Goal: Task Accomplishment & Management: Manage account settings

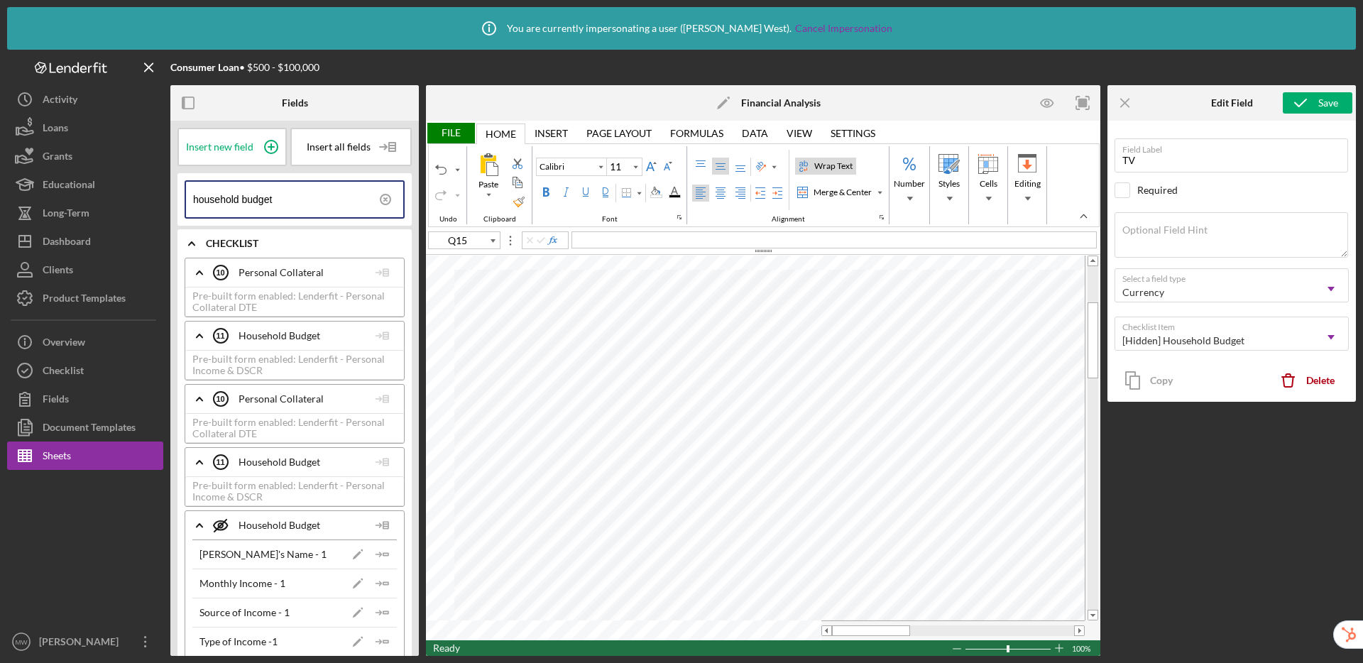
scroll to position [1327, 0]
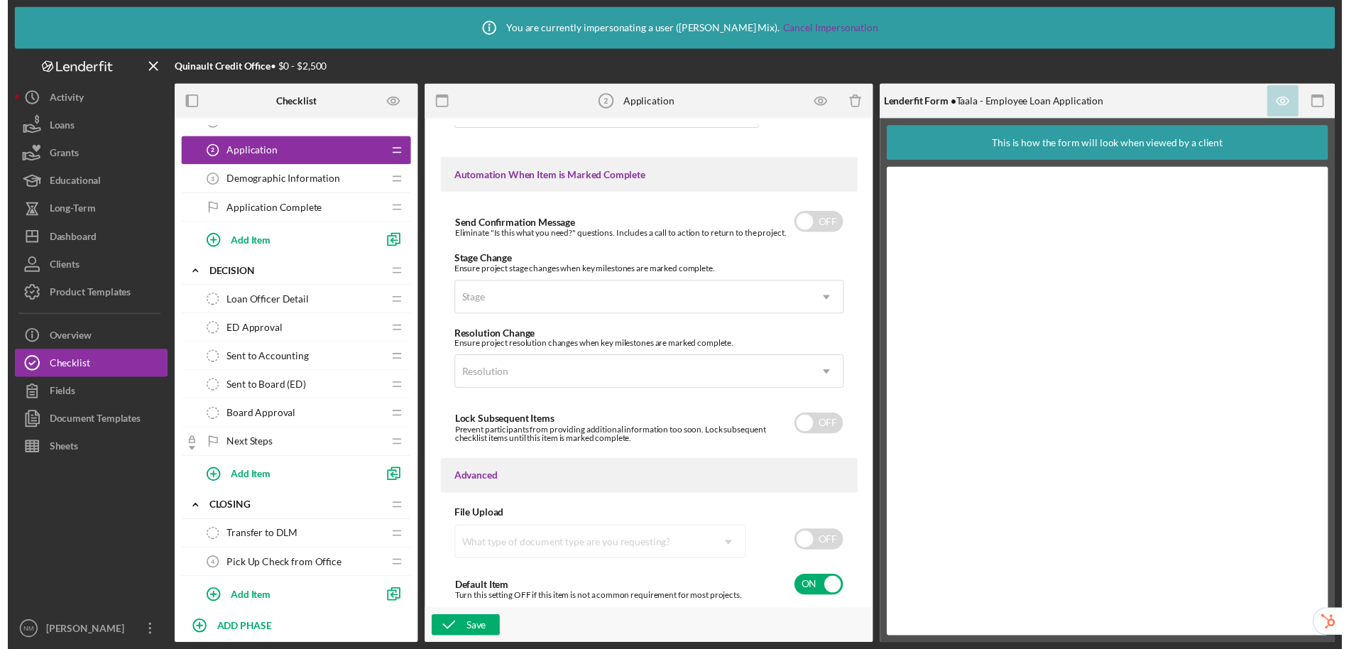
scroll to position [86, 0]
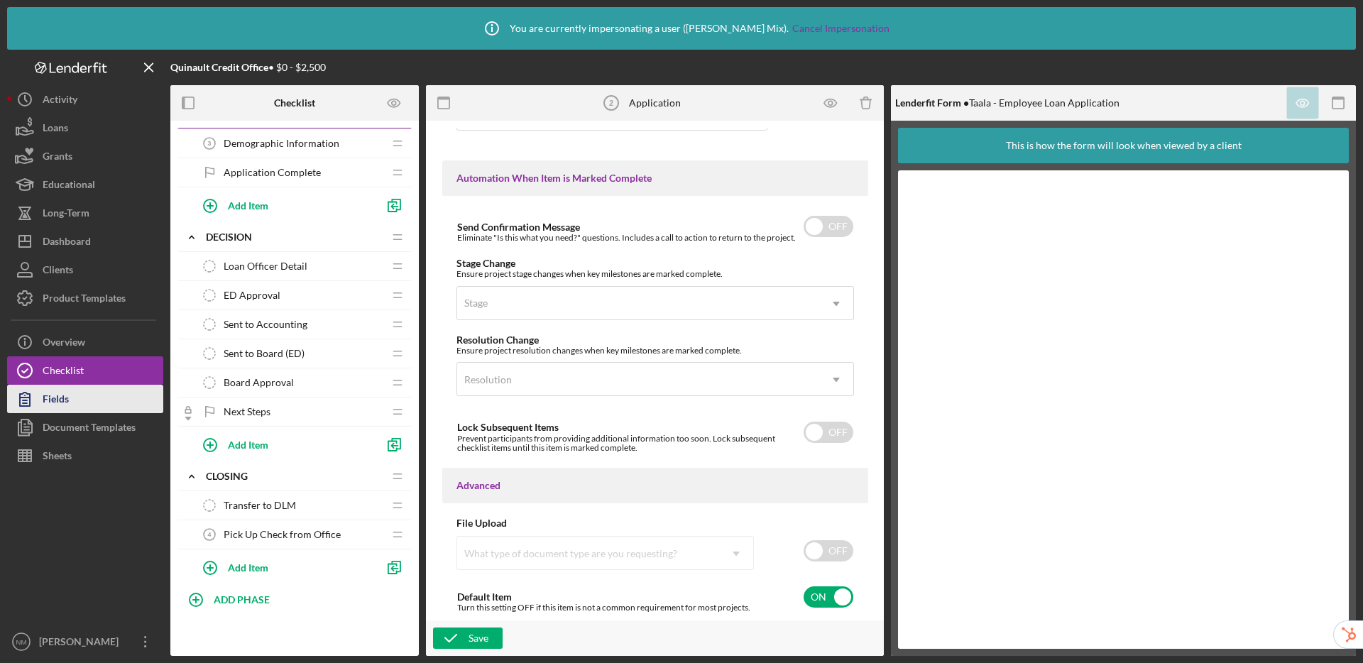
click at [67, 405] on div "Fields" at bounding box center [56, 401] width 26 height 32
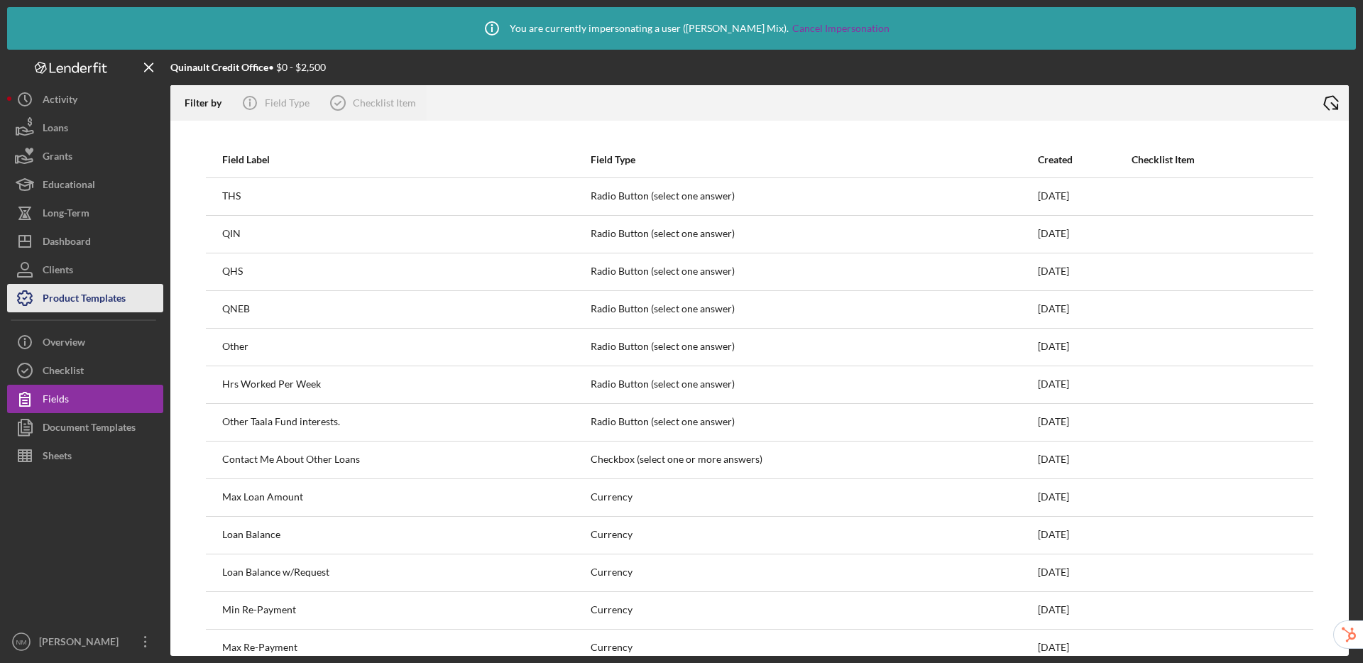
click at [73, 305] on div "Product Templates" at bounding box center [84, 300] width 83 height 32
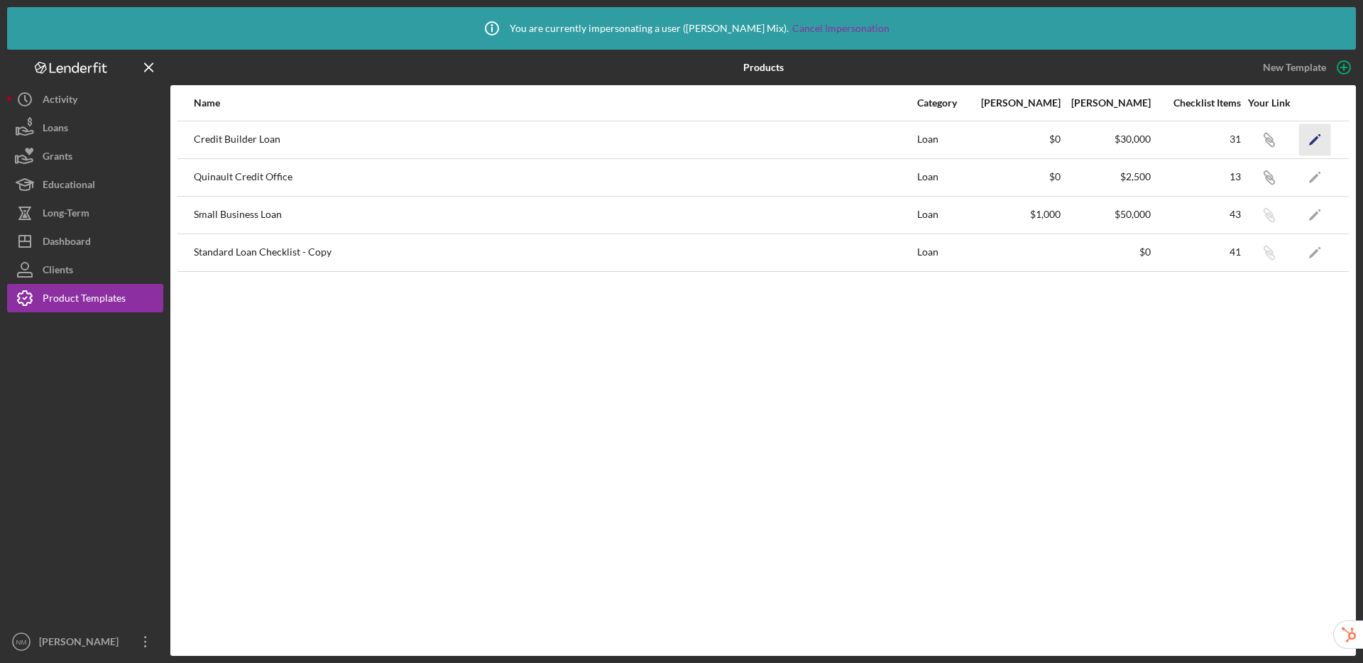
click at [1322, 138] on icon "Icon/Edit" at bounding box center [1316, 140] width 32 height 32
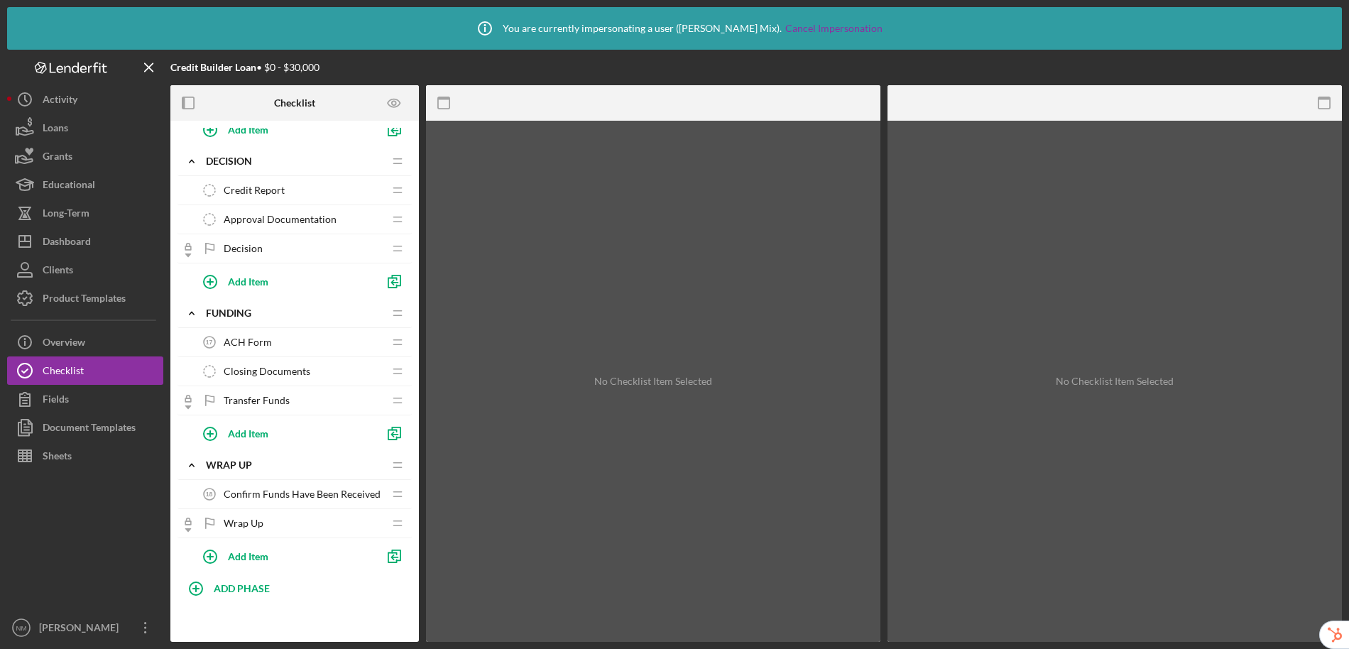
scroll to position [783, 0]
click at [316, 342] on div "ACH Form 17 ACH Form" at bounding box center [289, 339] width 188 height 28
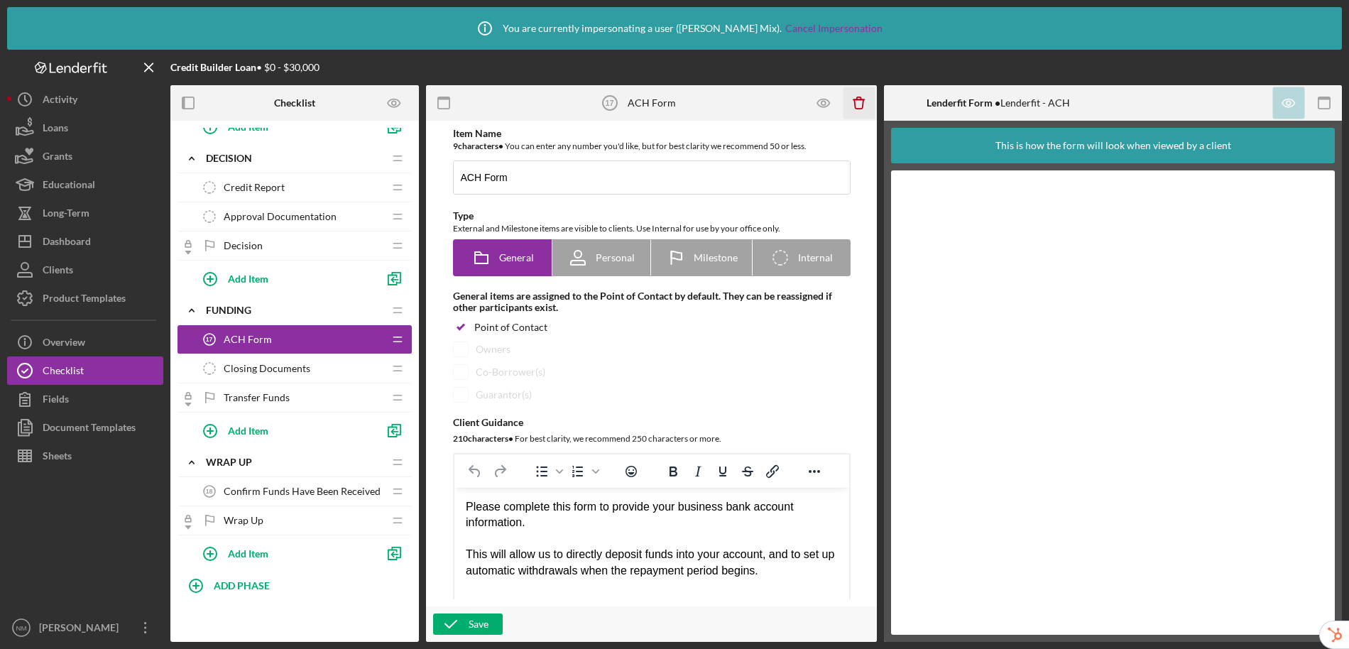
click at [861, 106] on icon "Icon/Delete" at bounding box center [860, 103] width 32 height 32
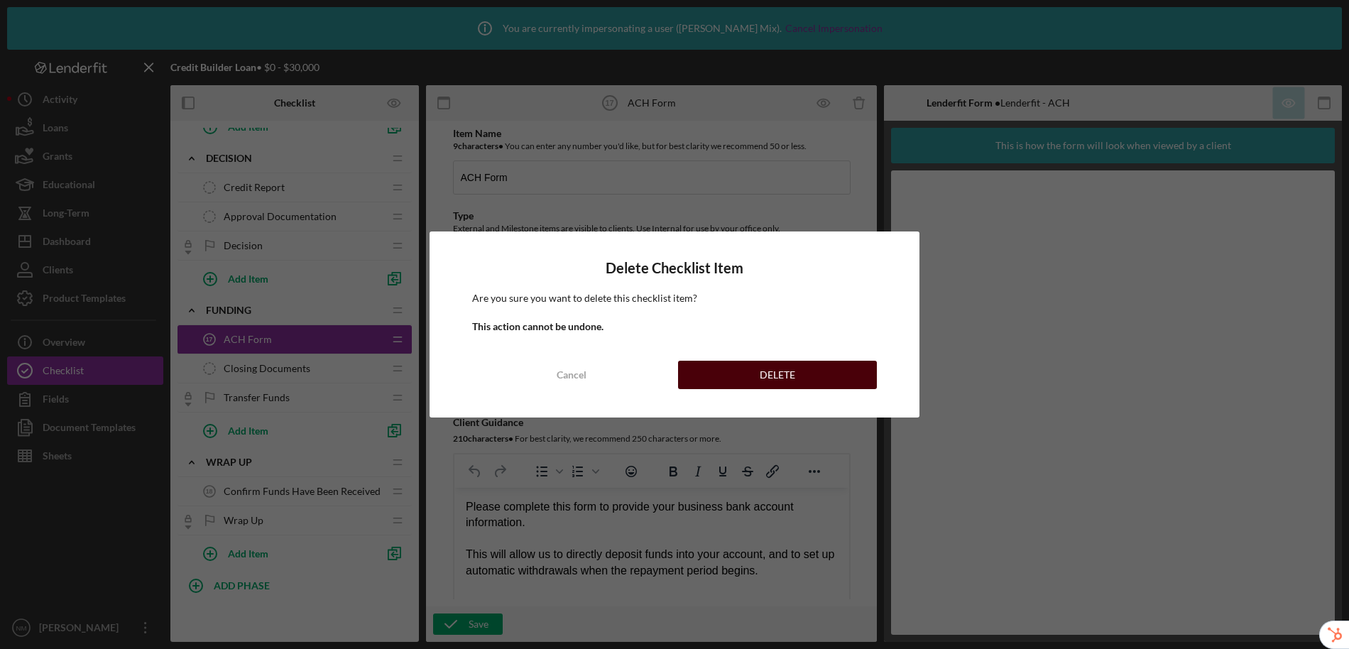
click at [780, 381] on div "DELETE" at bounding box center [778, 375] width 36 height 28
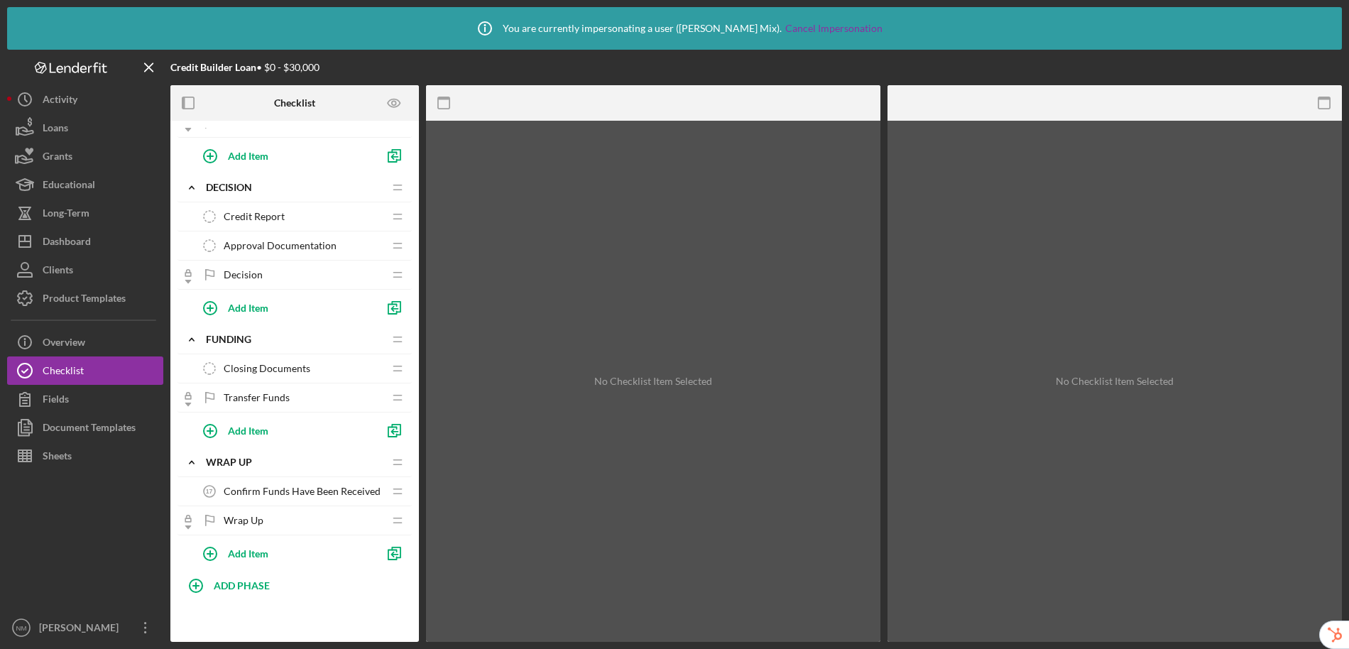
click at [284, 368] on span "Closing Documents" at bounding box center [267, 368] width 87 height 11
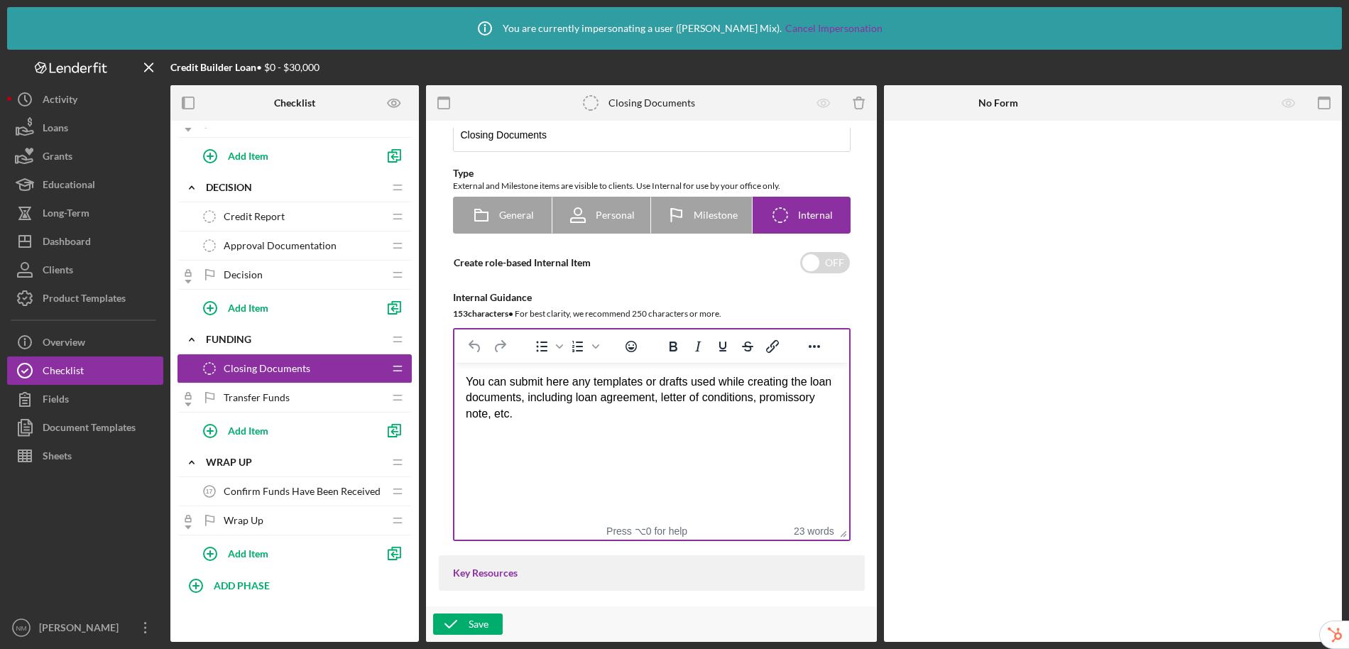
scroll to position [119, 0]
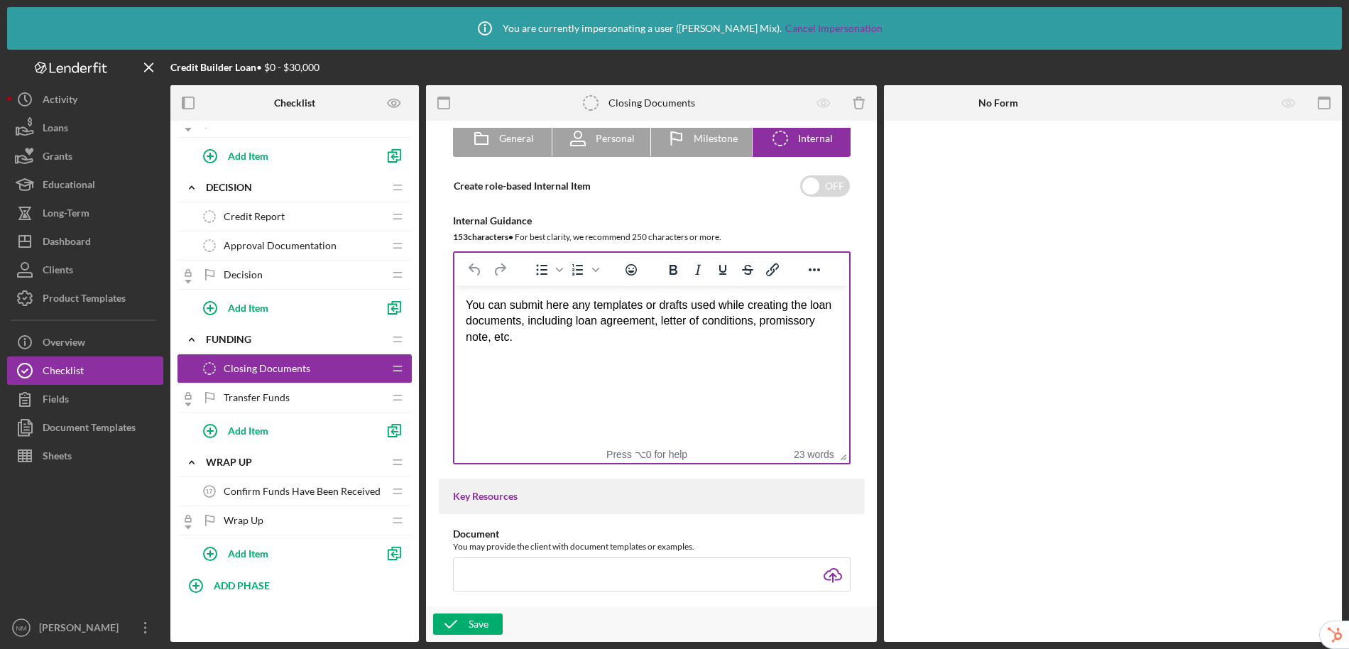
click at [592, 304] on div "You can submit here any templates or drafts used while creating the loan docume…" at bounding box center [651, 322] width 372 height 48
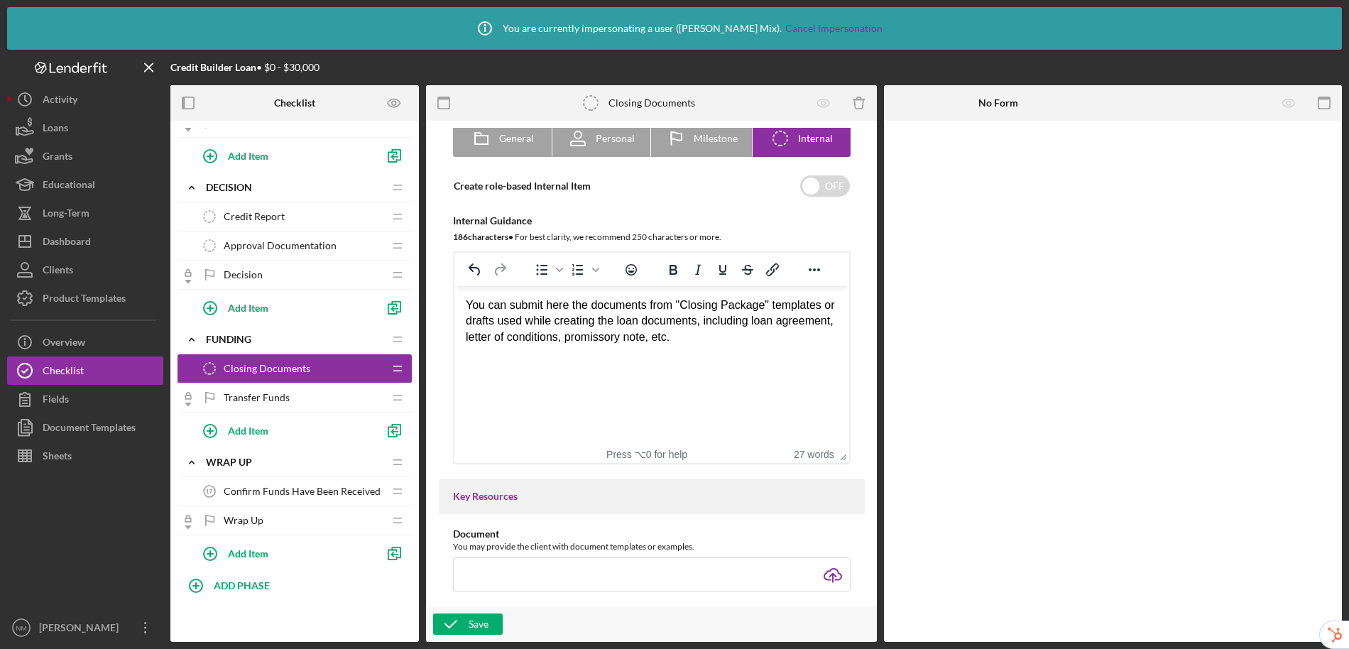
drag, startPoint x: 839, startPoint y: 305, endPoint x: 788, endPoint y: 308, distance: 51.2
click at [788, 308] on html "You can submit here the documents from "Closing Package" templates or drafts us…" at bounding box center [651, 321] width 395 height 70
drag, startPoint x: 779, startPoint y: 306, endPoint x: 511, endPoint y: 321, distance: 268.1
click at [511, 321] on div "You can submit here the documents from "Closing Package" templates or drafts us…" at bounding box center [651, 322] width 372 height 48
click at [483, 624] on div "Save" at bounding box center [479, 624] width 20 height 21
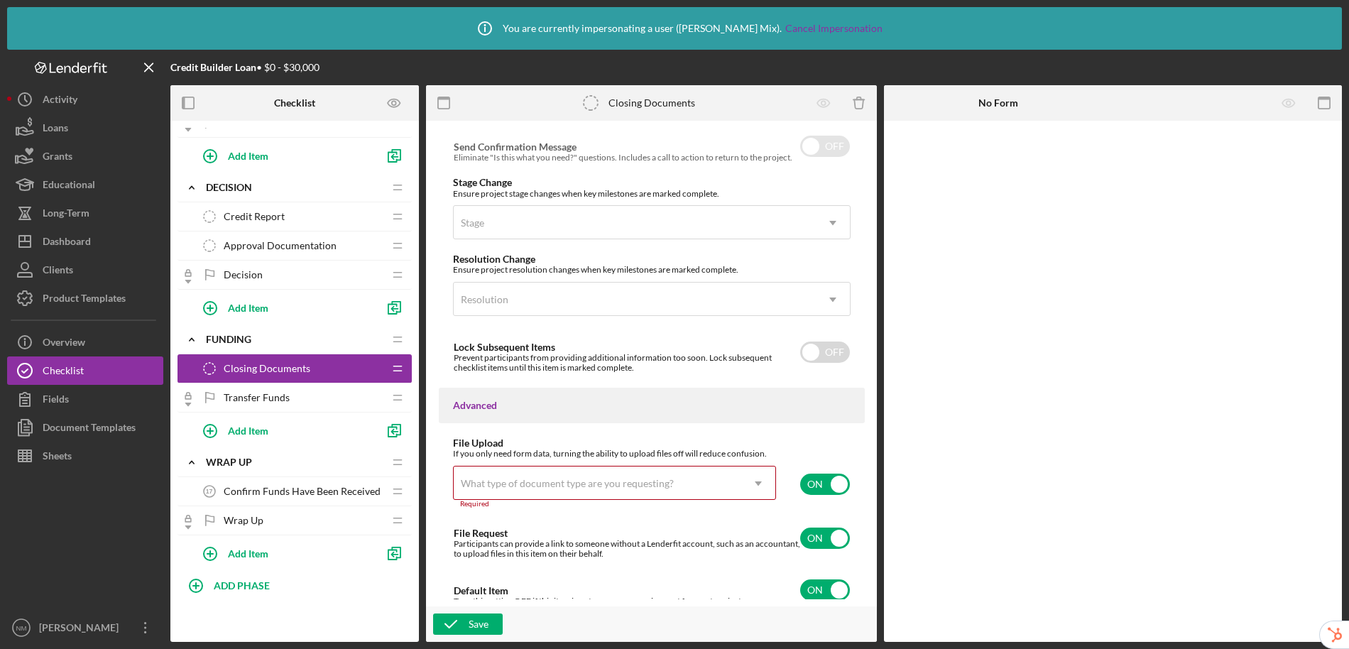
scroll to position [910, 0]
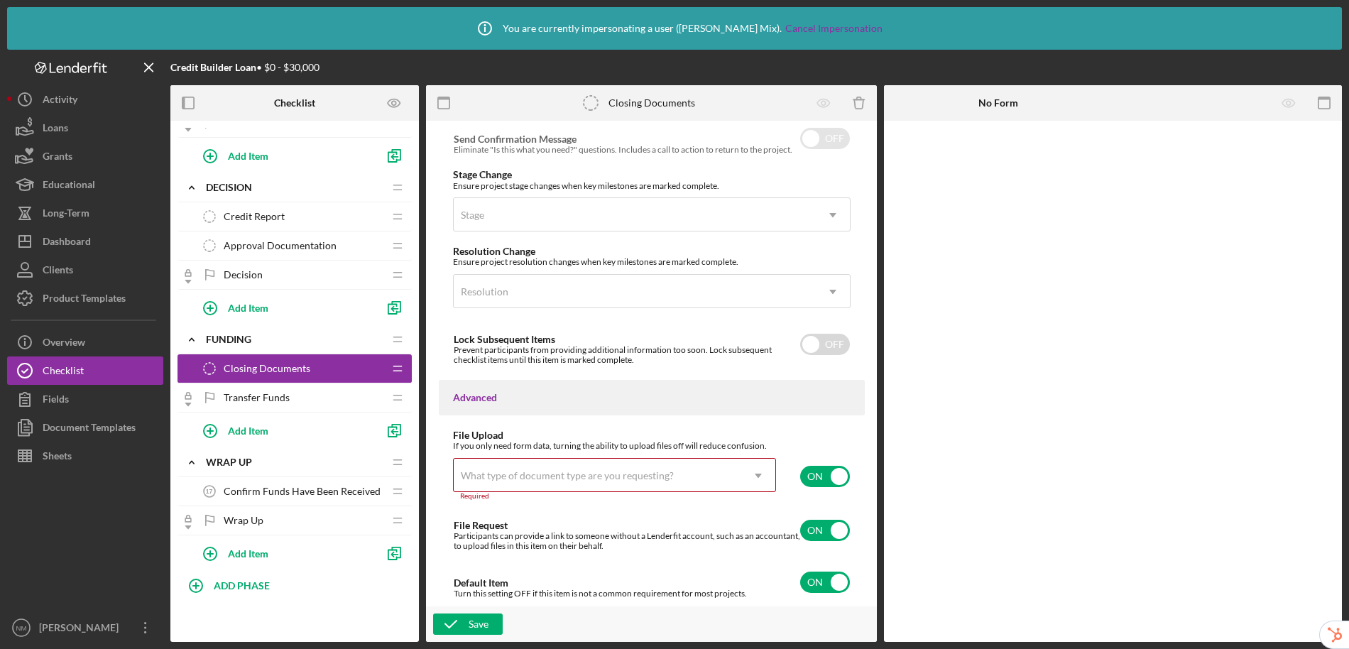
click at [706, 474] on div "What type of document type are you requesting?" at bounding box center [598, 475] width 288 height 33
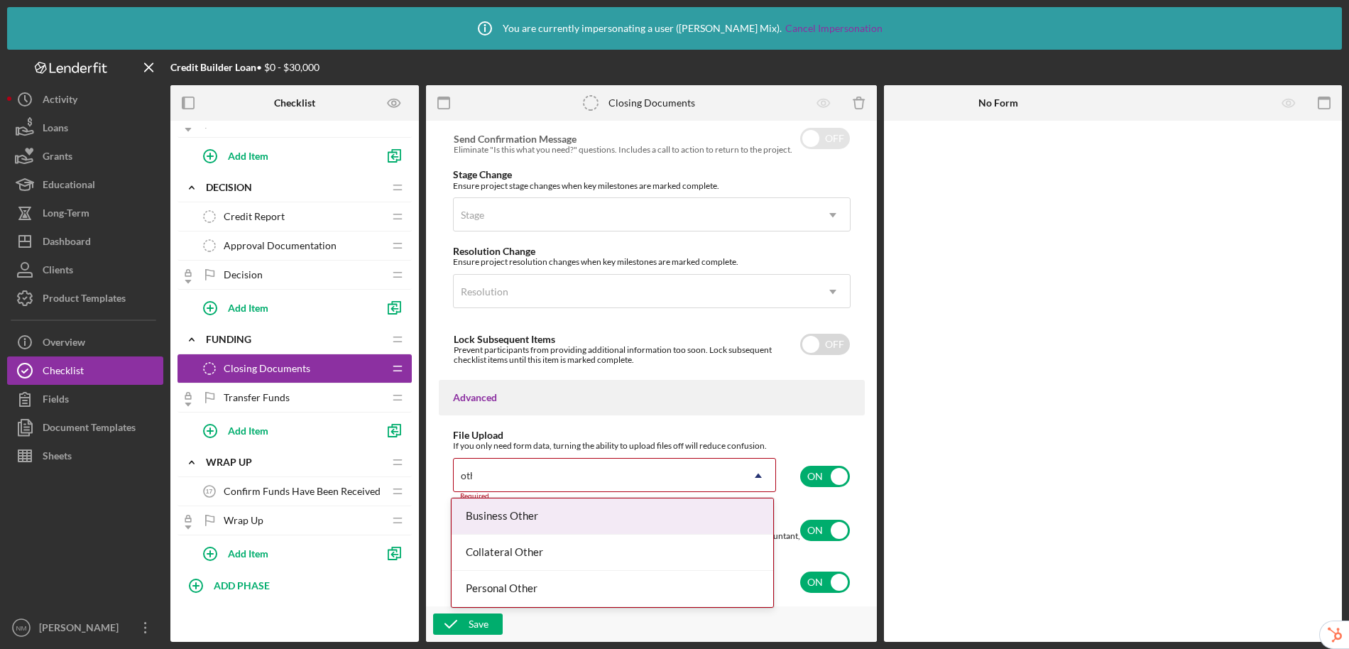
type input "other"
click at [664, 509] on div "Business Other" at bounding box center [613, 517] width 322 height 36
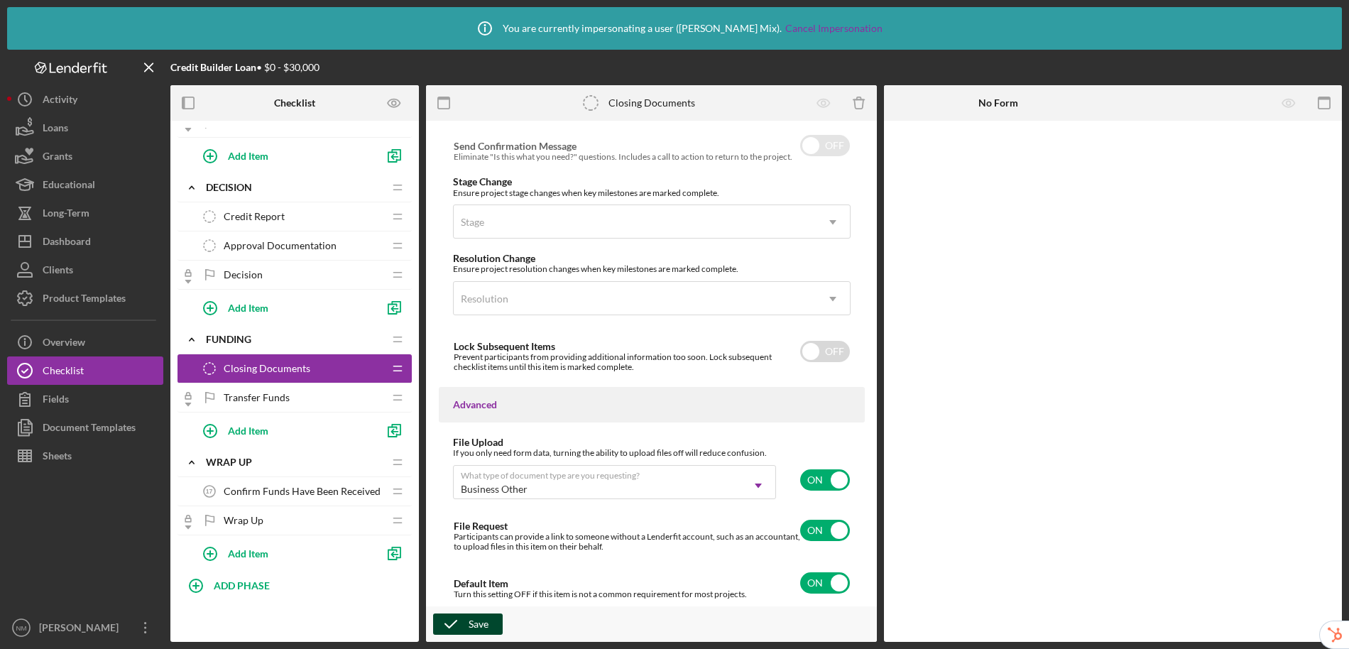
click at [471, 624] on div "Save" at bounding box center [479, 624] width 20 height 21
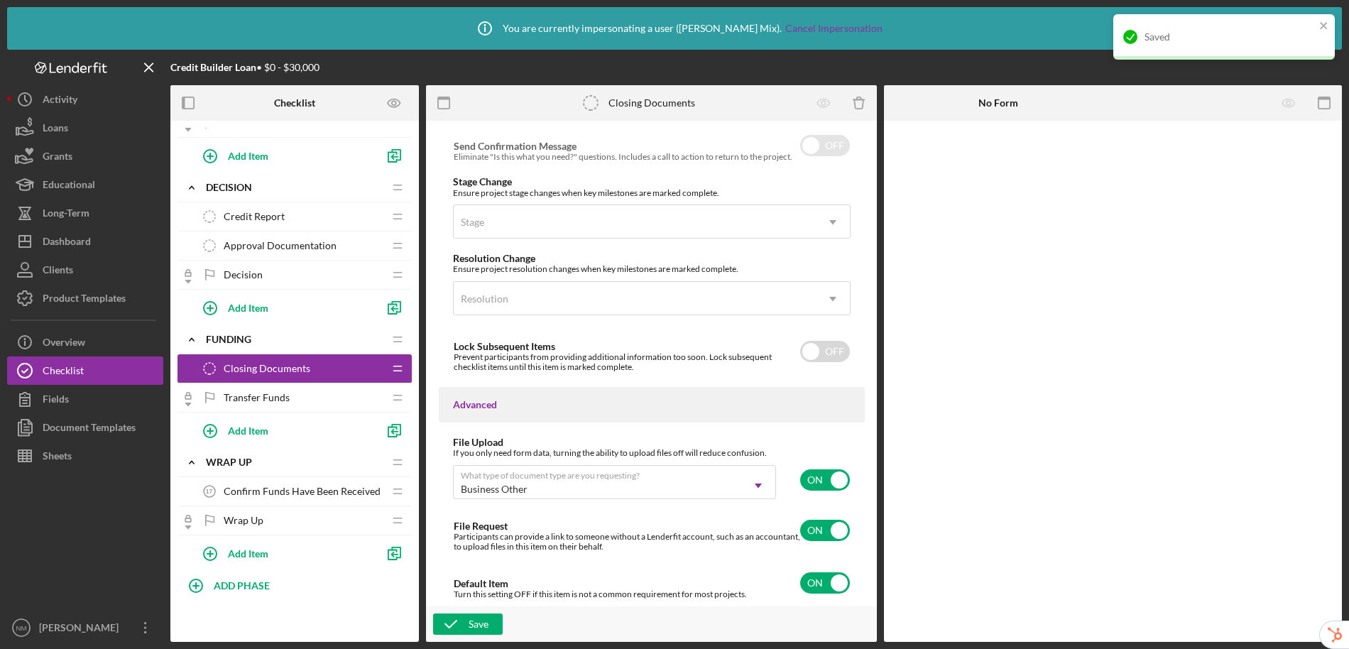
scroll to position [440, 0]
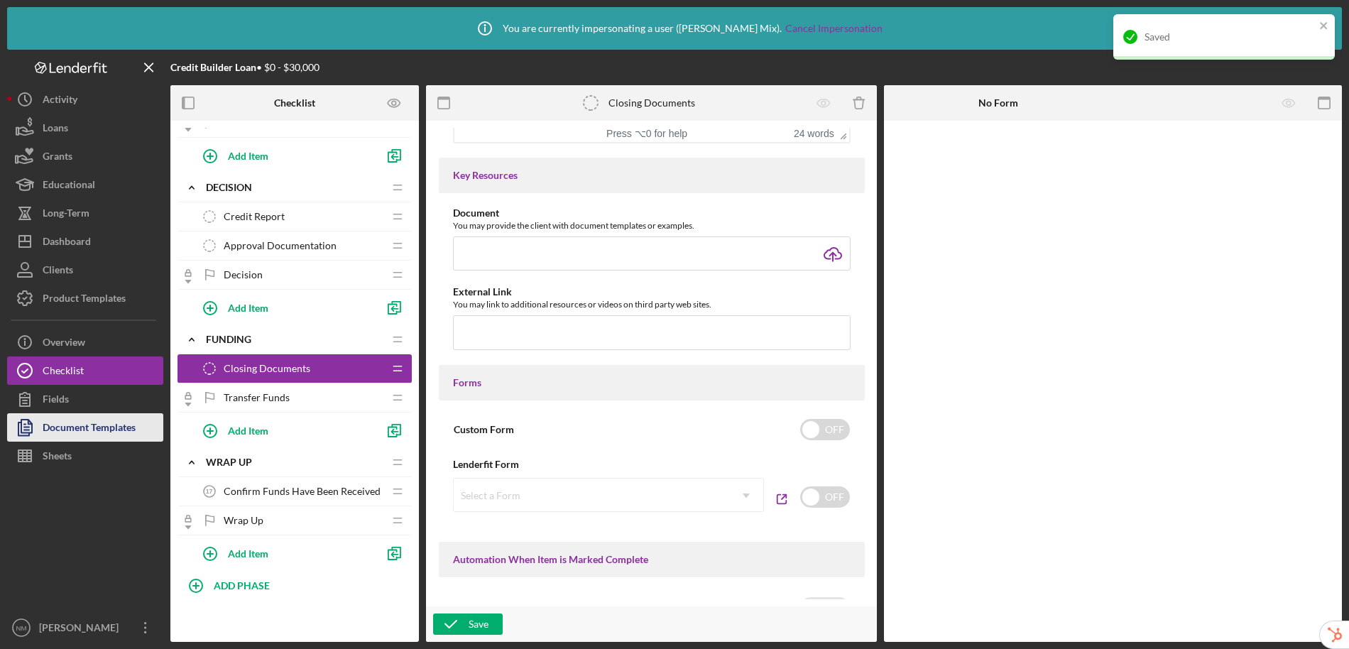
click at [59, 430] on div "Document Templates" at bounding box center [89, 429] width 93 height 32
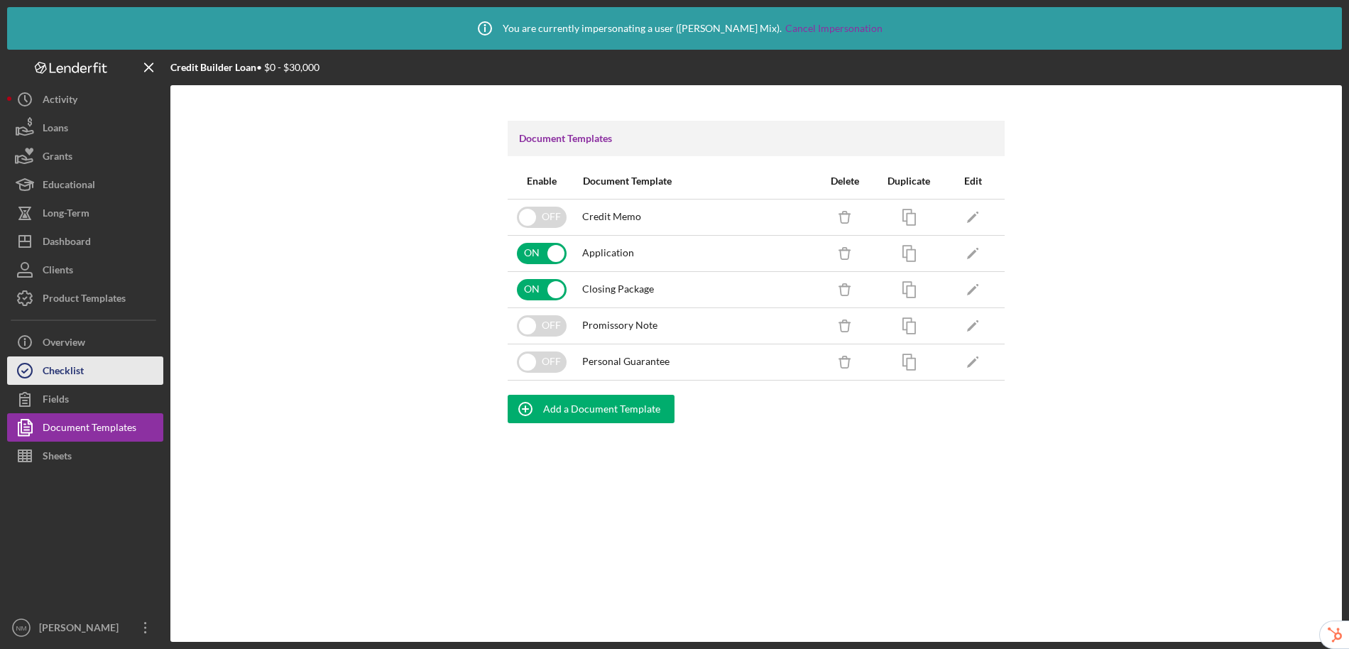
click at [75, 370] on div "Checklist" at bounding box center [63, 372] width 41 height 32
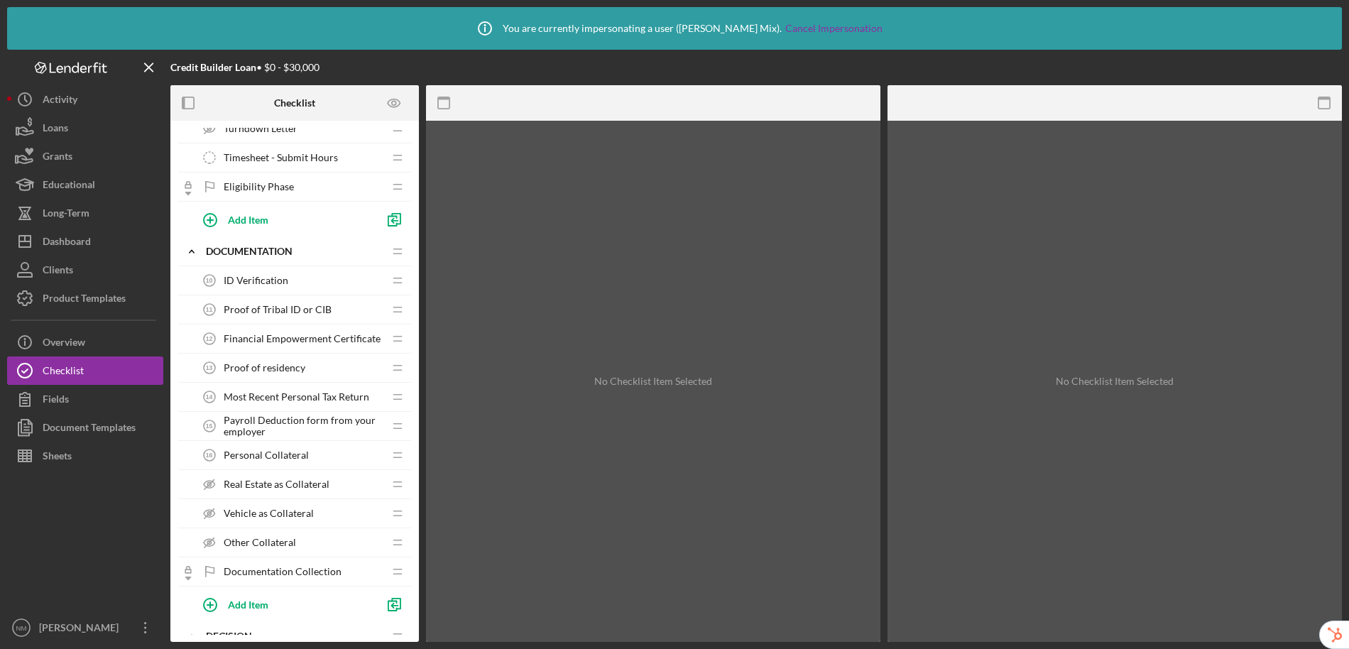
scroll to position [753, 0]
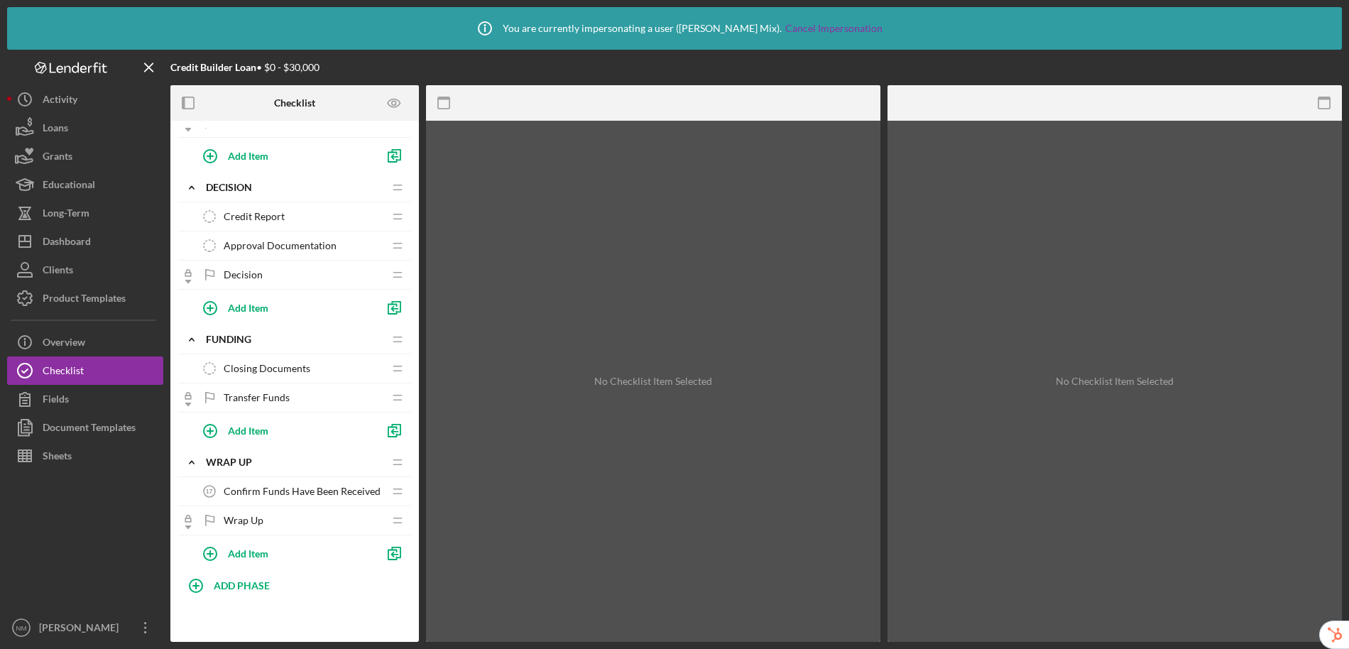
click at [292, 370] on span "Closing Documents" at bounding box center [267, 368] width 87 height 11
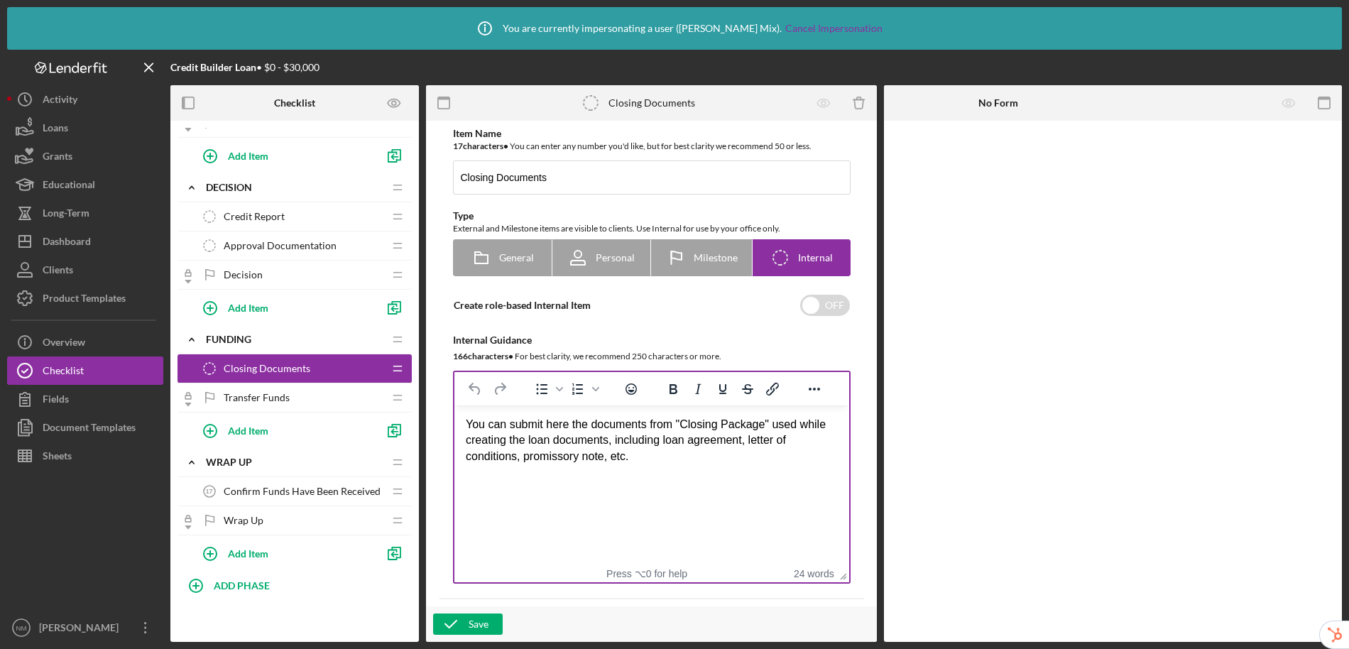
scroll to position [14, 0]
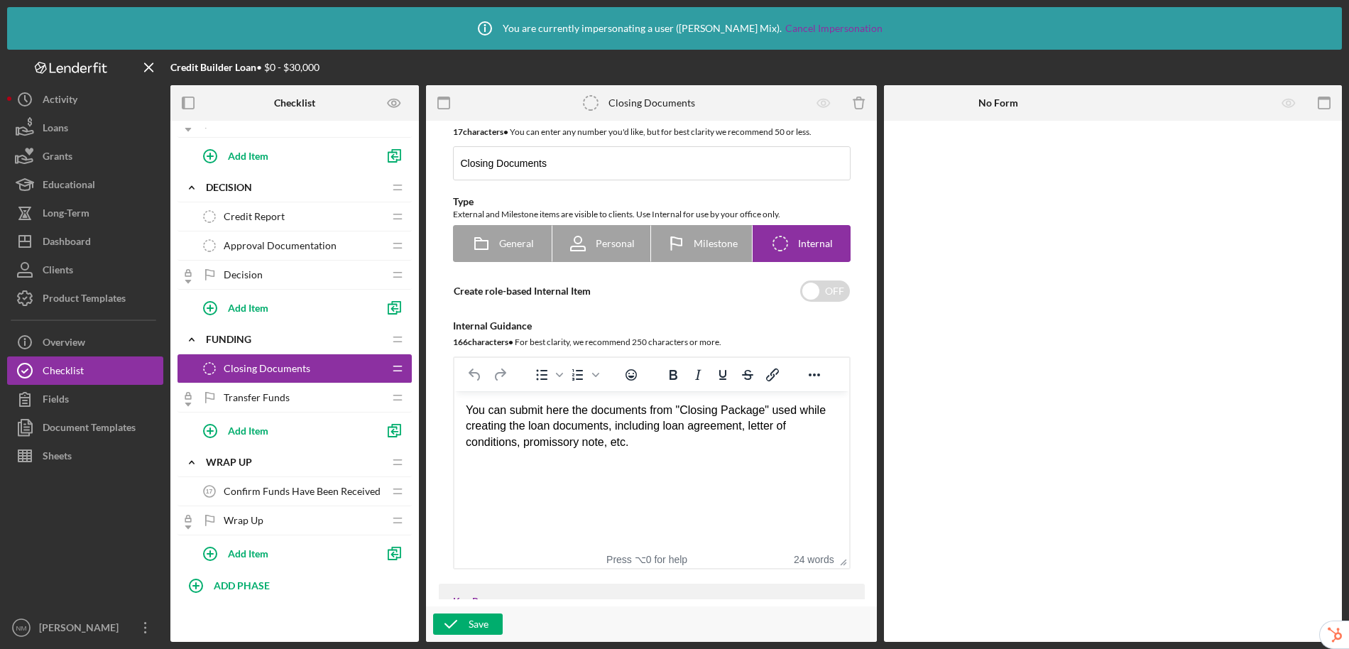
click at [305, 396] on div "Transfer Funds Transfer Funds" at bounding box center [289, 397] width 188 height 28
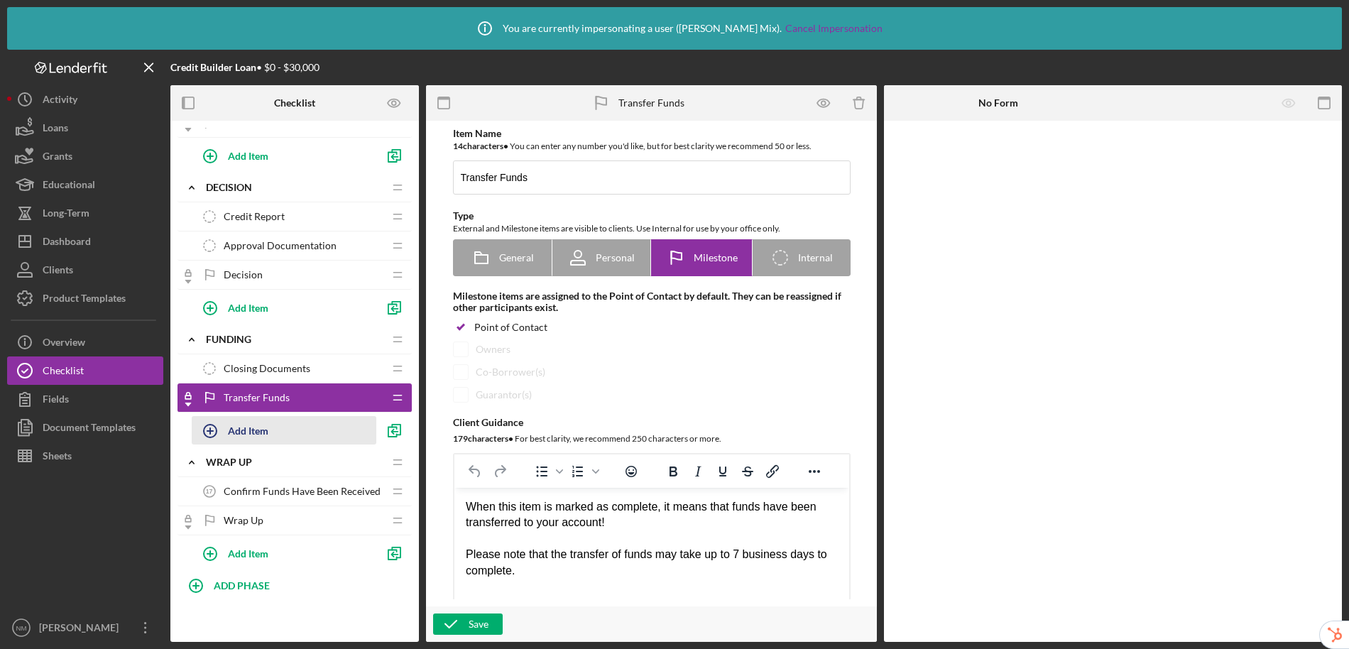
click at [265, 440] on div "Add Item" at bounding box center [248, 430] width 40 height 27
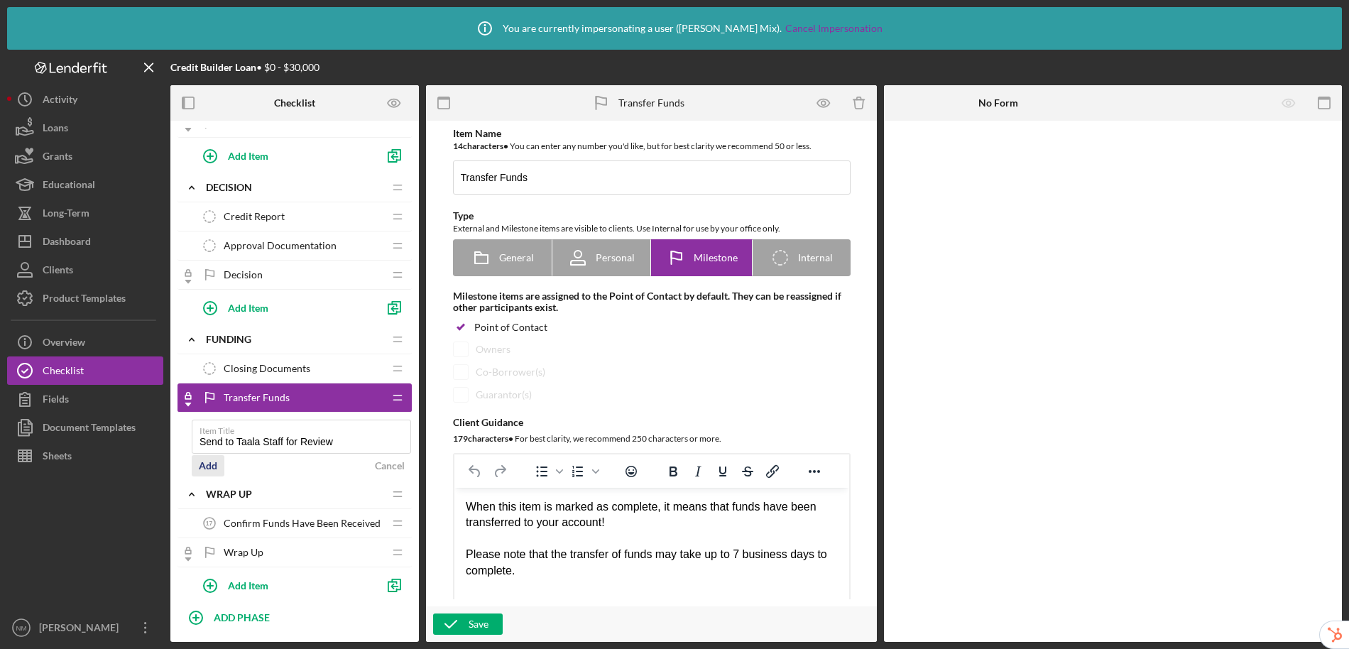
type input "Send to Taala Staff for Review"
click at [211, 462] on div "Add" at bounding box center [208, 465] width 18 height 21
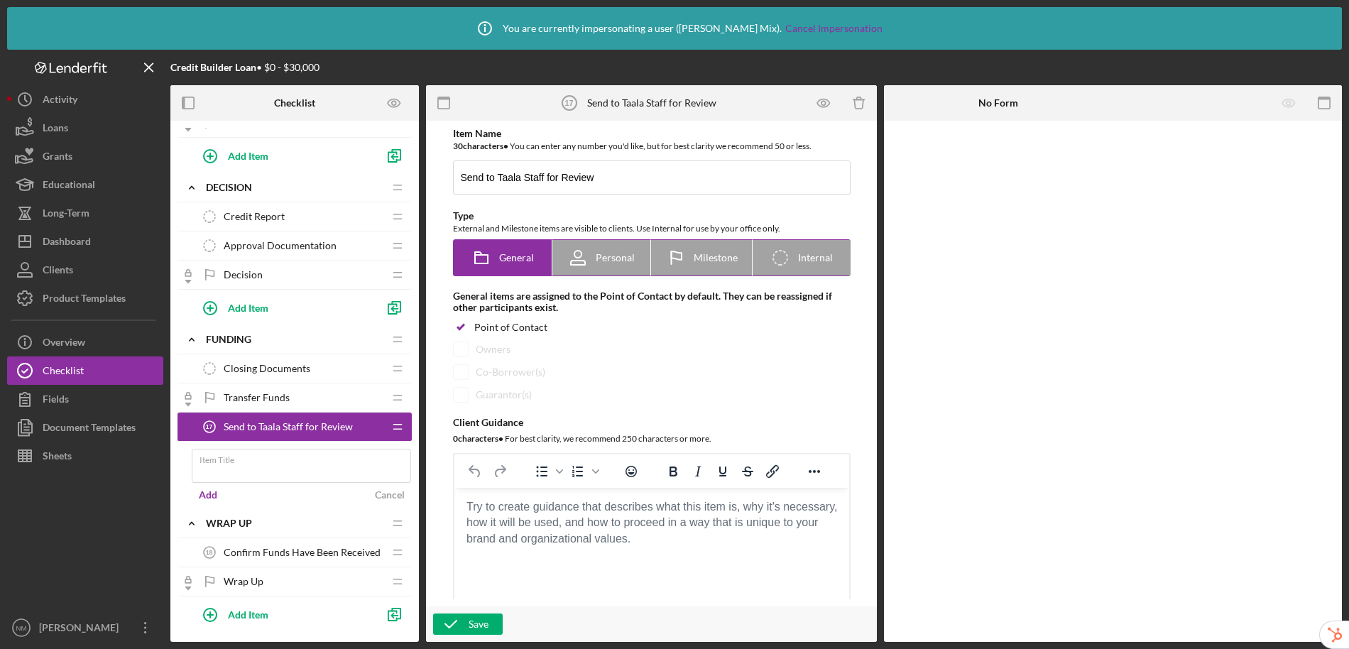
click at [783, 247] on icon "Icon/Checklist Item Internal" at bounding box center [781, 258] width 36 height 36
radio input "false"
radio input "true"
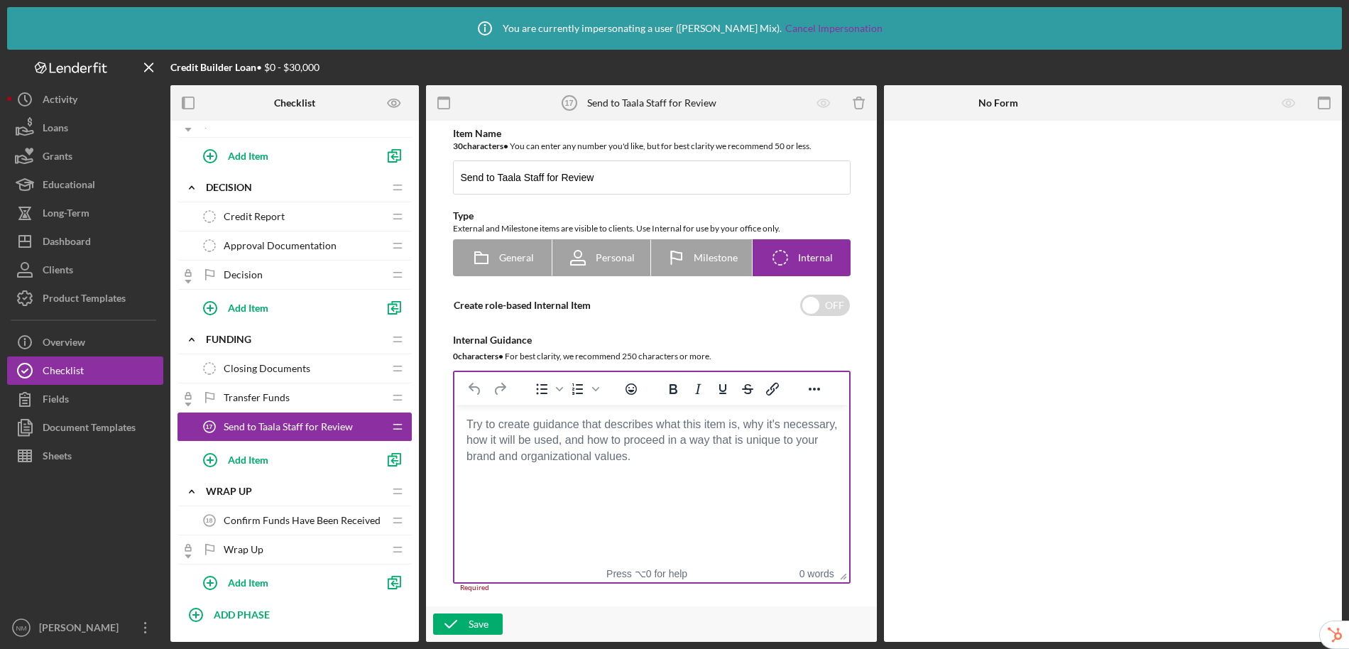
click at [577, 427] on body "Rich Text Area. Press ALT-0 for help." at bounding box center [651, 425] width 372 height 16
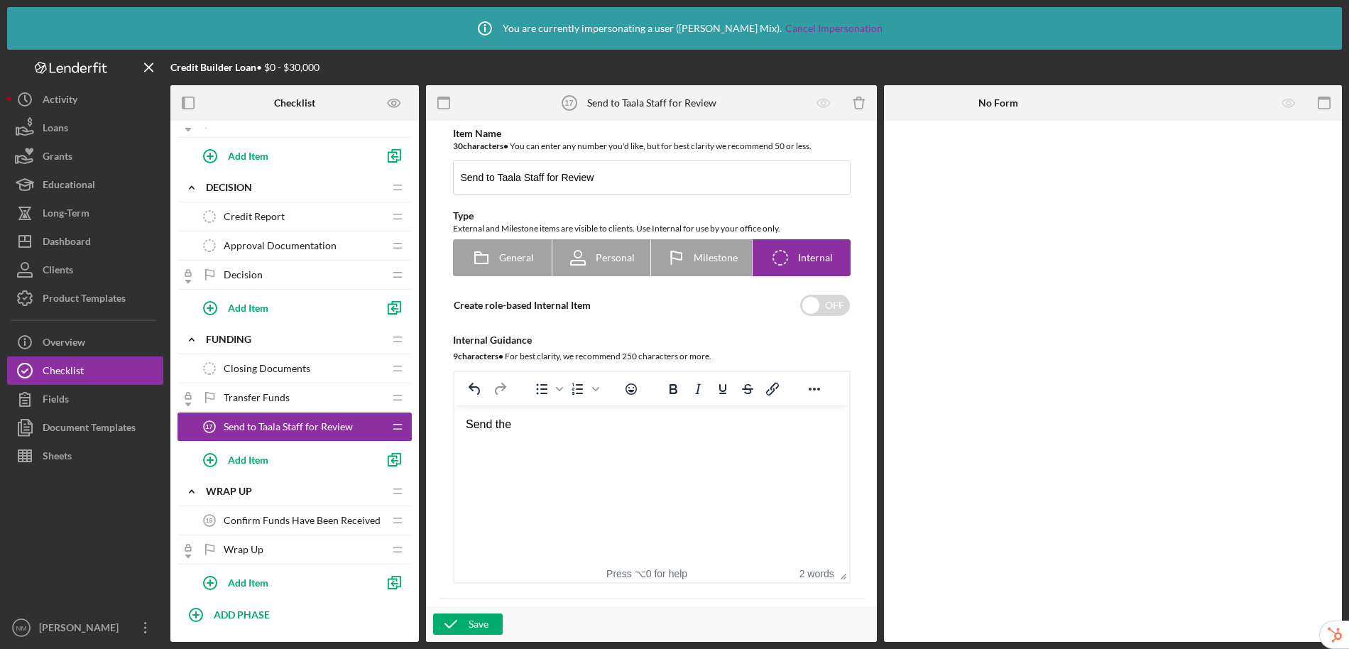
click at [534, 427] on div "Send the" at bounding box center [651, 425] width 372 height 16
drag, startPoint x: 528, startPoint y: 427, endPoint x: 449, endPoint y: 423, distance: 79.6
click at [454, 423] on html "Send the" at bounding box center [651, 424] width 395 height 38
click at [462, 427] on html "Go to "Documents"," at bounding box center [651, 424] width 395 height 38
drag, startPoint x: 577, startPoint y: 388, endPoint x: 567, endPoint y: 393, distance: 10.8
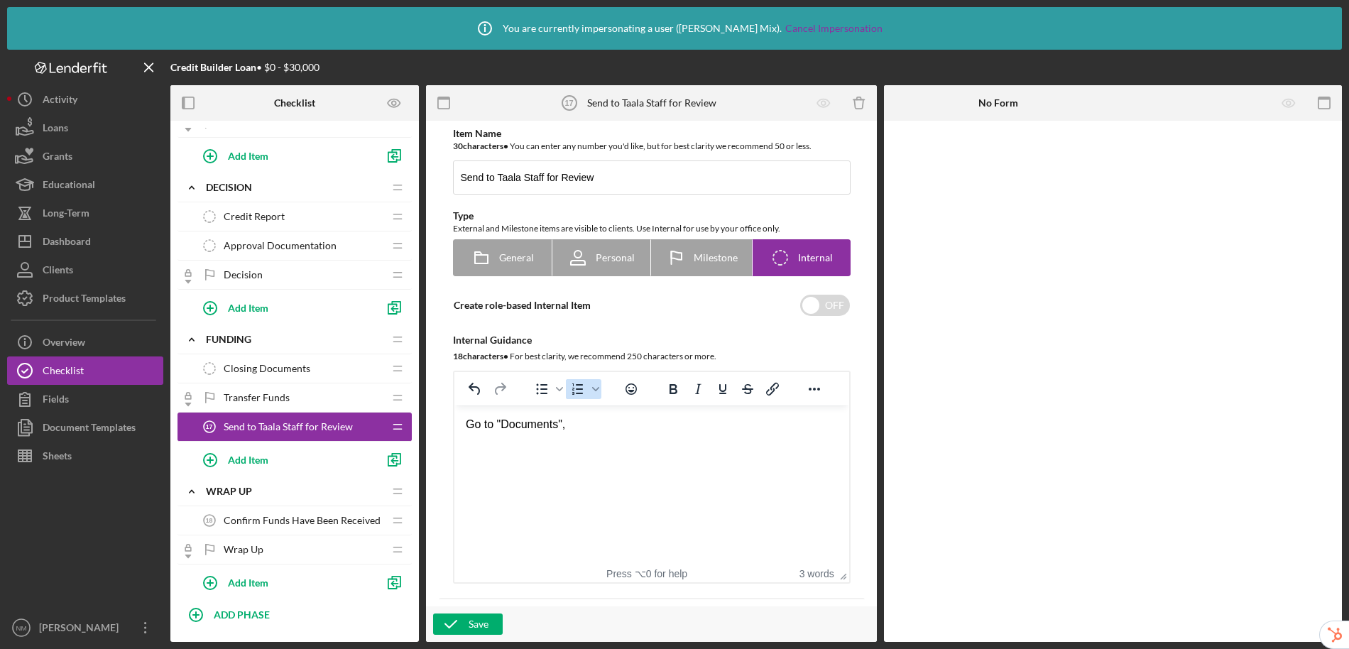
click at [577, 388] on icon "Numbered list" at bounding box center [577, 388] width 11 height 11
click at [601, 424] on li "Go to "Documents"," at bounding box center [666, 425] width 344 height 16
drag, startPoint x: 683, startPoint y: 436, endPoint x: 518, endPoint y: 443, distance: 164.9
click at [518, 443] on li "Download the Closing Pack" at bounding box center [666, 440] width 344 height 16
click at [674, 440] on li "Download the Closing Pack" at bounding box center [666, 440] width 344 height 16
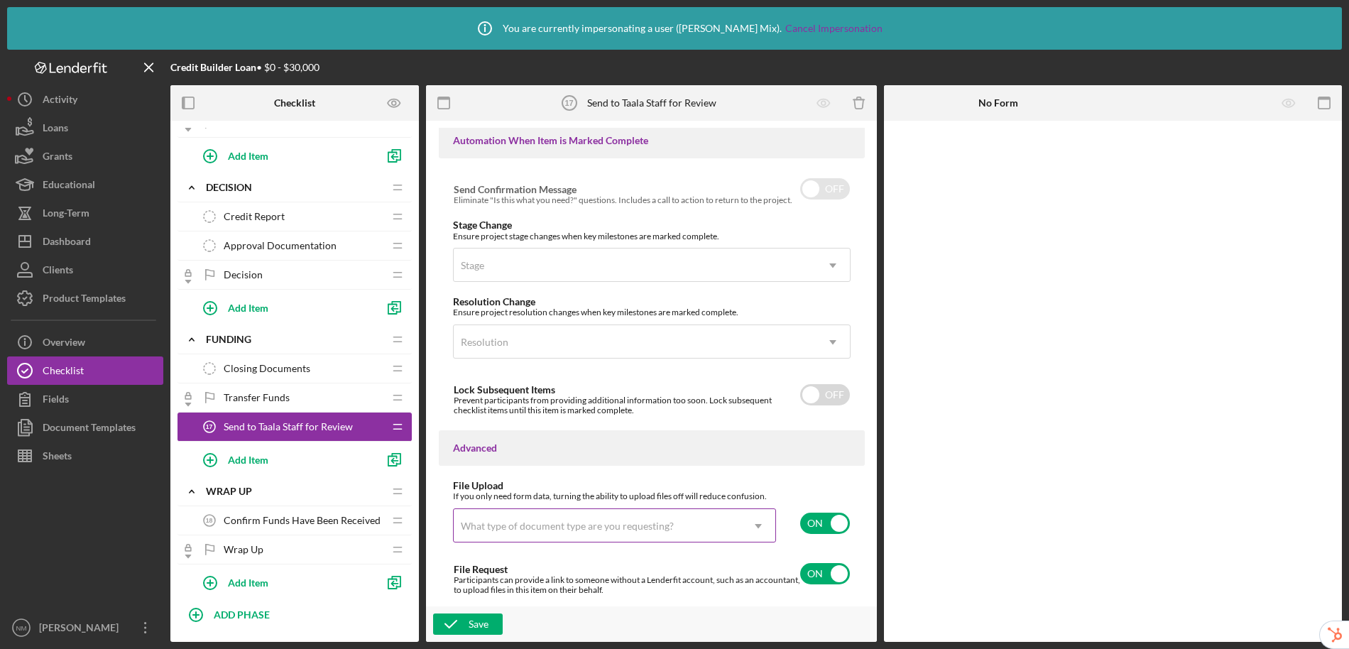
scroll to position [862, 0]
click at [819, 525] on input "checkbox" at bounding box center [825, 520] width 50 height 21
checkbox input "false"
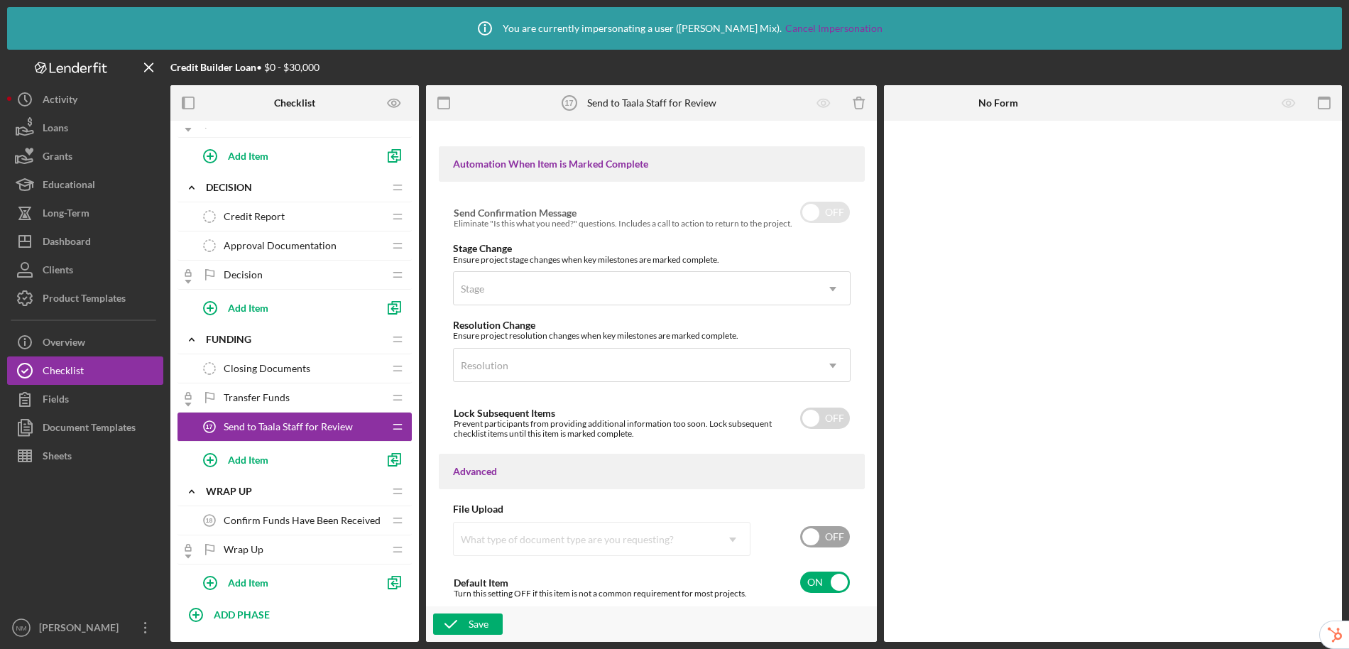
scroll to position [836, 0]
click at [487, 625] on div "Save" at bounding box center [479, 624] width 20 height 21
click at [258, 458] on div "Add Item" at bounding box center [248, 459] width 40 height 27
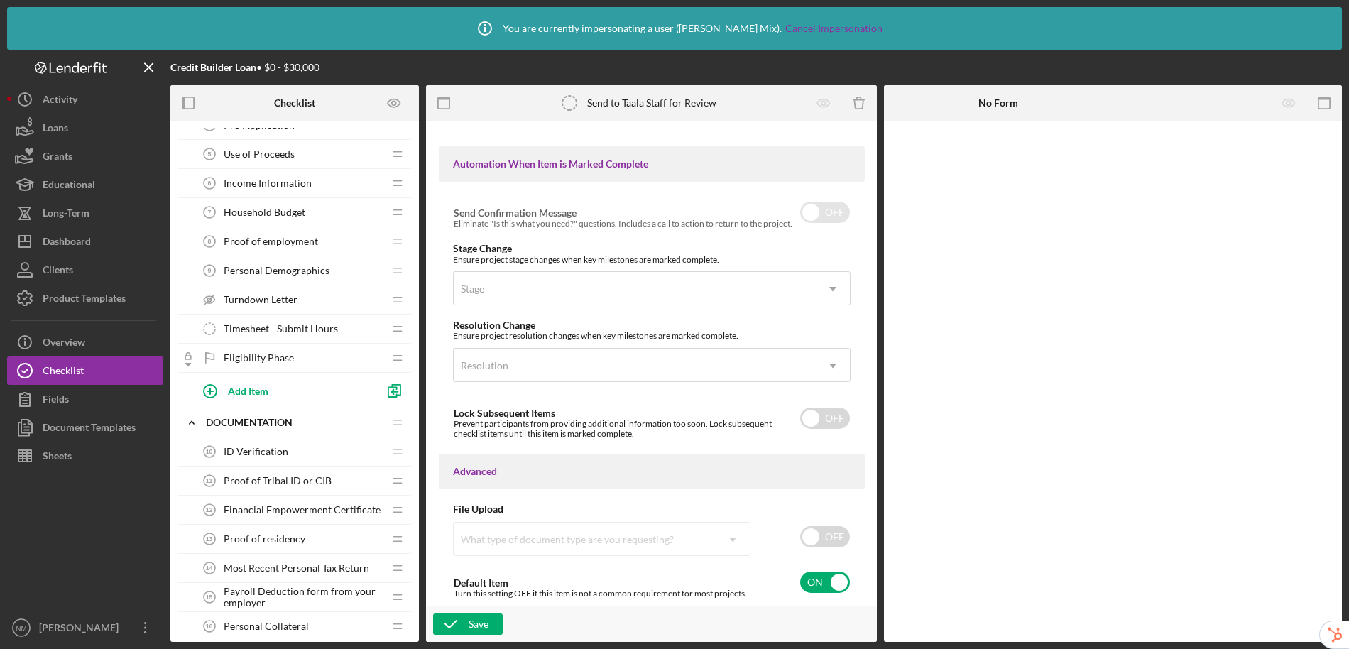
scroll to position [815, 0]
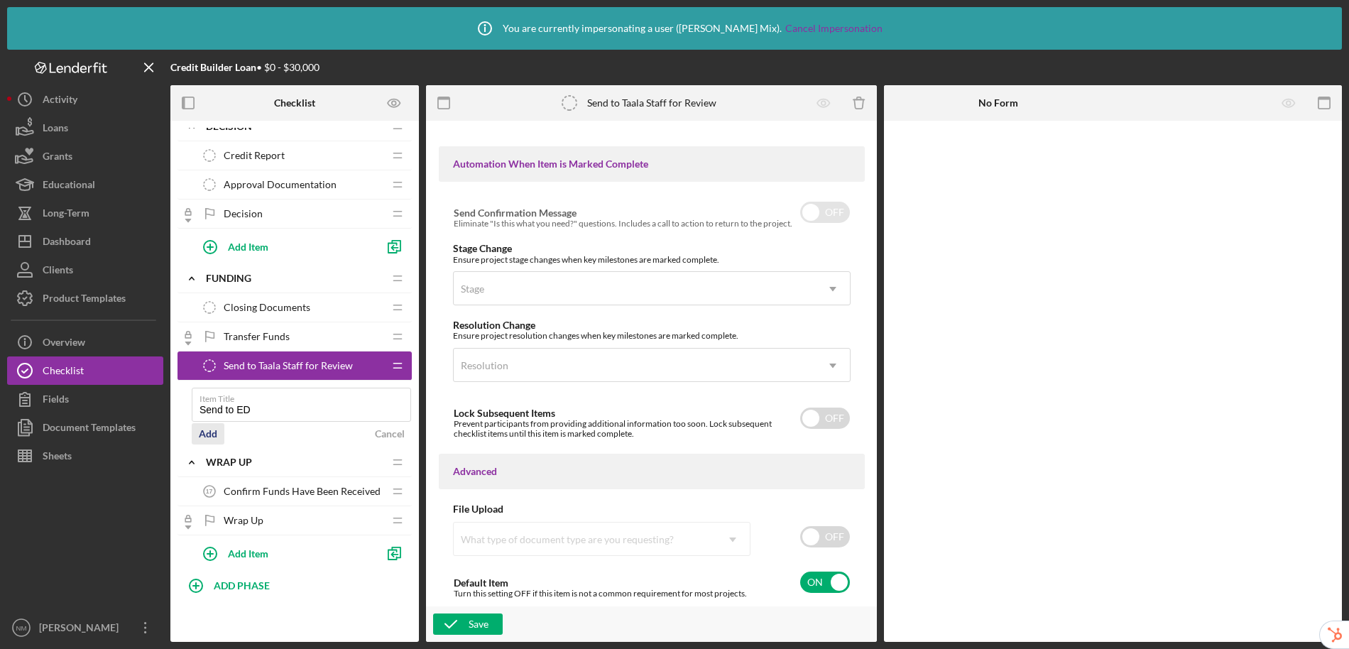
type input "Send to ED"
click at [214, 430] on div "Add" at bounding box center [208, 433] width 18 height 21
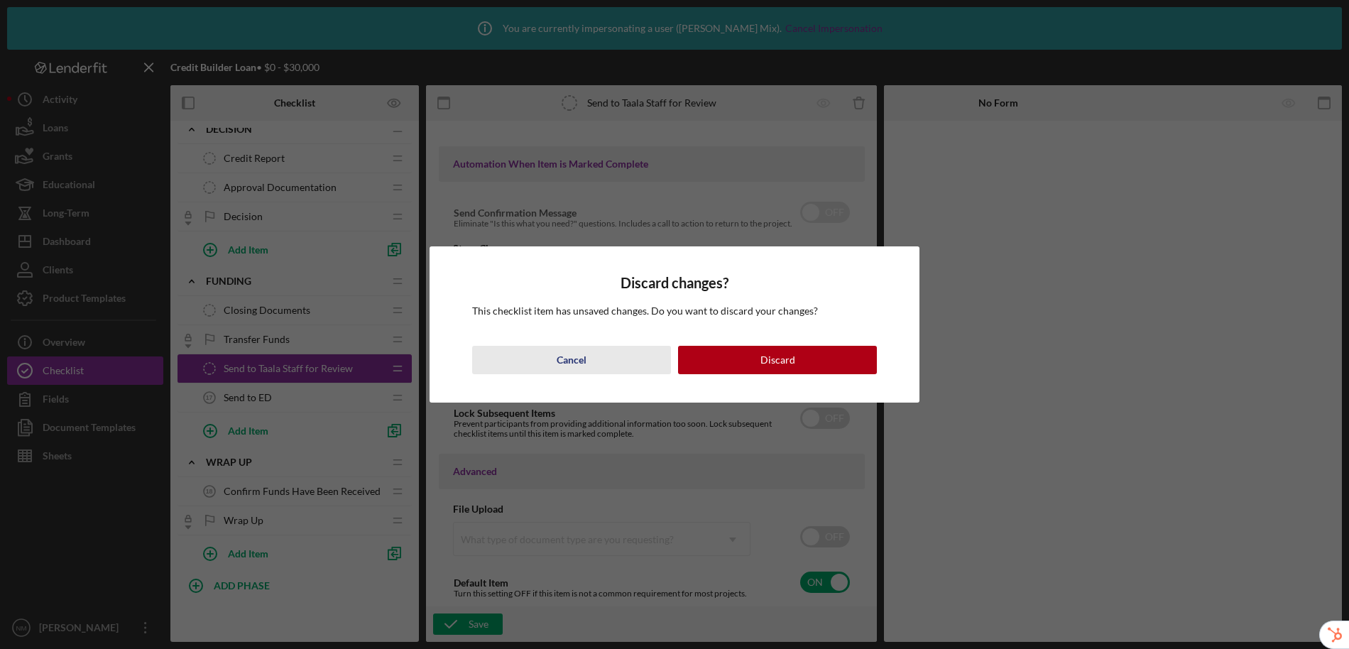
click at [576, 358] on div "Cancel" at bounding box center [572, 360] width 30 height 28
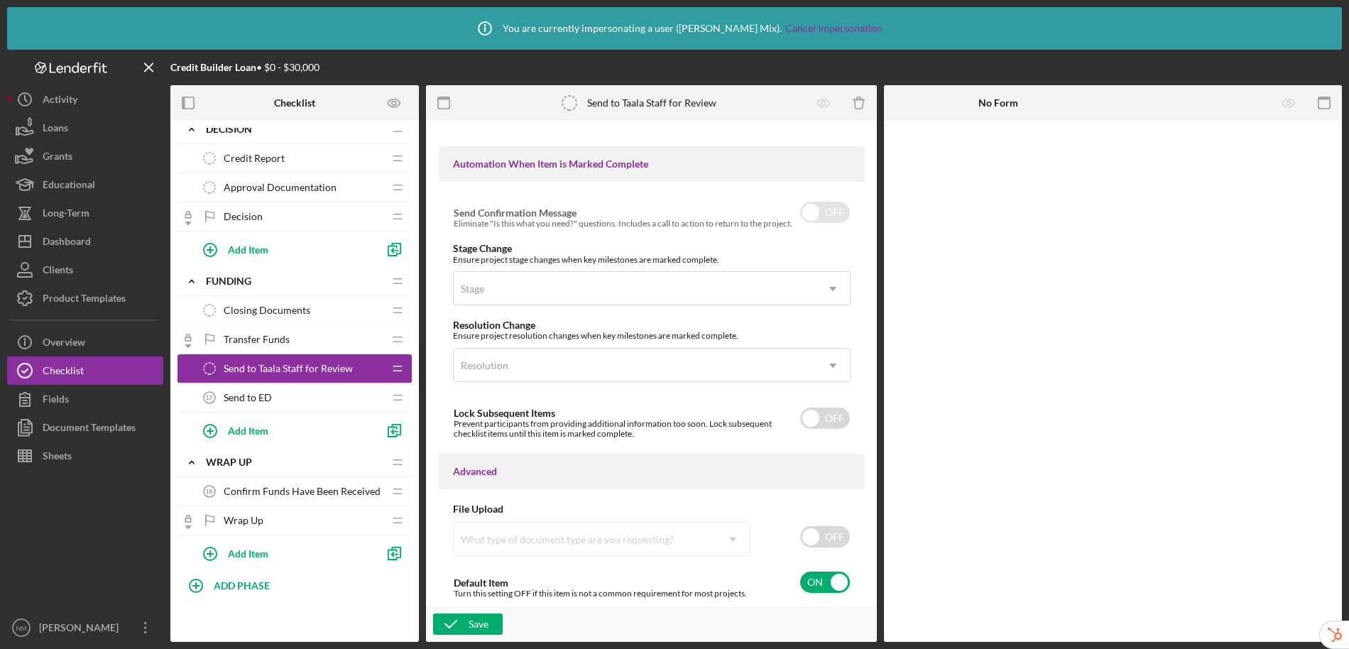
click at [295, 394] on div "Send to ED 17 Send to ED" at bounding box center [289, 397] width 188 height 28
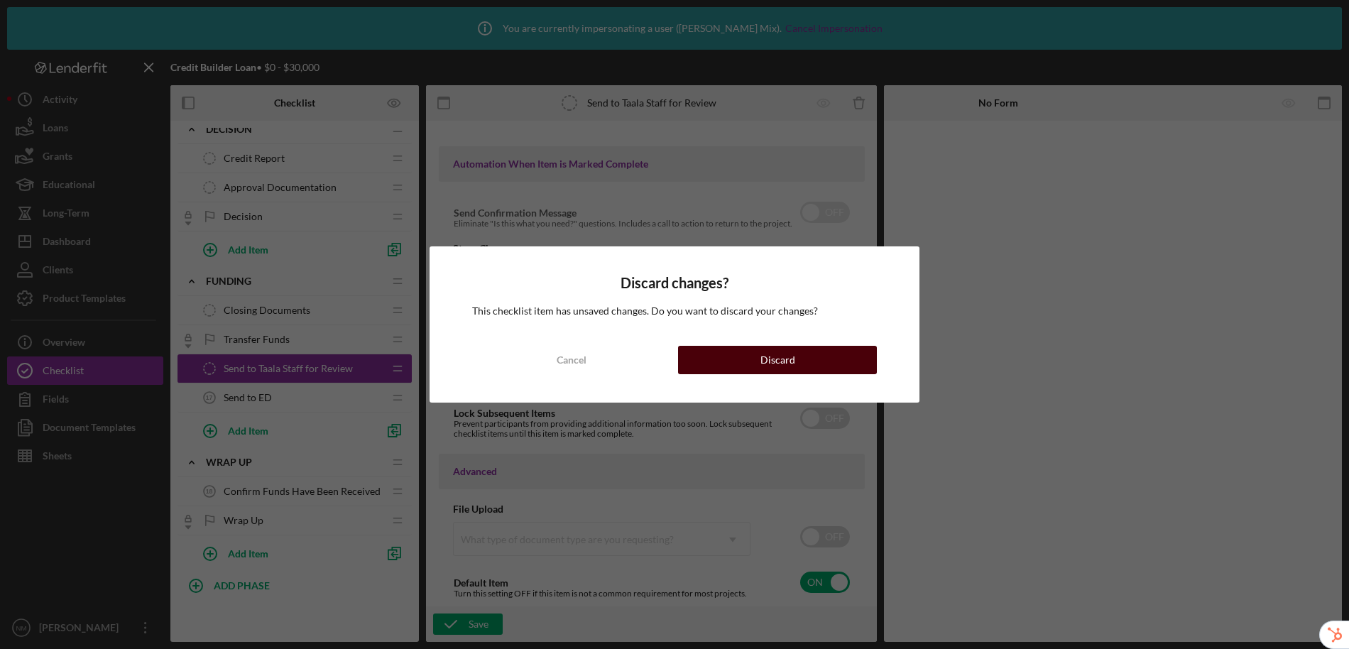
click at [742, 361] on button "Discard" at bounding box center [777, 360] width 199 height 28
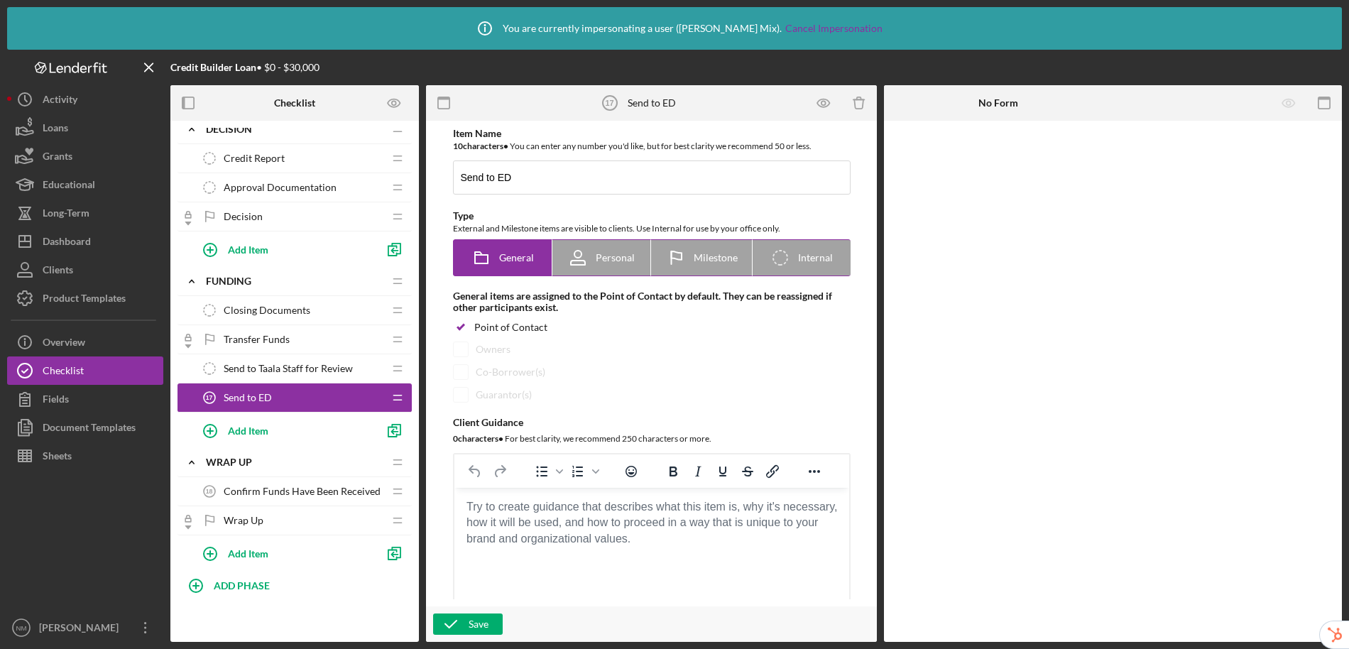
click at [809, 253] on span "Internal" at bounding box center [815, 257] width 35 height 11
radio input "false"
radio input "true"
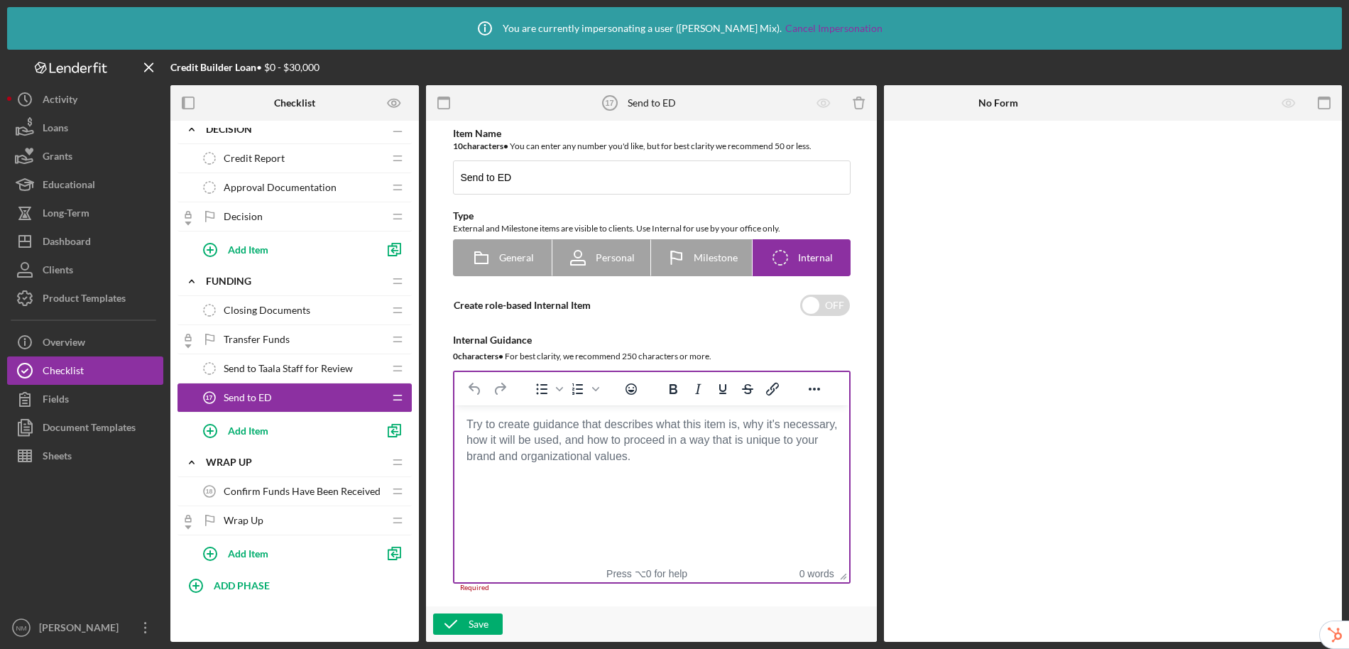
click at [566, 430] on body "Rich Text Area. Press ALT-0 for help." at bounding box center [651, 425] width 372 height 16
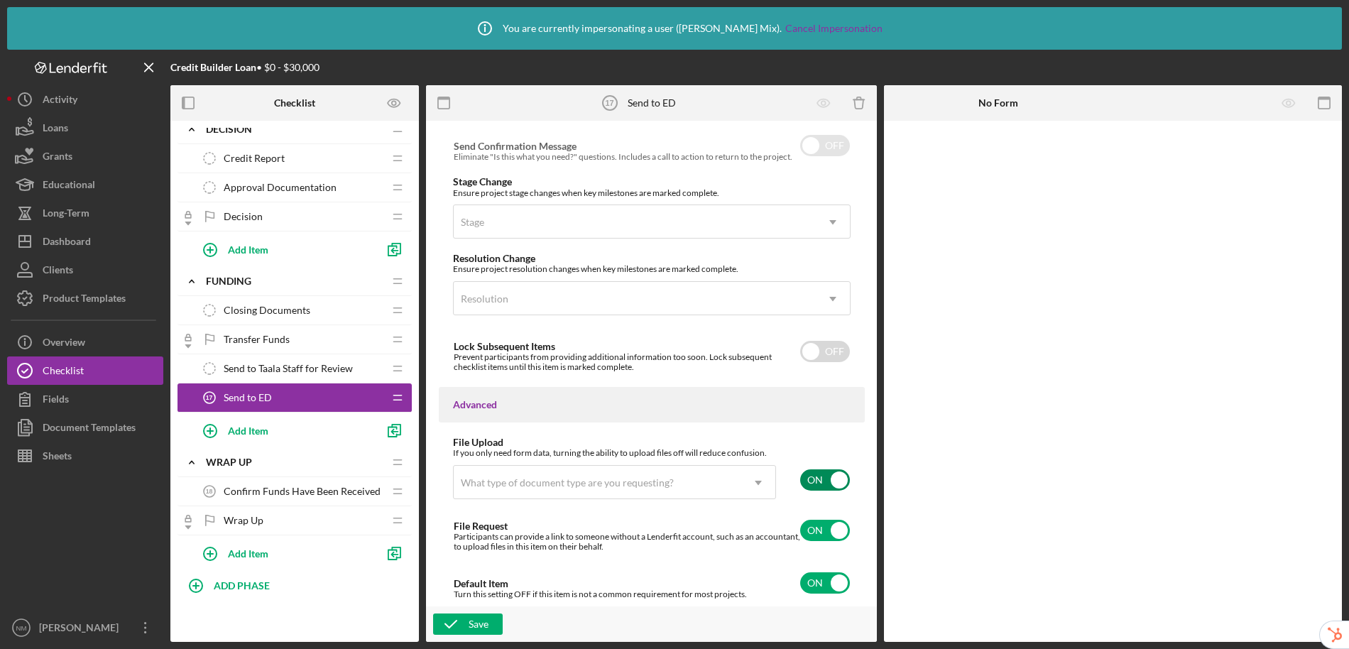
click at [827, 480] on input "checkbox" at bounding box center [825, 479] width 50 height 21
checkbox input "false"
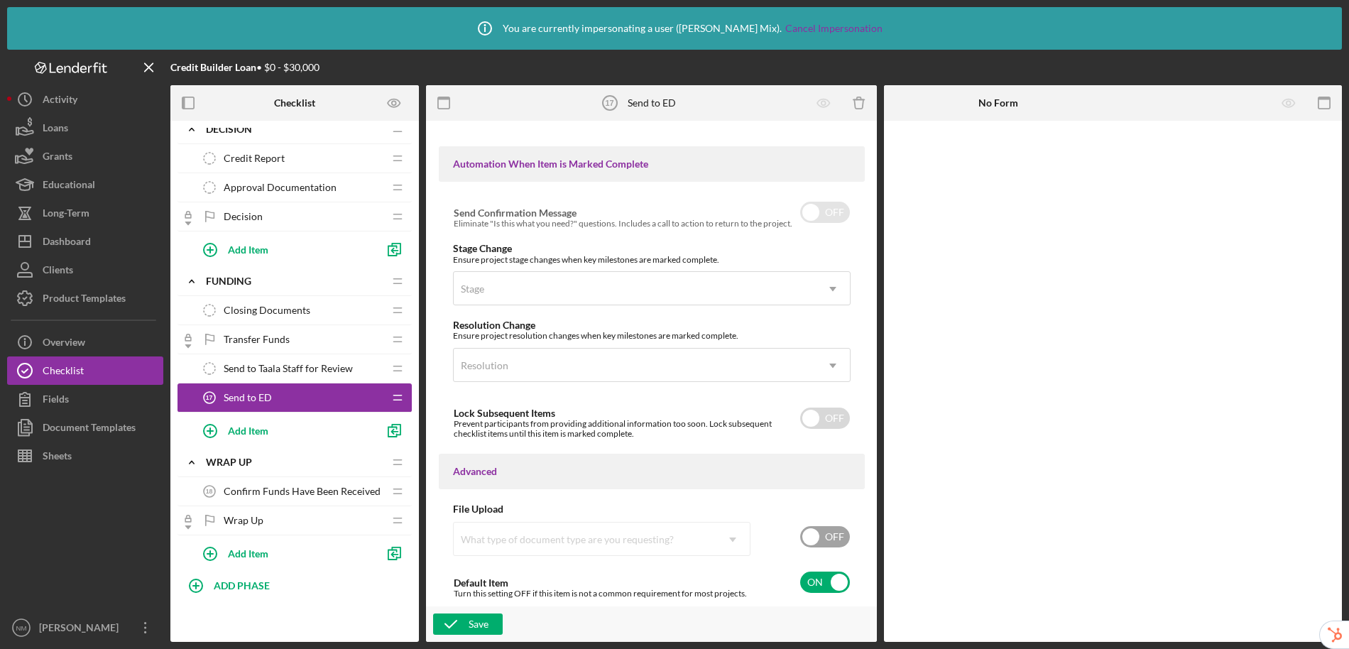
scroll to position [836, 0]
click at [476, 631] on div "Save" at bounding box center [479, 624] width 20 height 21
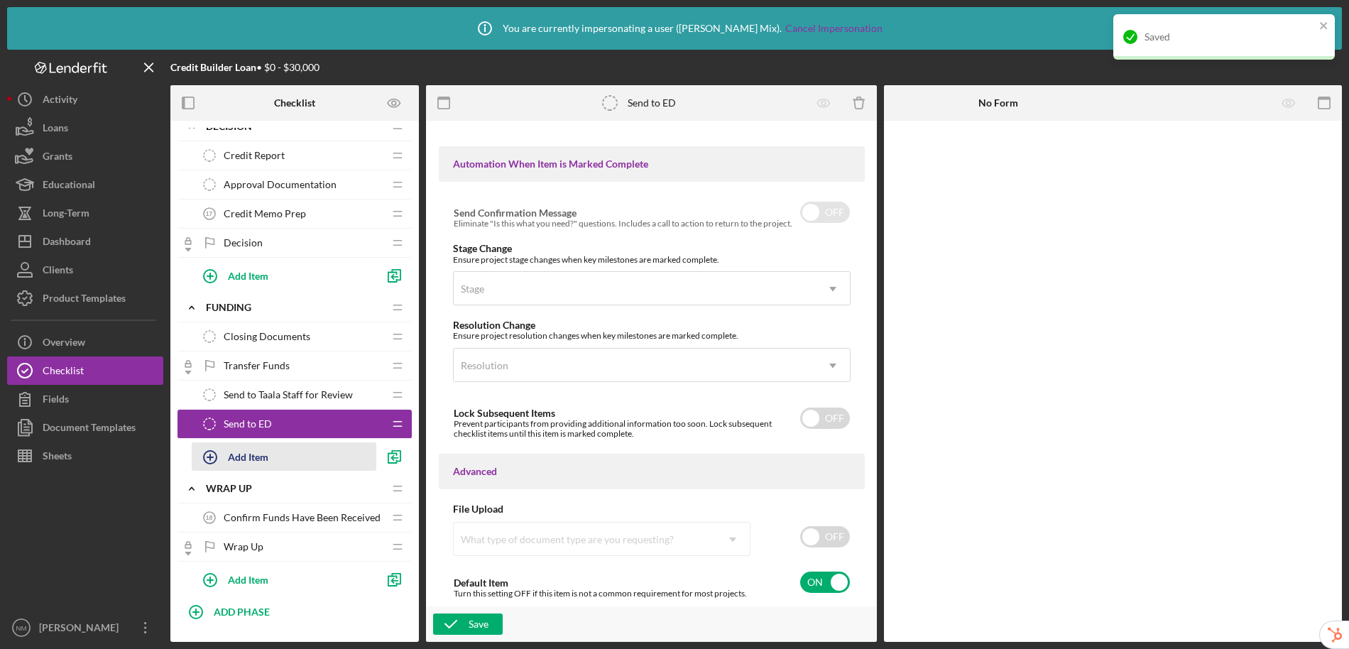
click at [250, 458] on div "Add Item" at bounding box center [248, 456] width 40 height 27
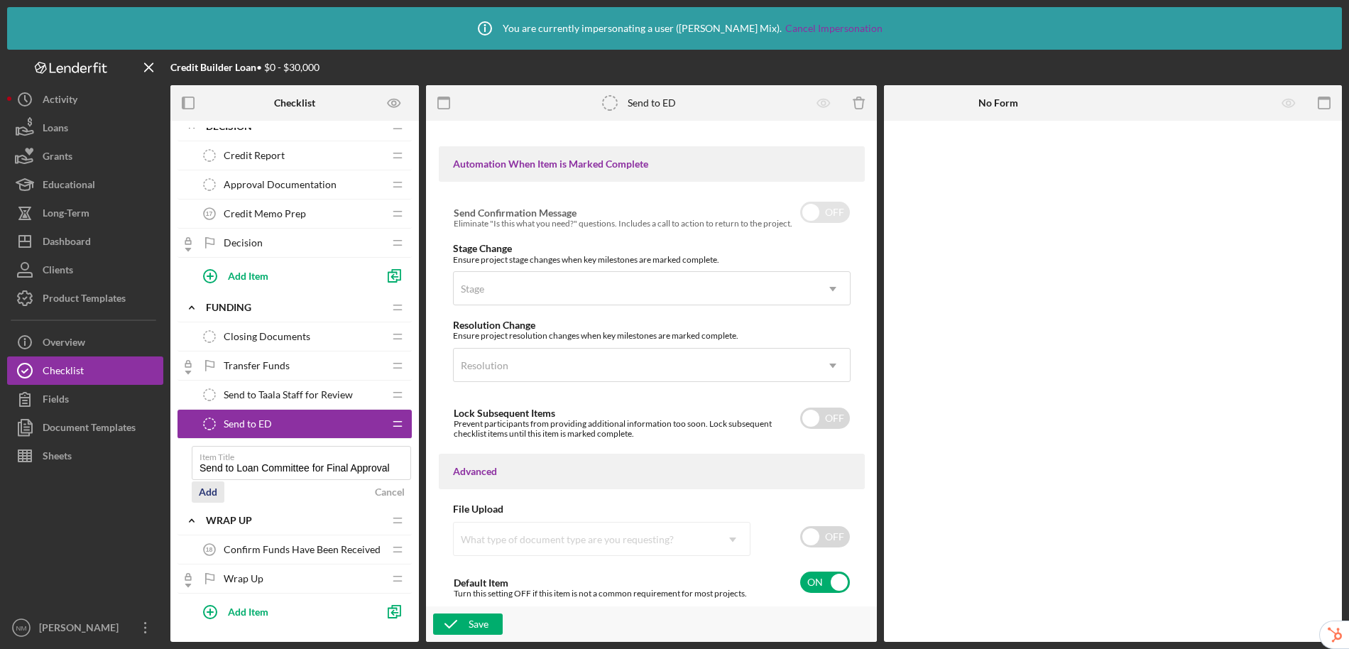
type input "Send to Loan Committee for Final Approval"
click at [210, 486] on div "Add" at bounding box center [208, 491] width 18 height 21
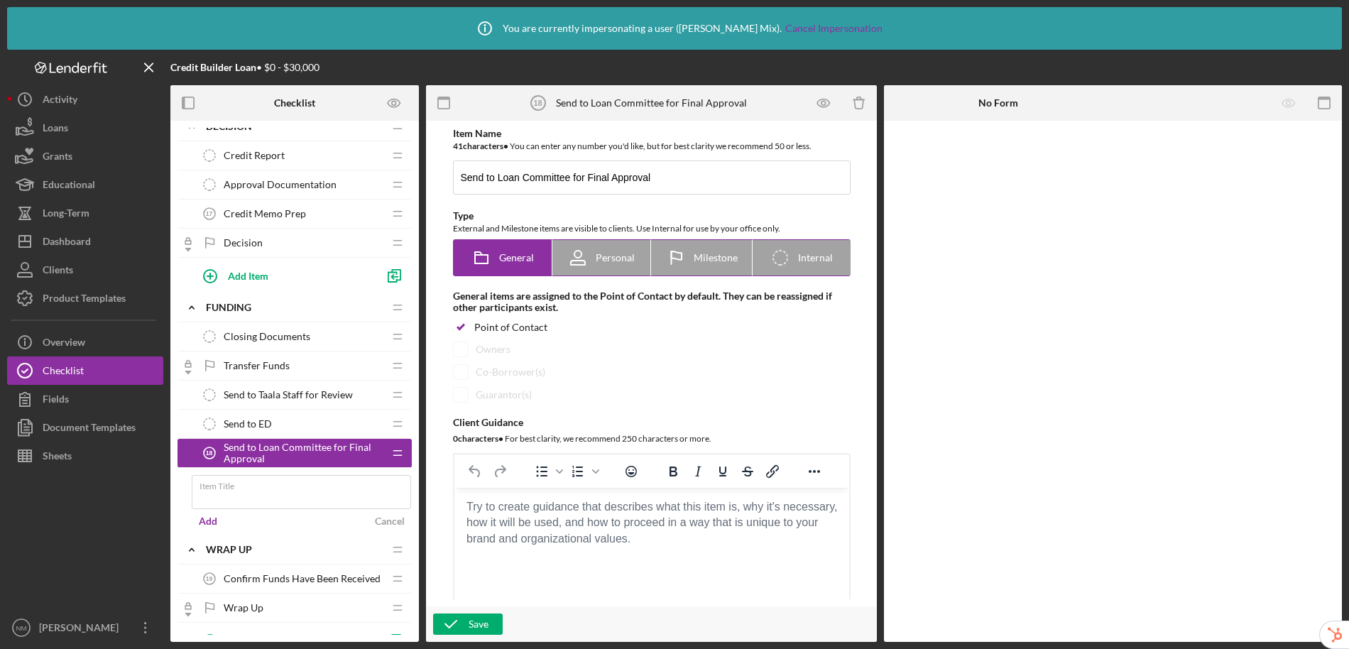
click at [776, 258] on icon "Icon/Checklist Item Internal" at bounding box center [781, 258] width 36 height 36
radio input "false"
radio input "true"
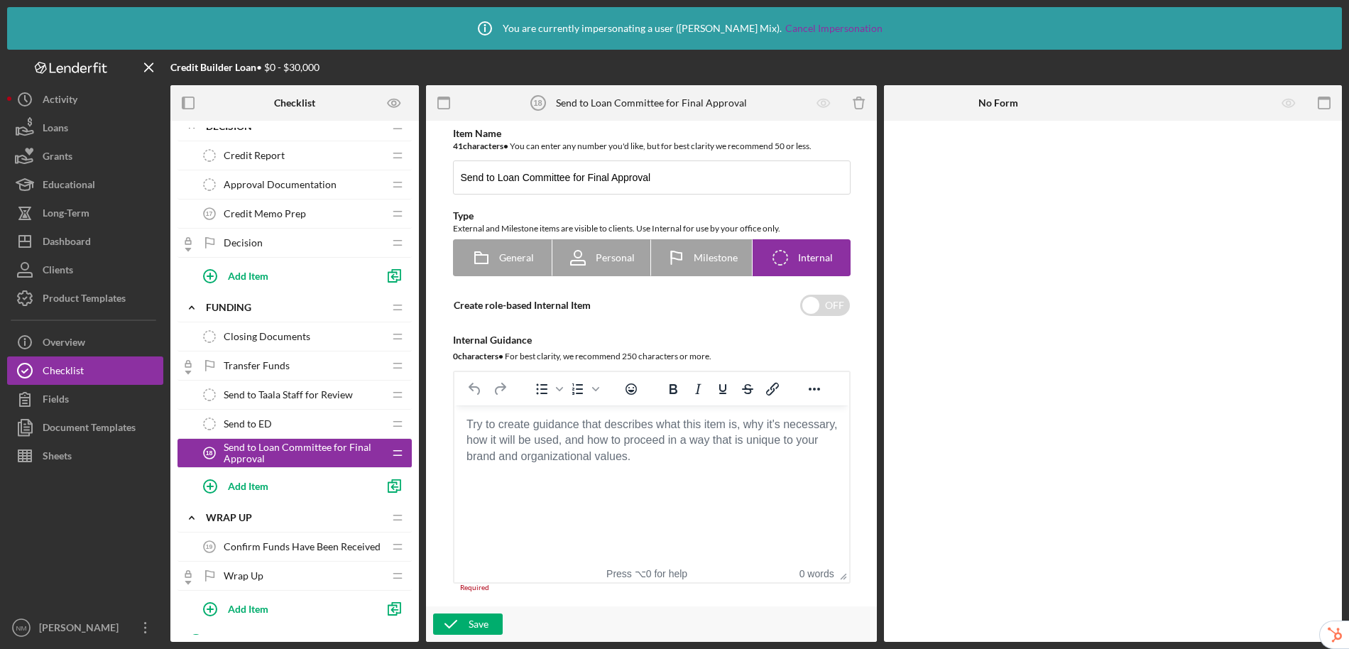
click at [543, 432] on body "Rich Text Area. Press ALT-0 for help." at bounding box center [651, 425] width 372 height 16
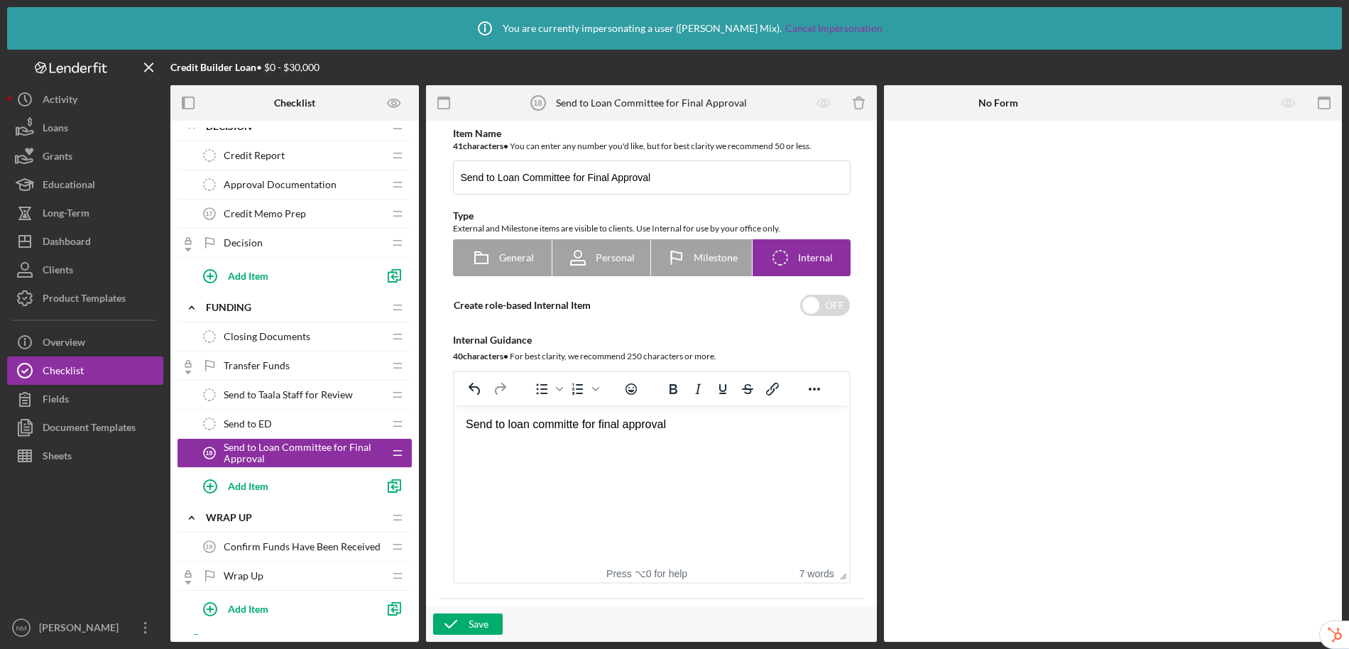
click at [547, 425] on div "Send to loan committe for final approval" at bounding box center [651, 425] width 372 height 16
click at [567, 427] on div "Send to loan committe for final approval" at bounding box center [651, 425] width 372 height 16
click at [711, 429] on div "Send to loan committee for final approval" at bounding box center [651, 425] width 372 height 16
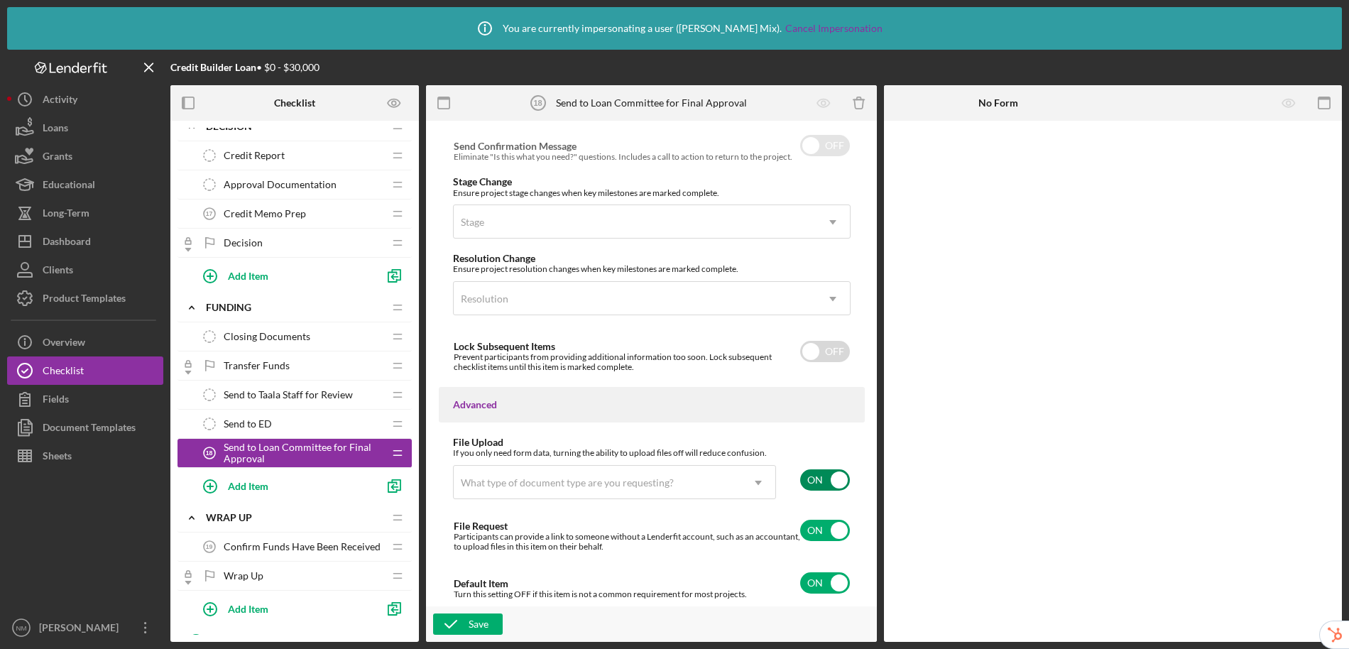
click at [812, 478] on input "checkbox" at bounding box center [825, 479] width 50 height 21
checkbox input "false"
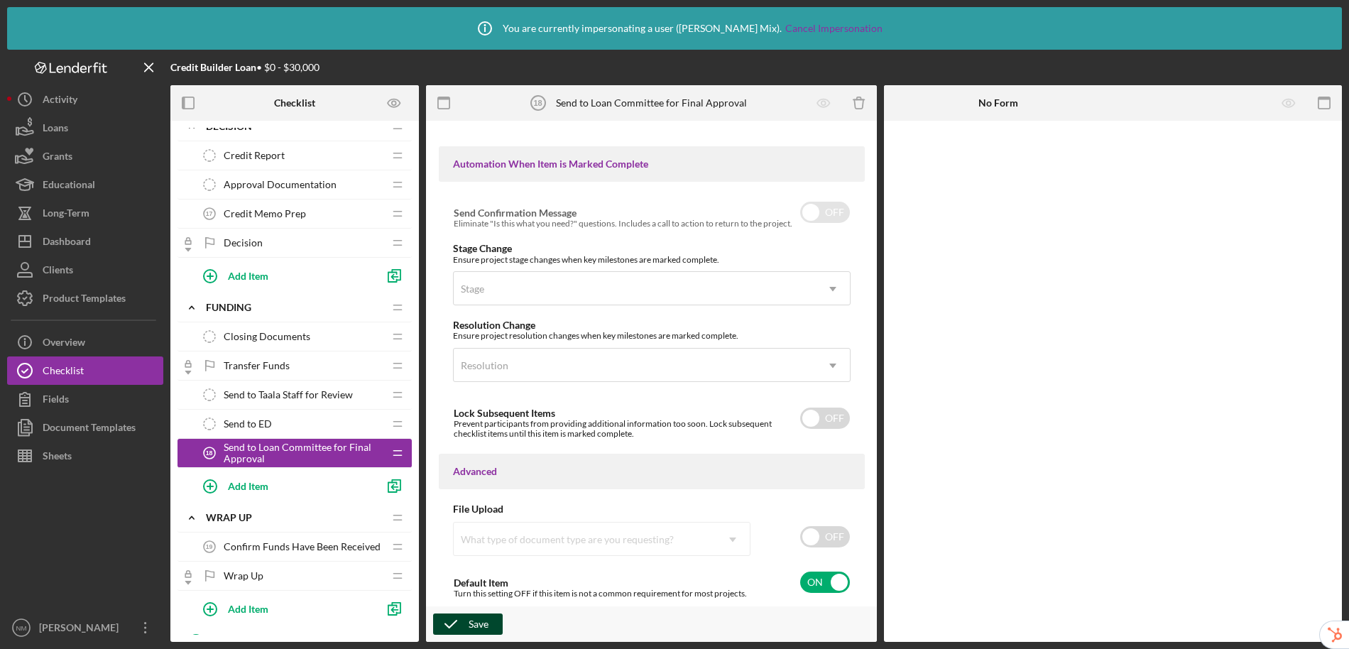
click at [459, 625] on icon "button" at bounding box center [451, 624] width 36 height 36
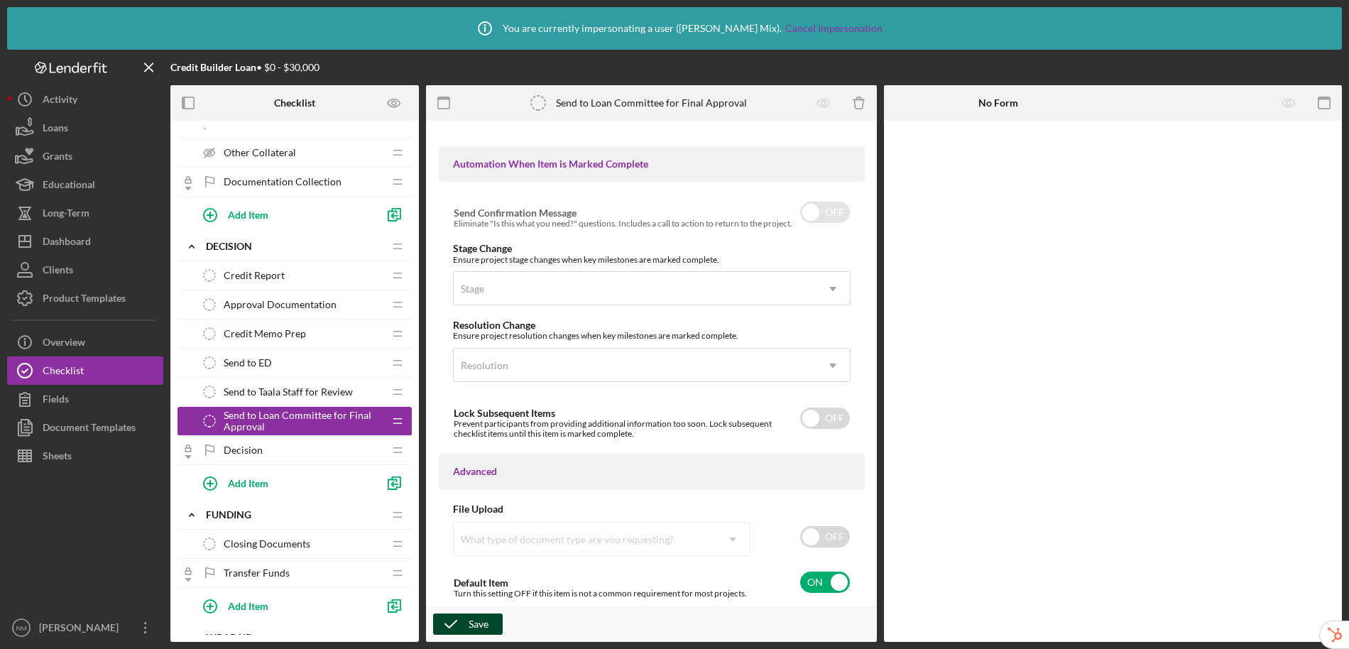
scroll to position [758, 0]
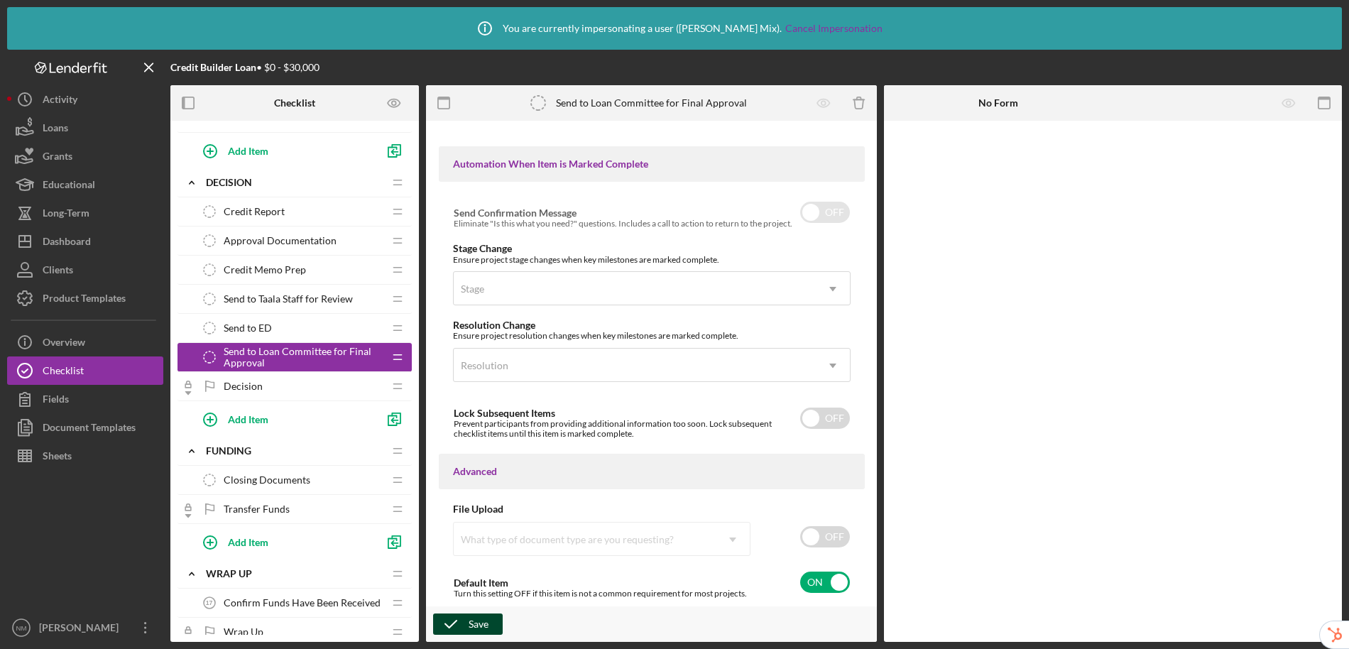
click at [250, 382] on span "Decision" at bounding box center [243, 386] width 39 height 11
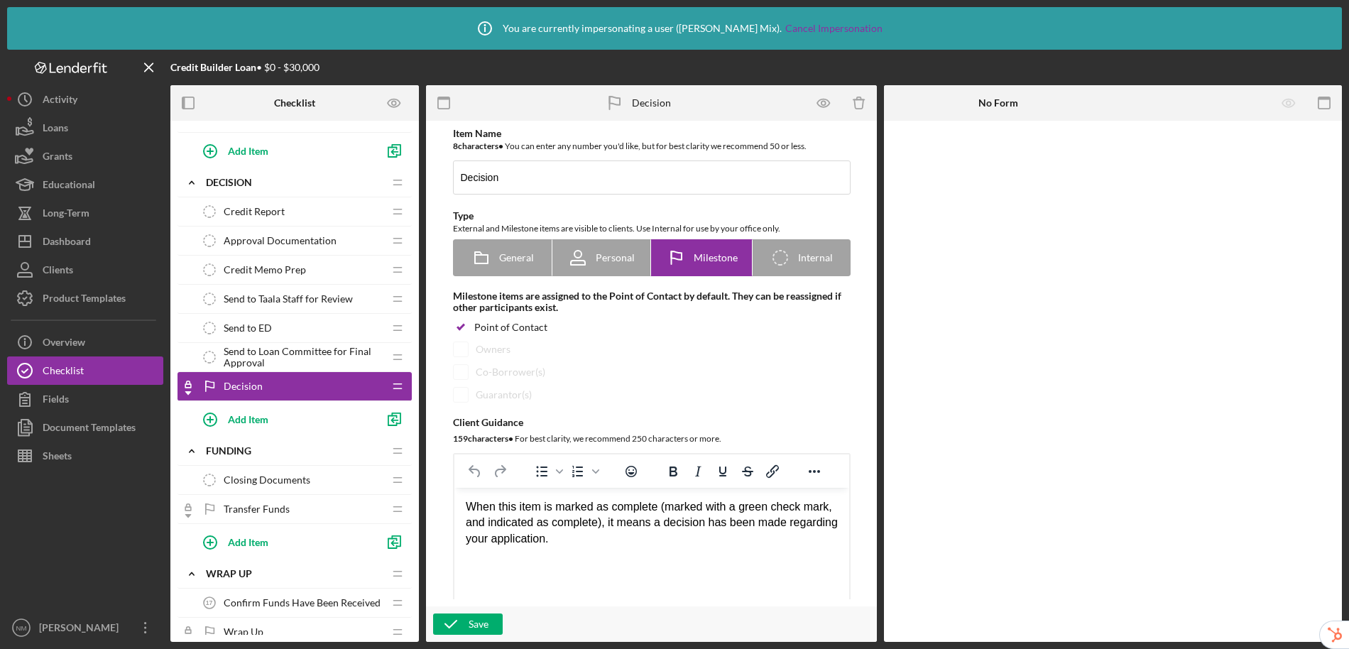
click at [275, 476] on span "Closing Documents" at bounding box center [267, 479] width 87 height 11
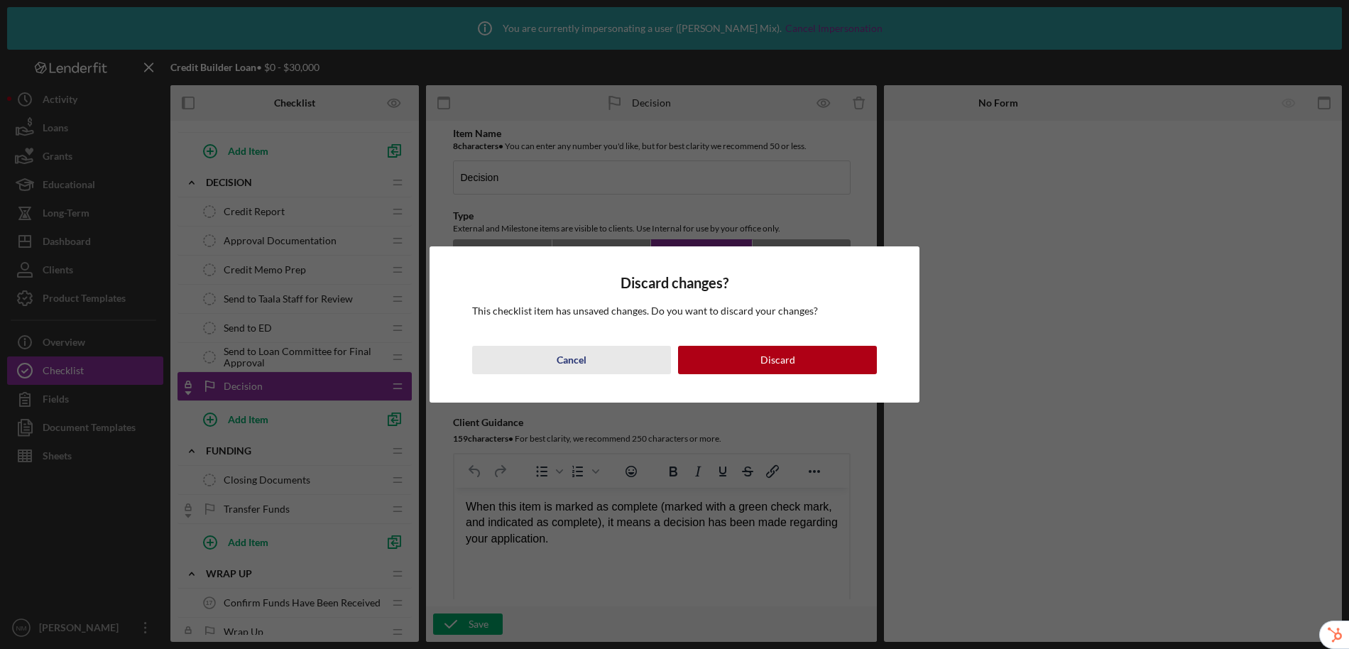
click at [568, 363] on div "Cancel" at bounding box center [572, 360] width 30 height 28
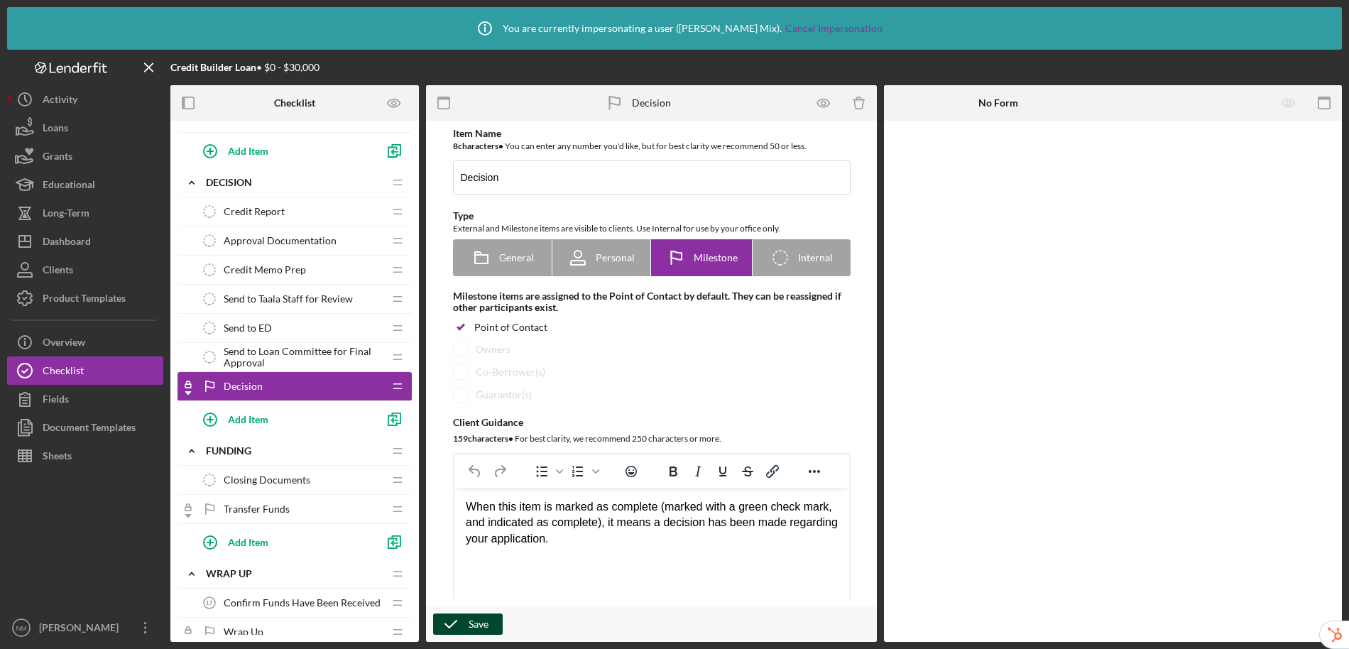
click at [474, 627] on div "Save" at bounding box center [479, 624] width 20 height 21
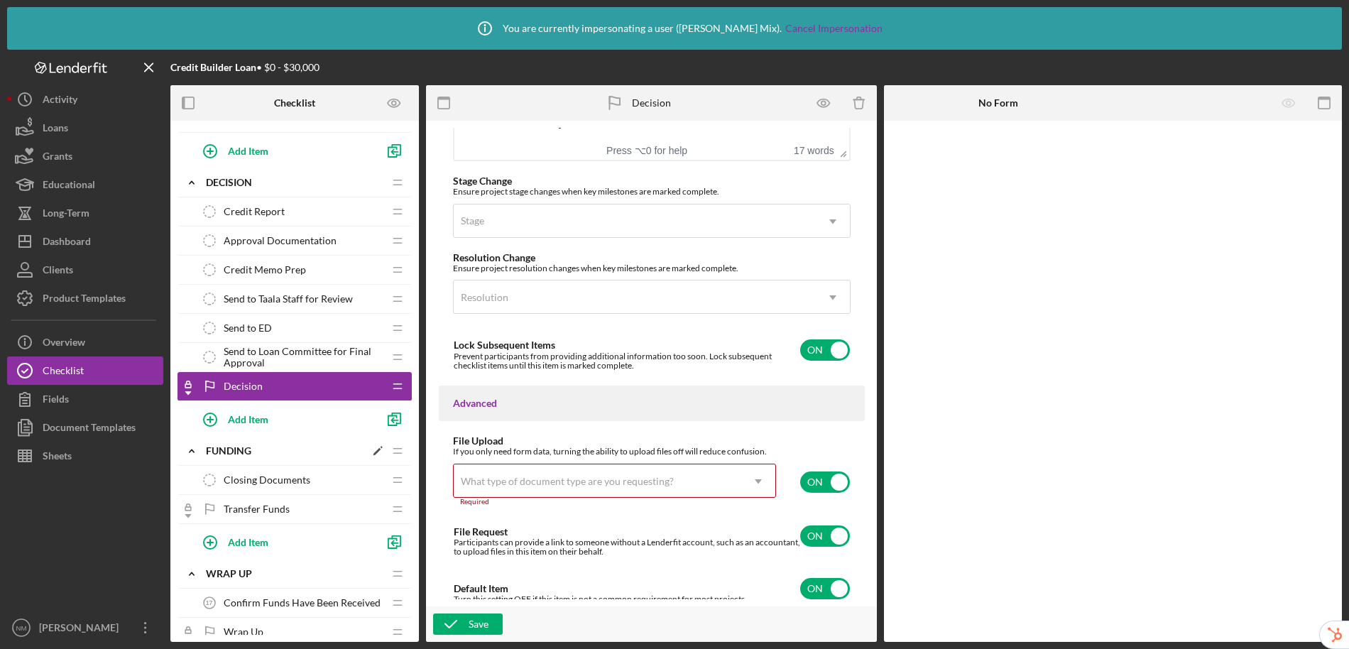
scroll to position [1114, 0]
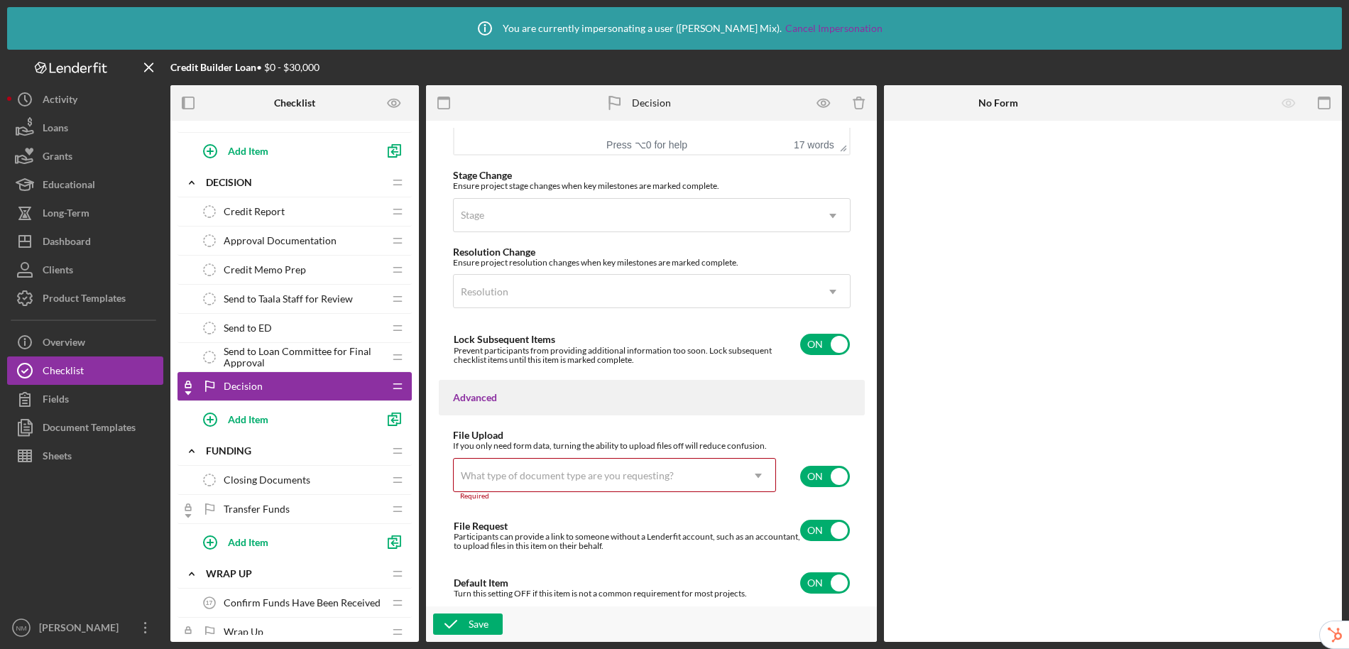
click at [661, 459] on div "What type of document type are you requesting?" at bounding box center [598, 475] width 288 height 33
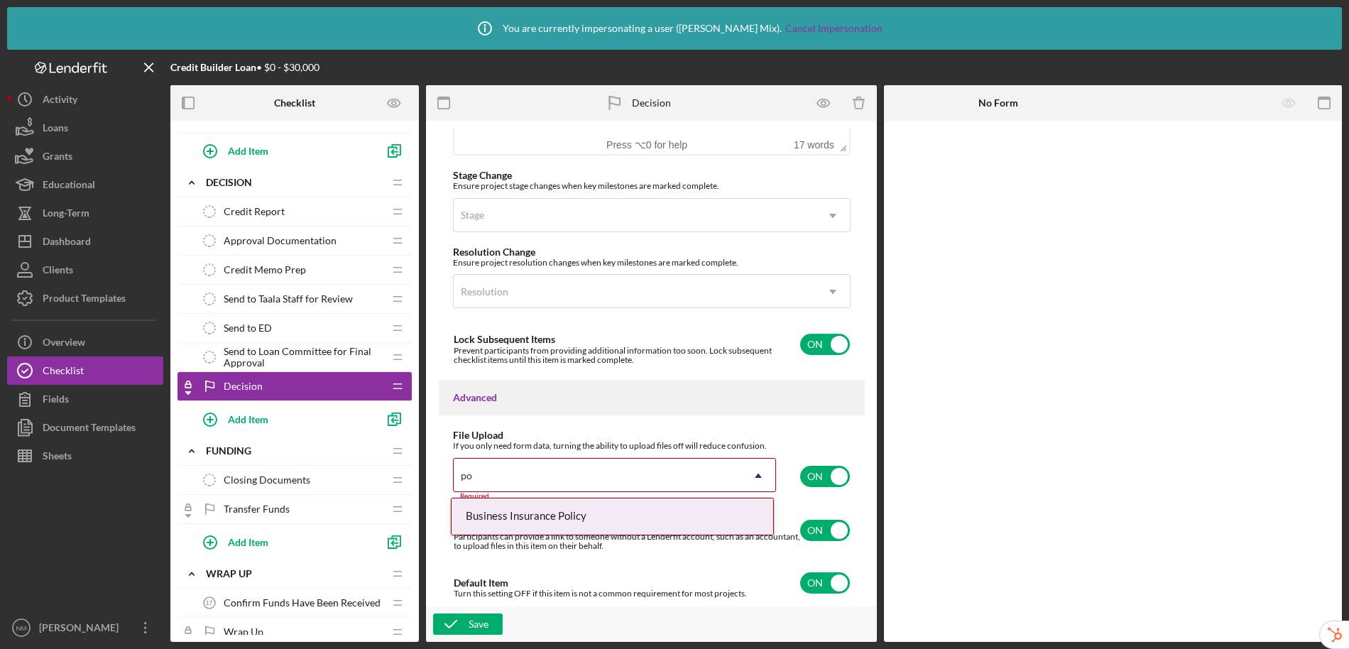
type input "p"
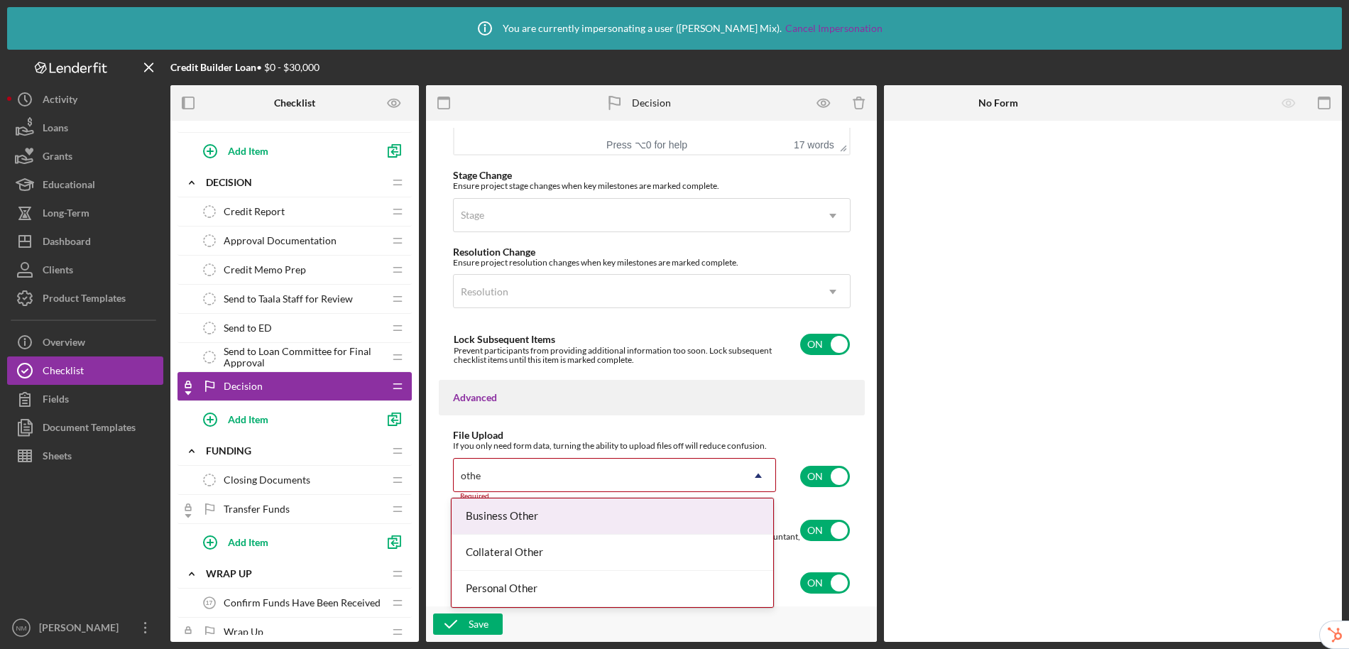
type input "other"
click at [653, 514] on div "Business Other" at bounding box center [613, 517] width 322 height 36
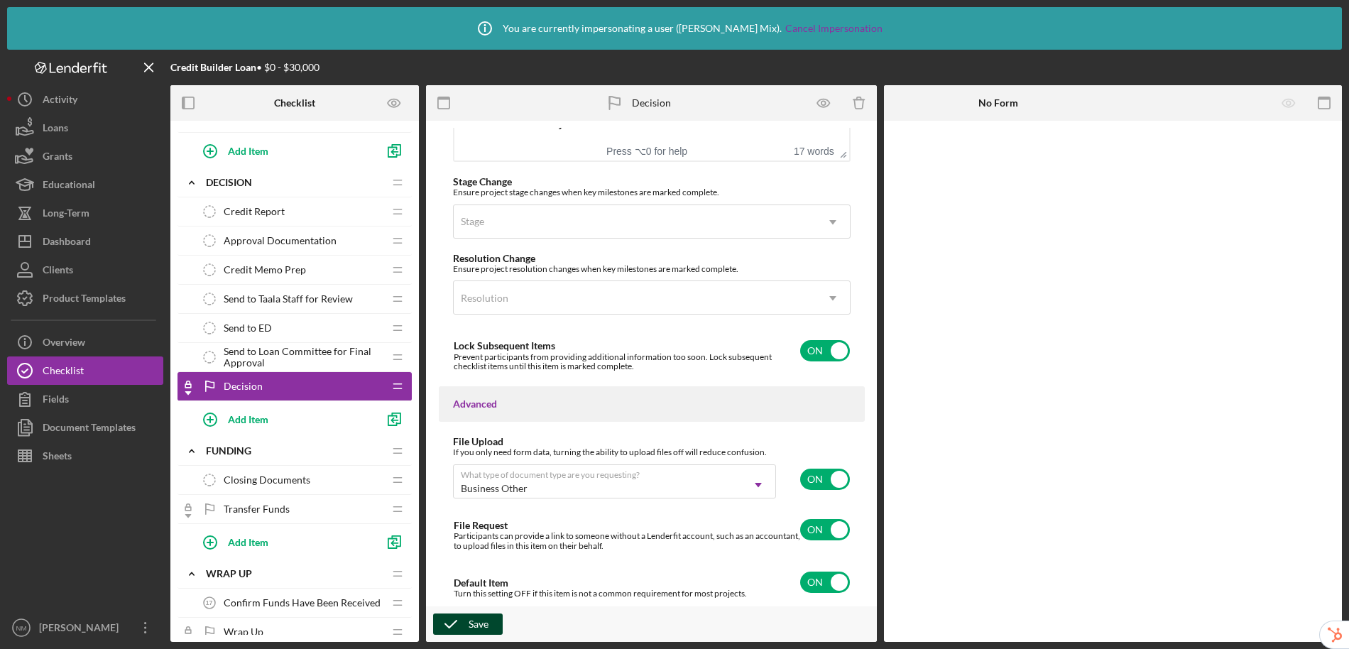
click at [471, 619] on div "Save" at bounding box center [479, 624] width 20 height 21
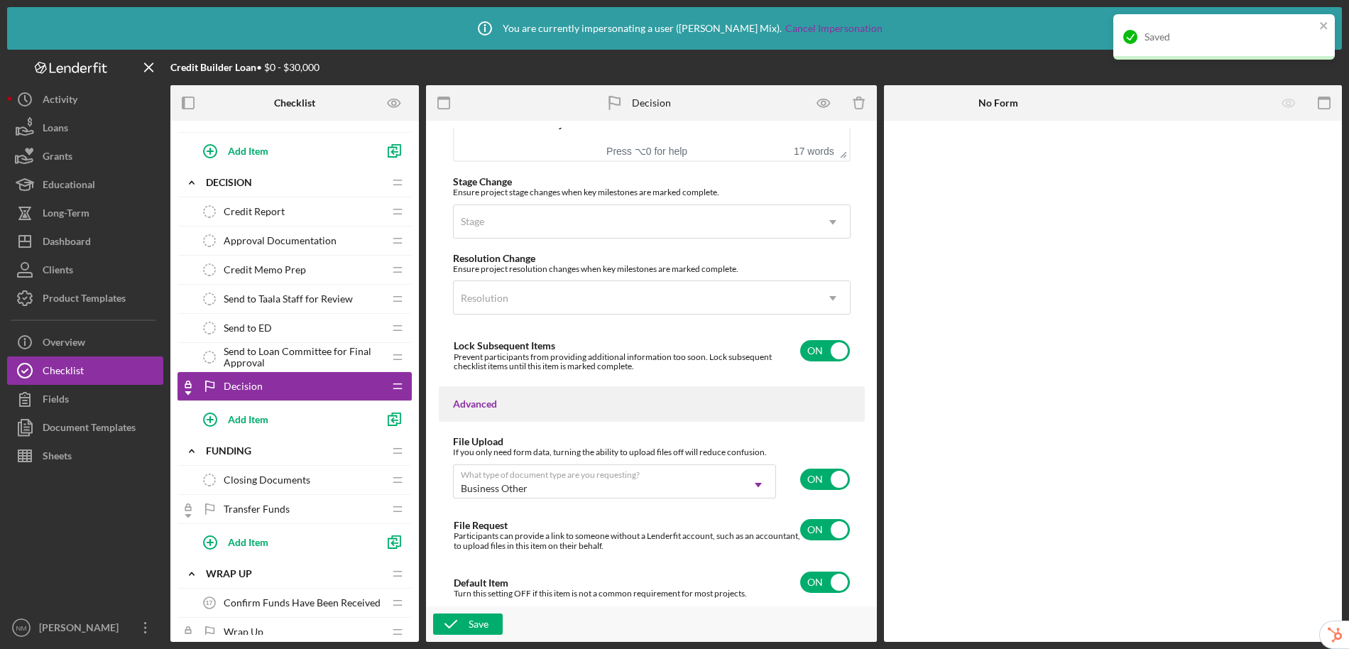
click at [300, 481] on span "Closing Documents" at bounding box center [267, 479] width 87 height 11
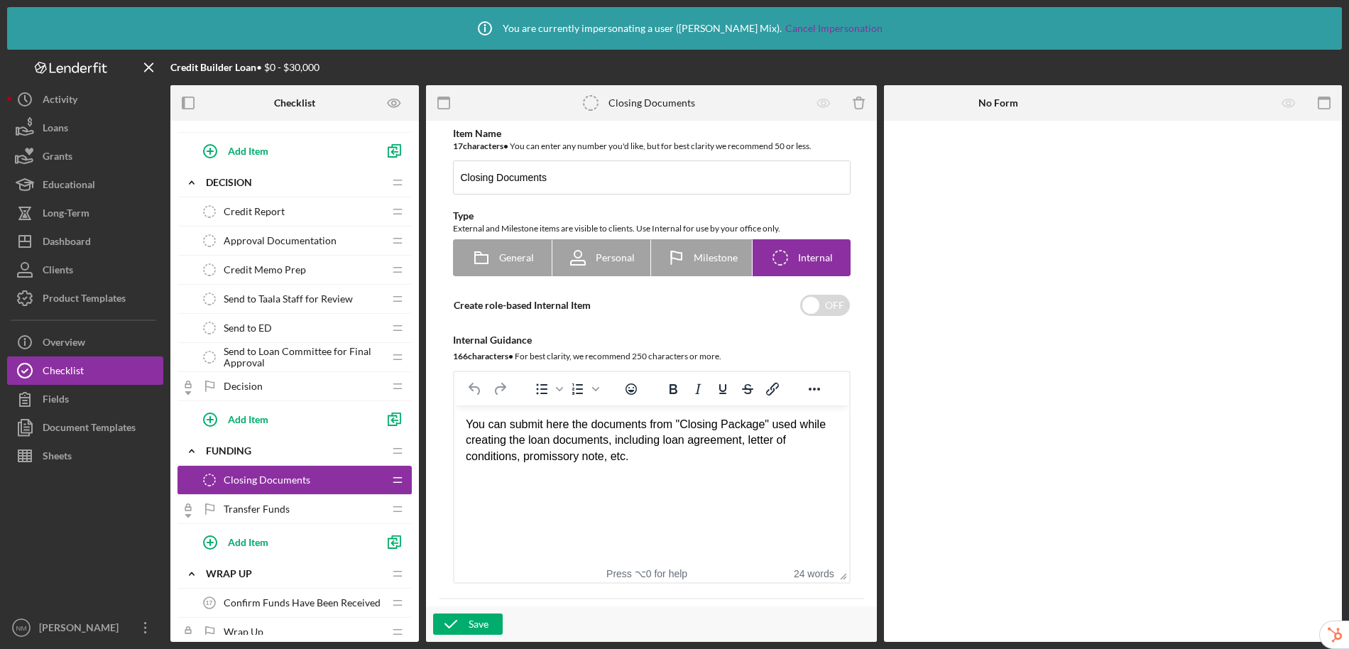
click at [247, 511] on span "Transfer Funds" at bounding box center [257, 508] width 66 height 11
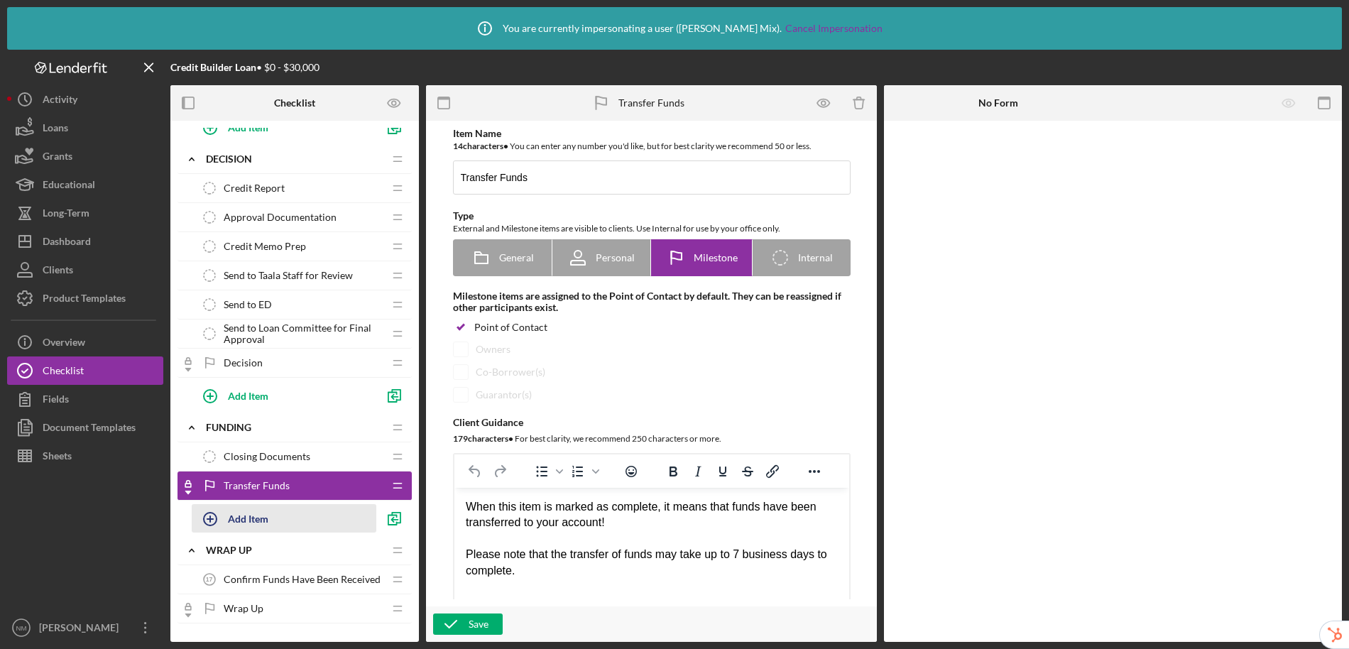
scroll to position [870, 0]
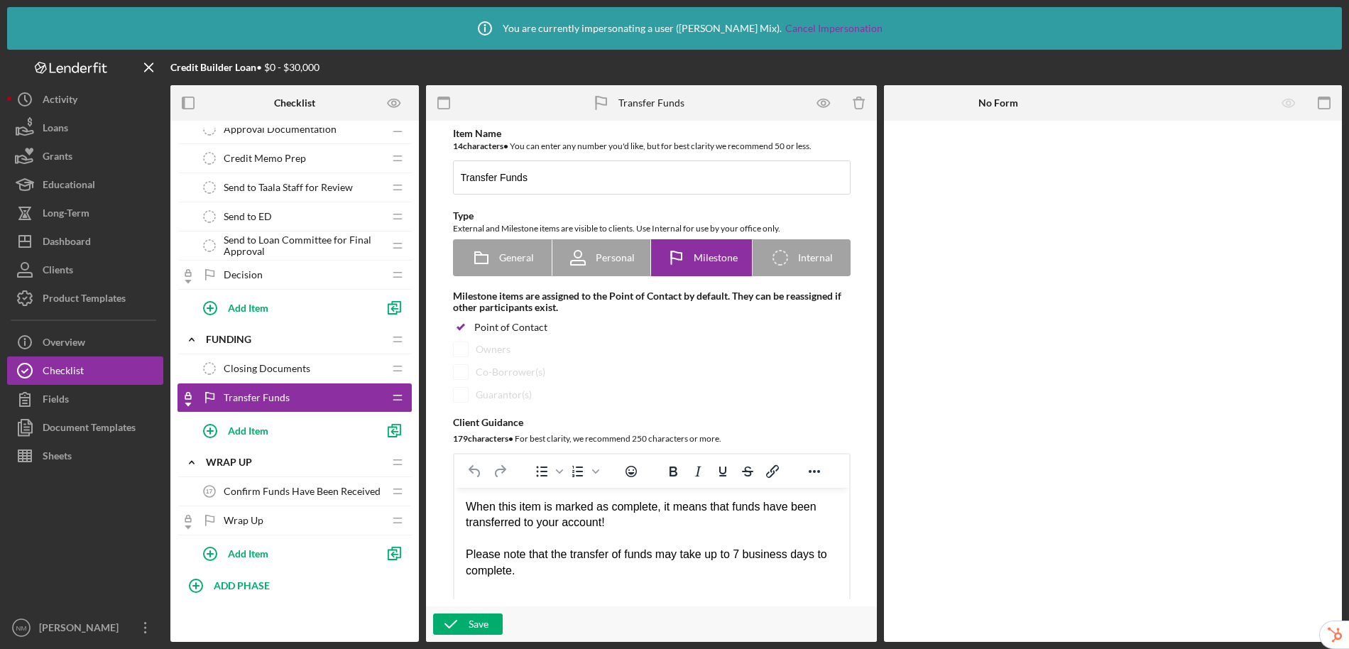
click at [276, 496] on span "Confirm Funds Have Been Received" at bounding box center [302, 491] width 157 height 11
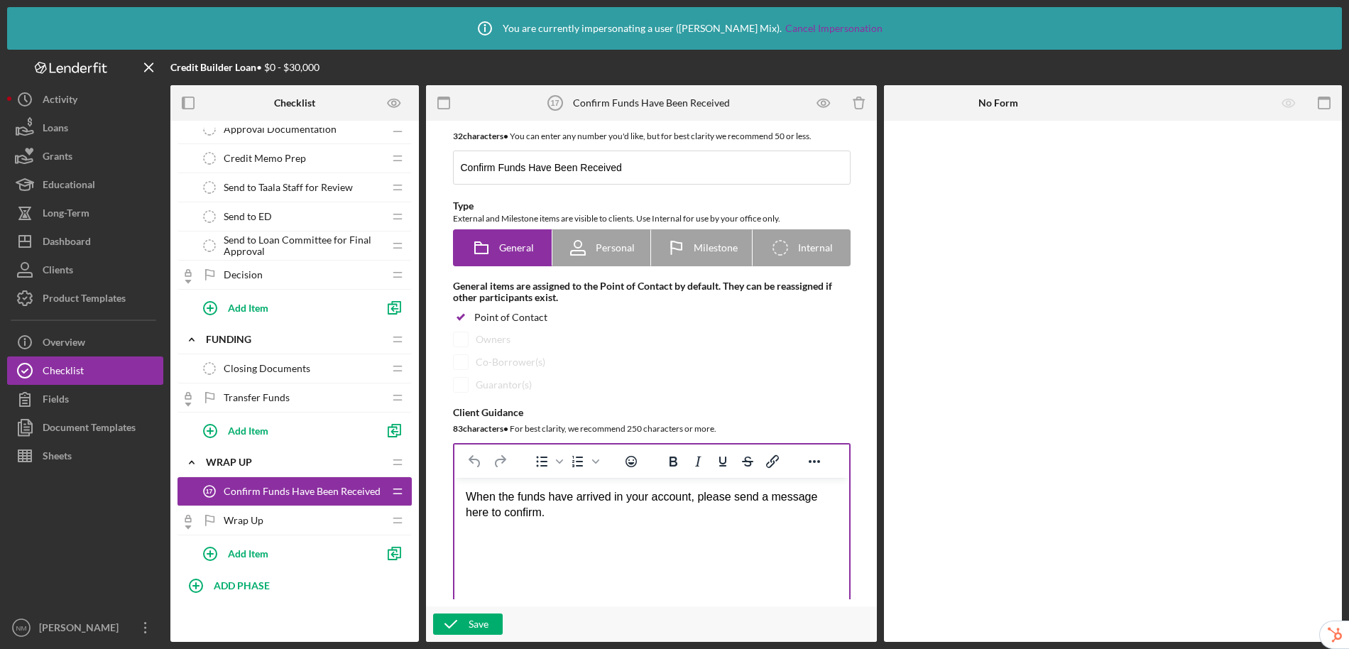
scroll to position [23, 0]
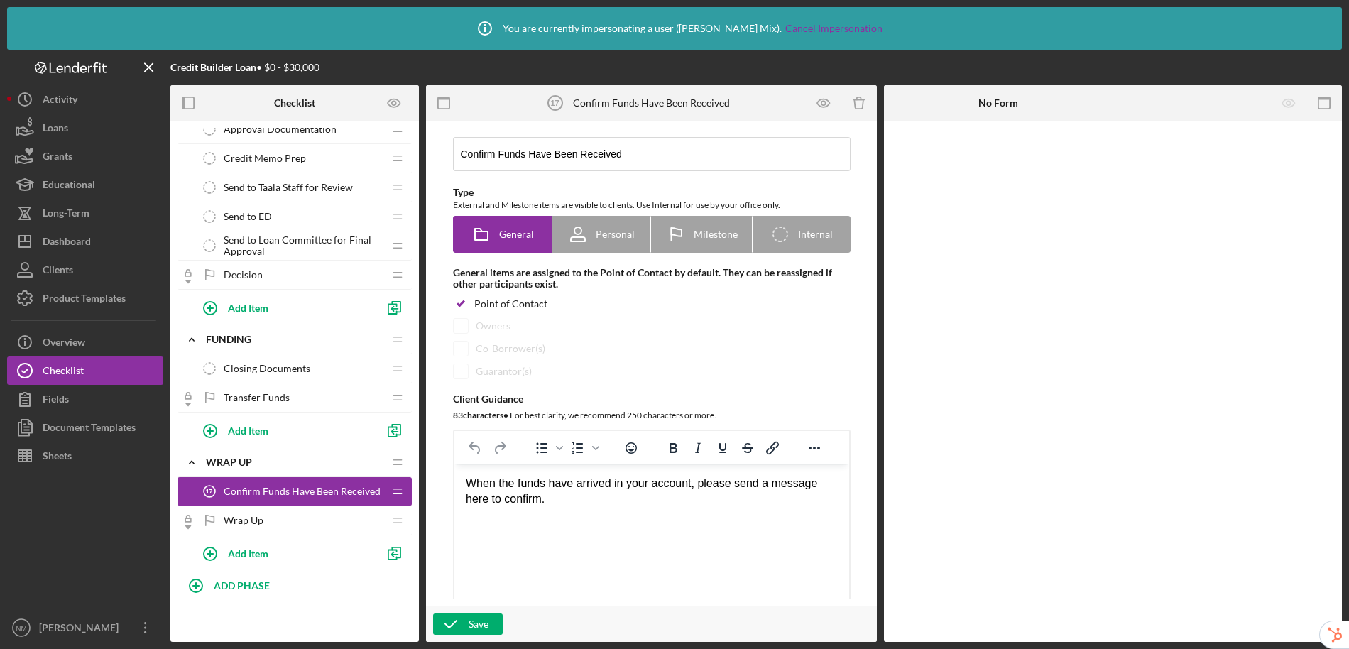
click at [249, 516] on span "Wrap Up" at bounding box center [244, 520] width 40 height 11
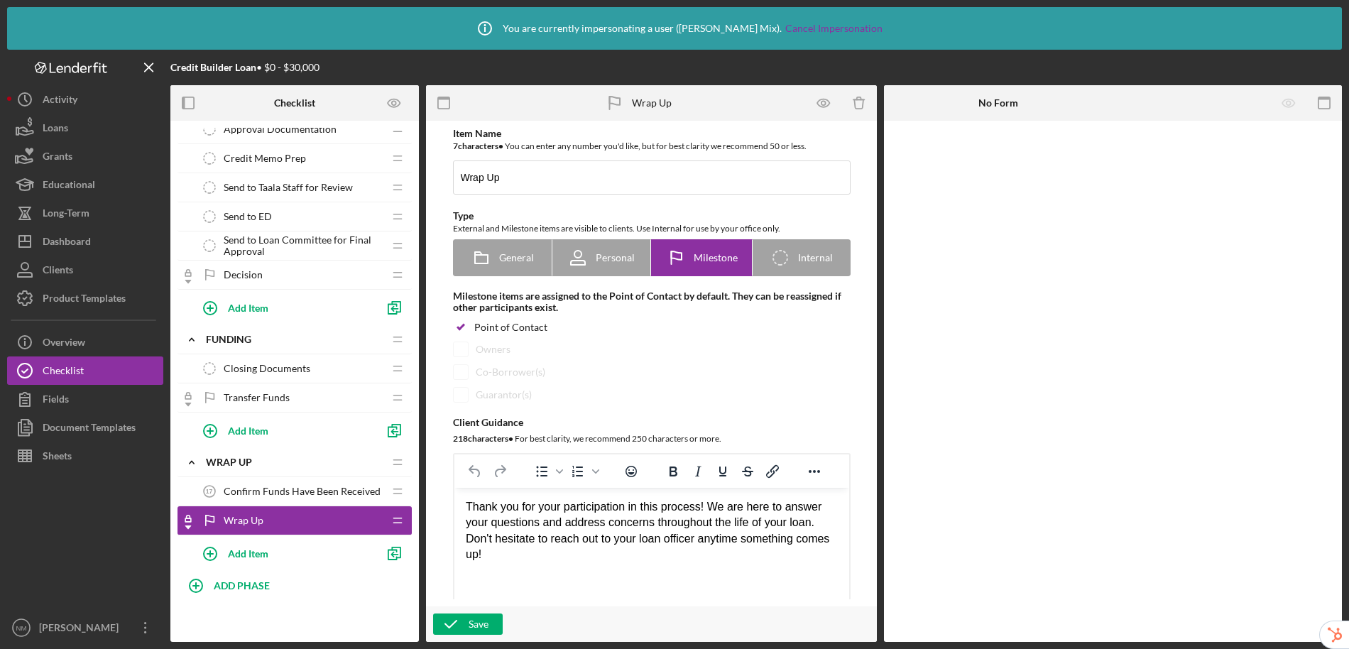
click at [283, 486] on span "Confirm Funds Have Been Received" at bounding box center [302, 491] width 157 height 11
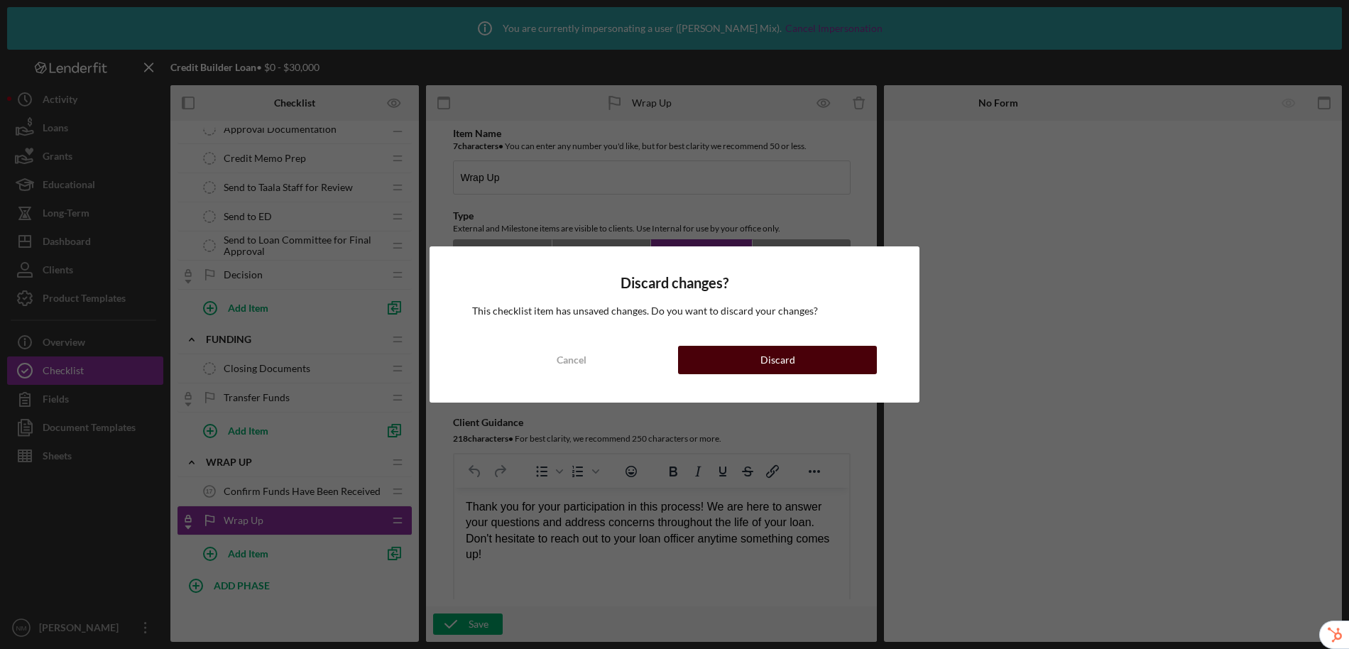
click at [716, 354] on button "Discard" at bounding box center [777, 360] width 199 height 28
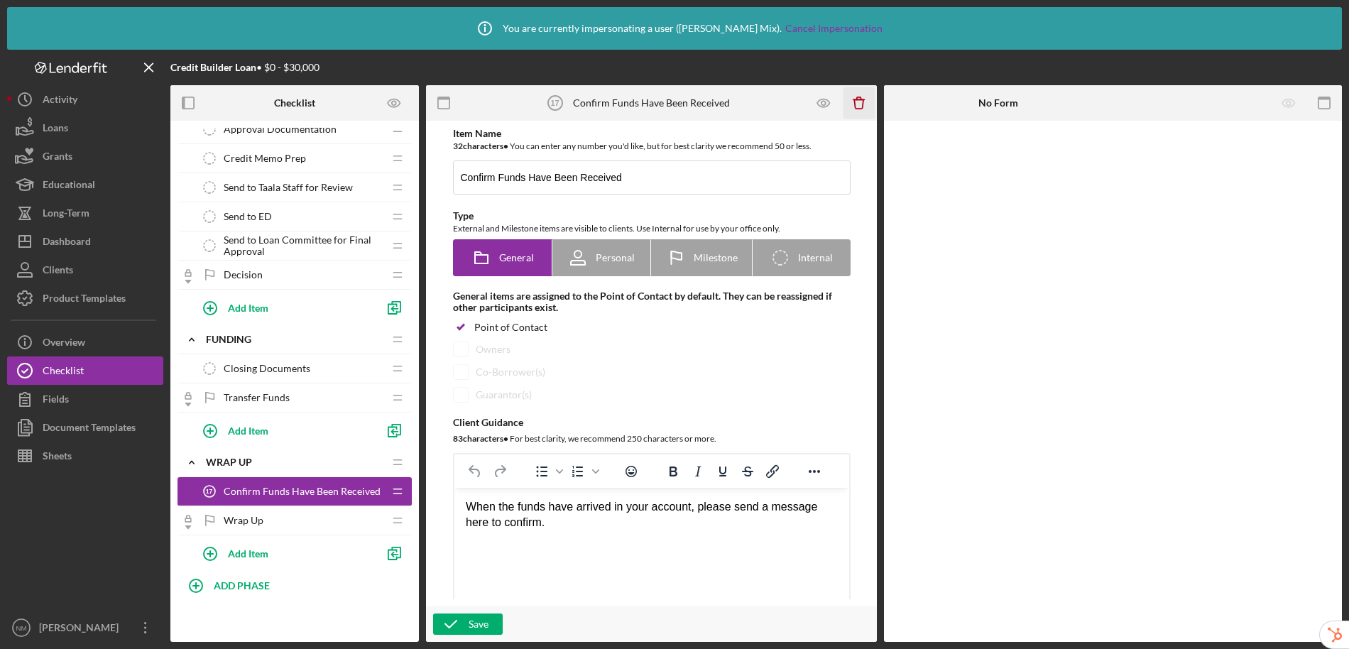
click at [858, 107] on icon "Icon/Delete" at bounding box center [860, 103] width 32 height 32
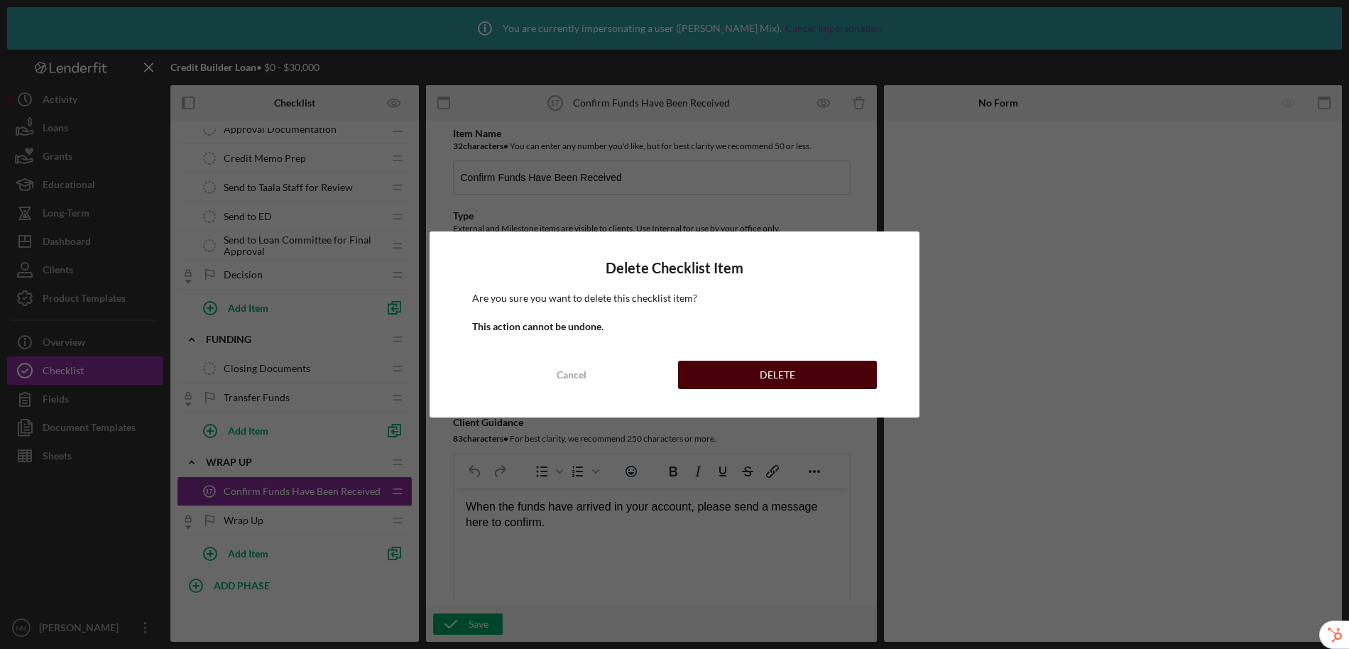
click at [783, 374] on div "DELETE" at bounding box center [778, 375] width 36 height 28
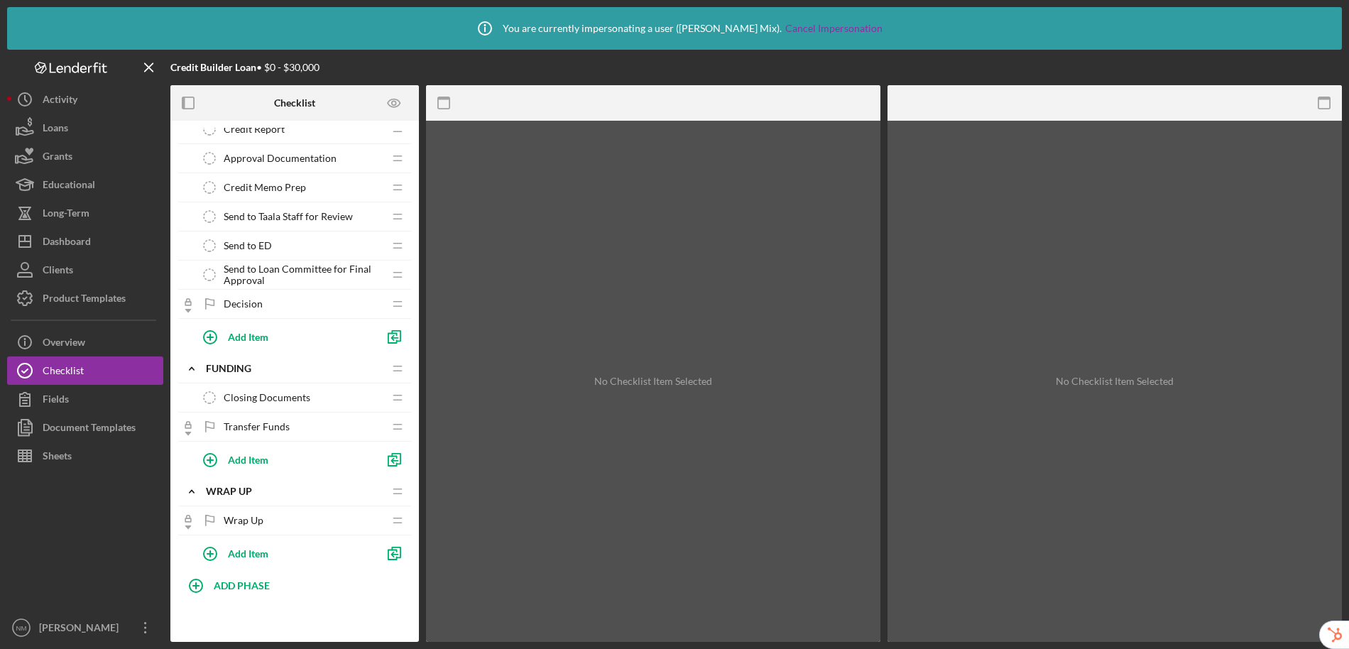
click at [263, 523] on div "Wrap Up Wrap Up" at bounding box center [289, 520] width 188 height 28
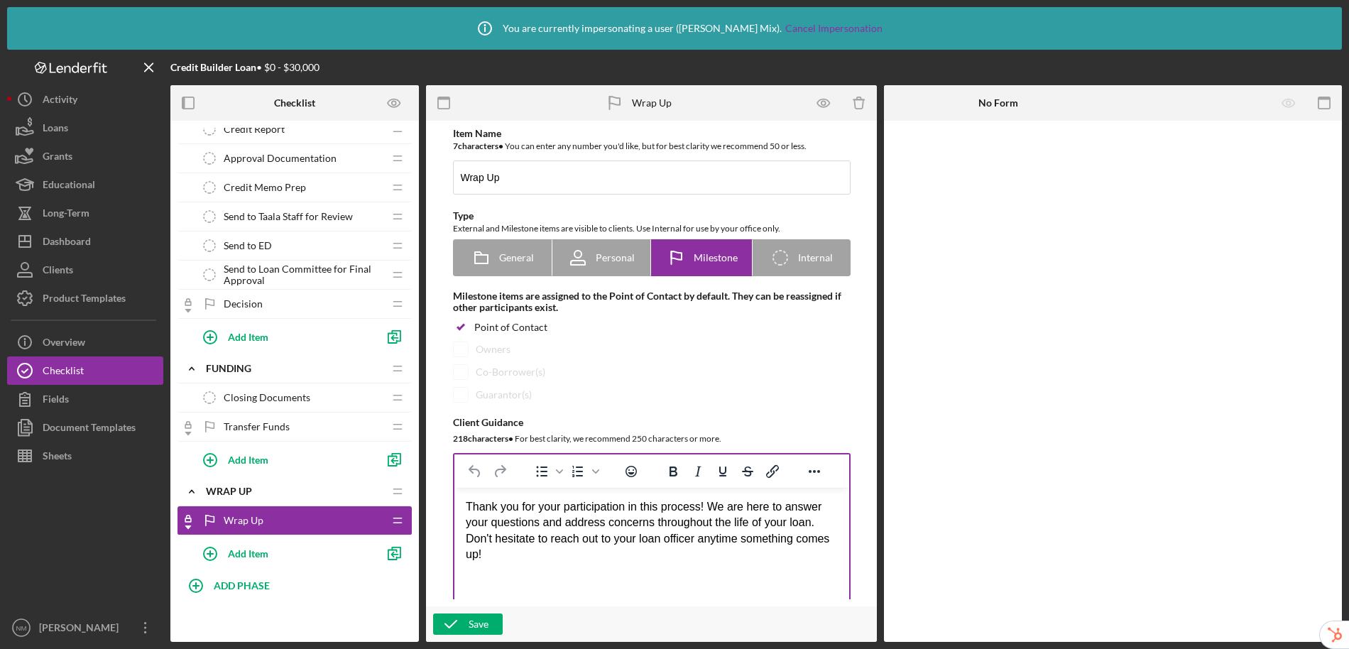
scroll to position [27, 0]
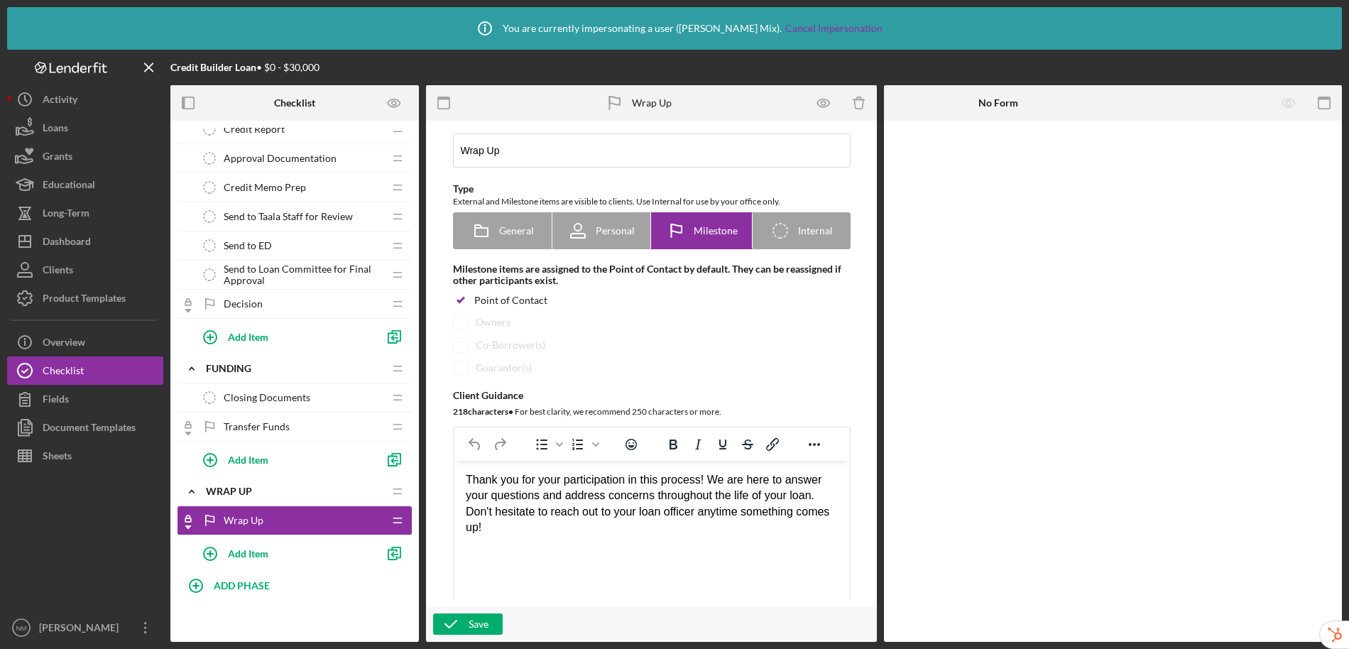
click at [288, 428] on div "Transfer Funds Transfer Funds" at bounding box center [289, 427] width 188 height 28
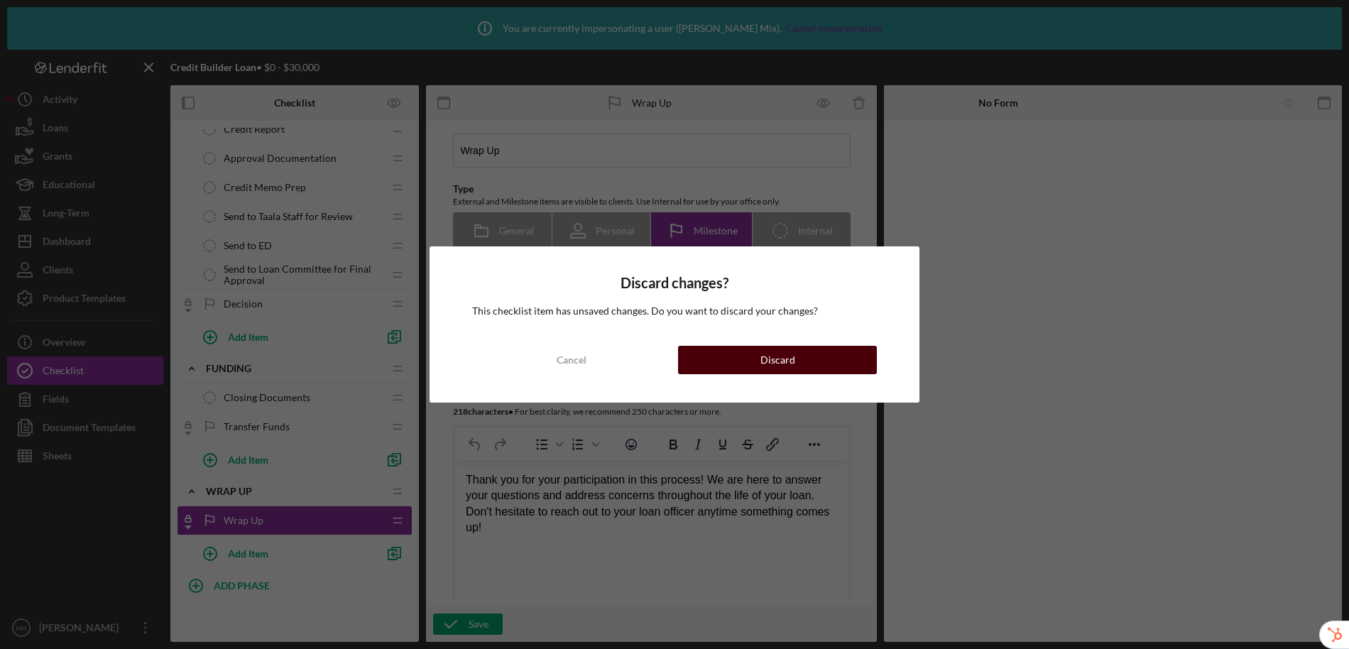
click at [803, 347] on button "Discard" at bounding box center [777, 360] width 199 height 28
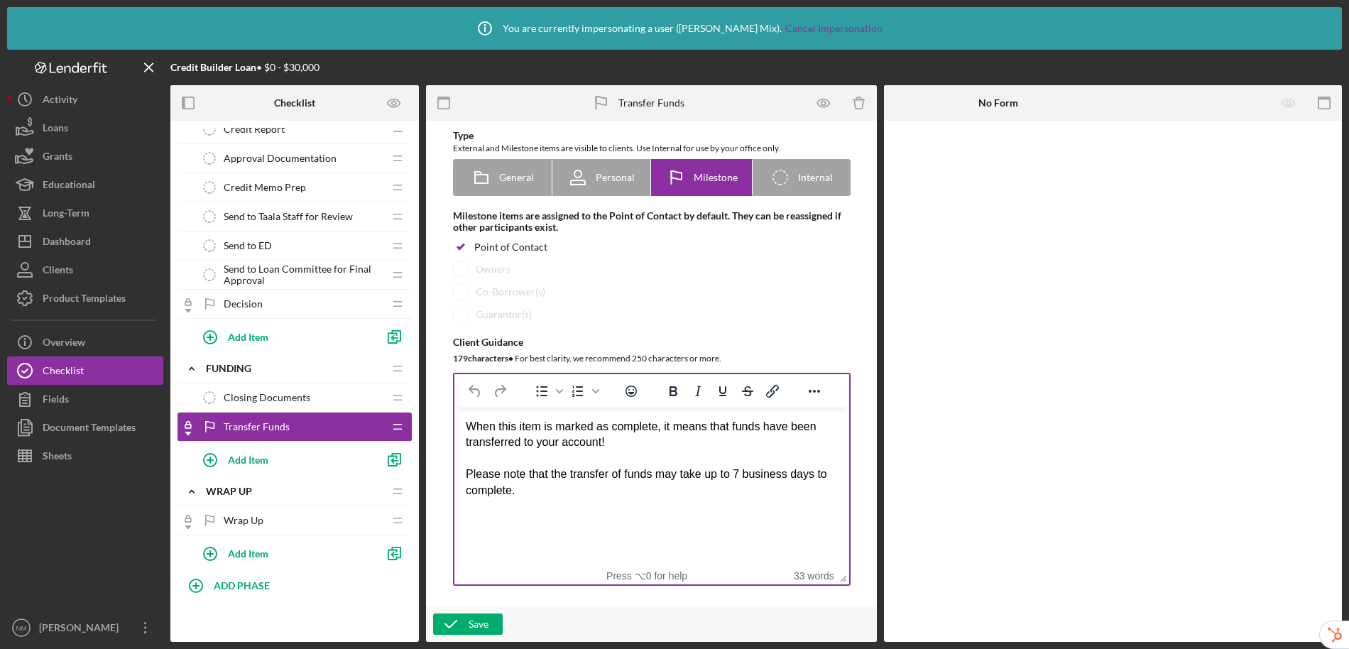
scroll to position [144, 0]
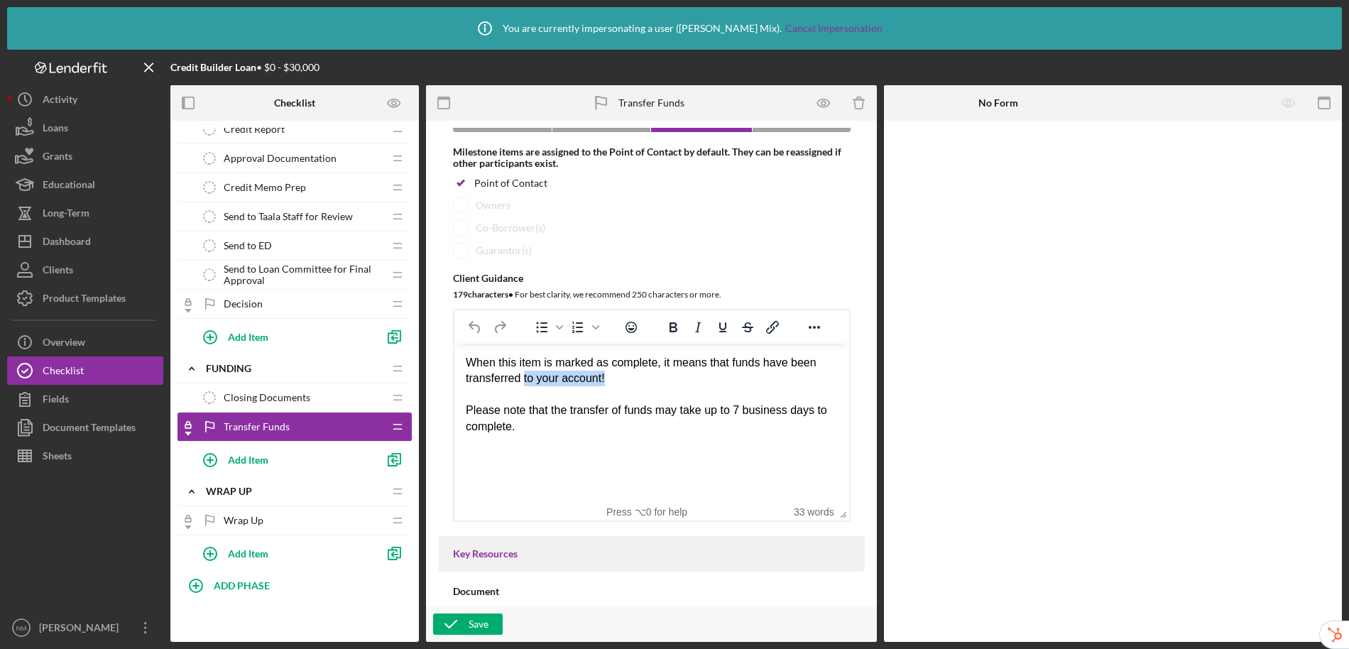
drag, startPoint x: 644, startPoint y: 380, endPoint x: 525, endPoint y: 382, distance: 118.6
click at [525, 382] on div "When this item is marked as complete, it means that funds have been transferred…" at bounding box center [651, 395] width 372 height 80
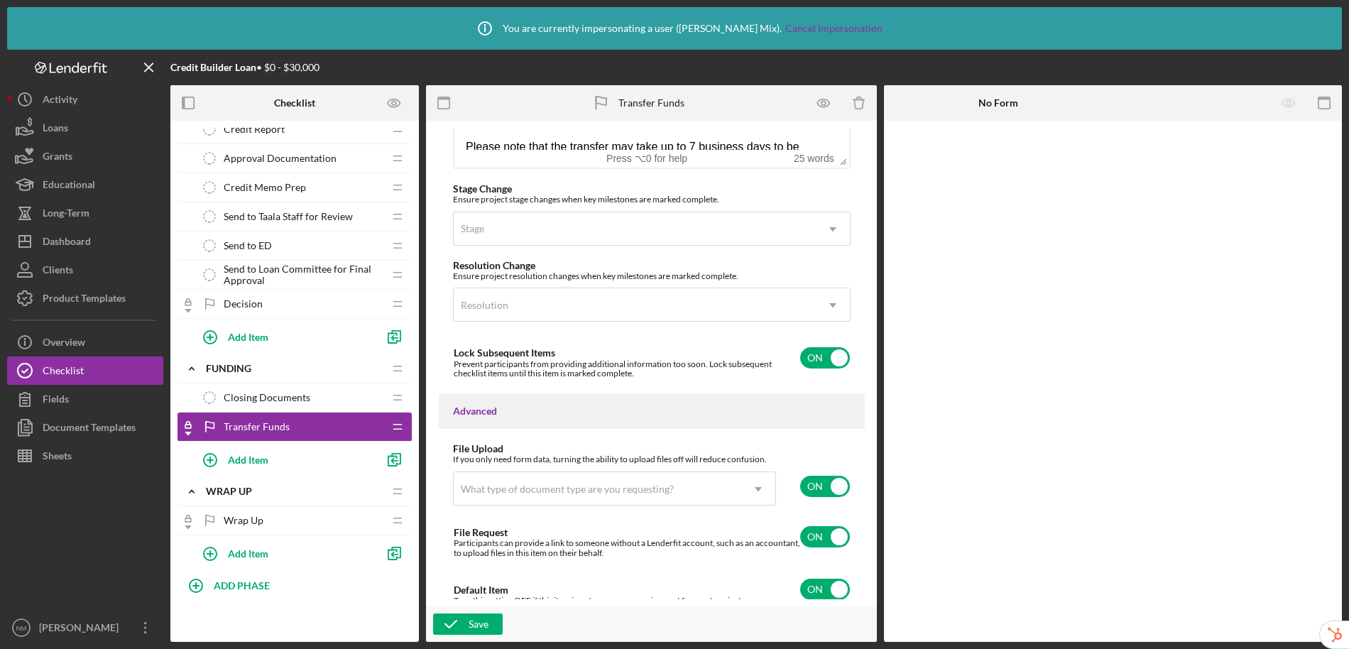
scroll to position [1108, 0]
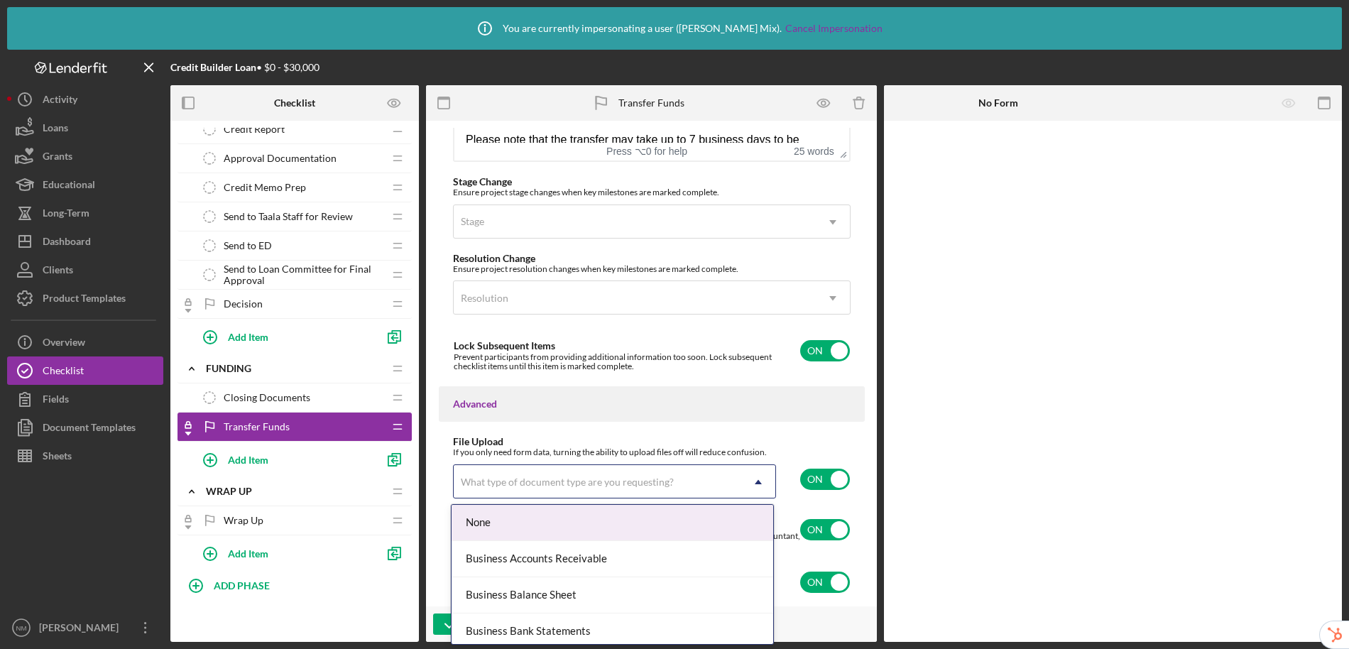
click at [692, 489] on div "What type of document type are you requesting?" at bounding box center [598, 482] width 288 height 33
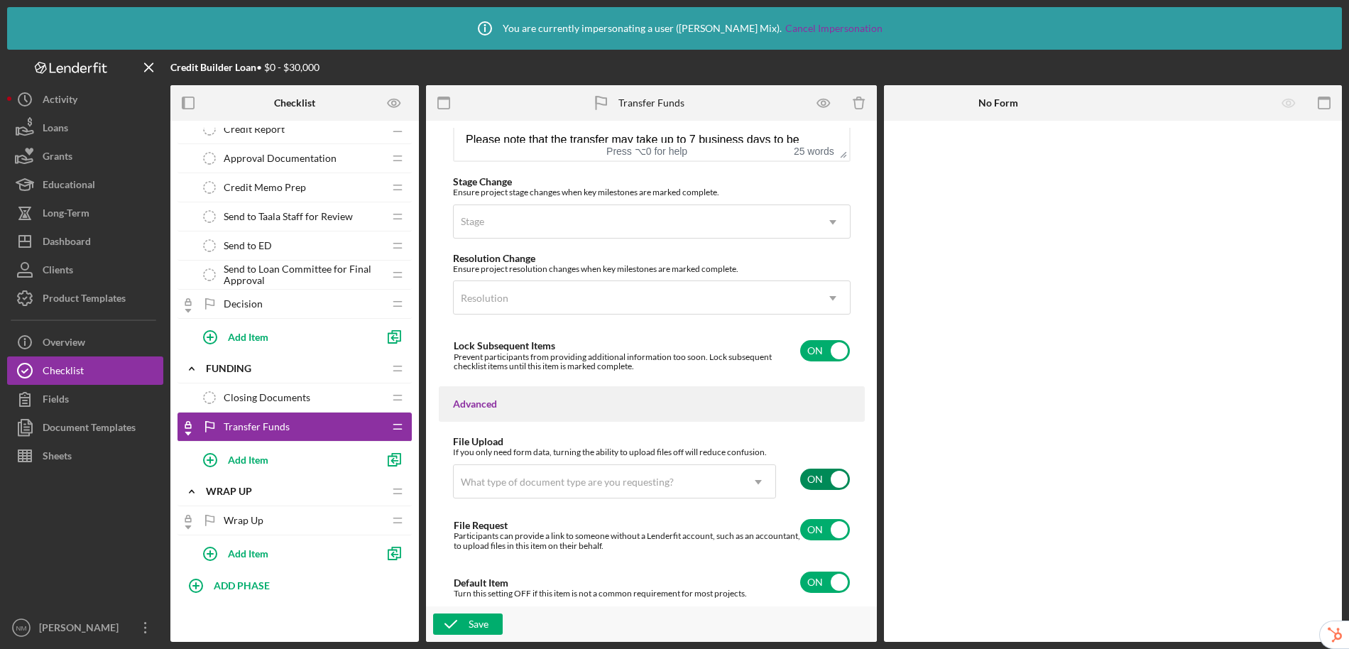
click at [827, 472] on input "checkbox" at bounding box center [825, 479] width 50 height 21
checkbox input "false"
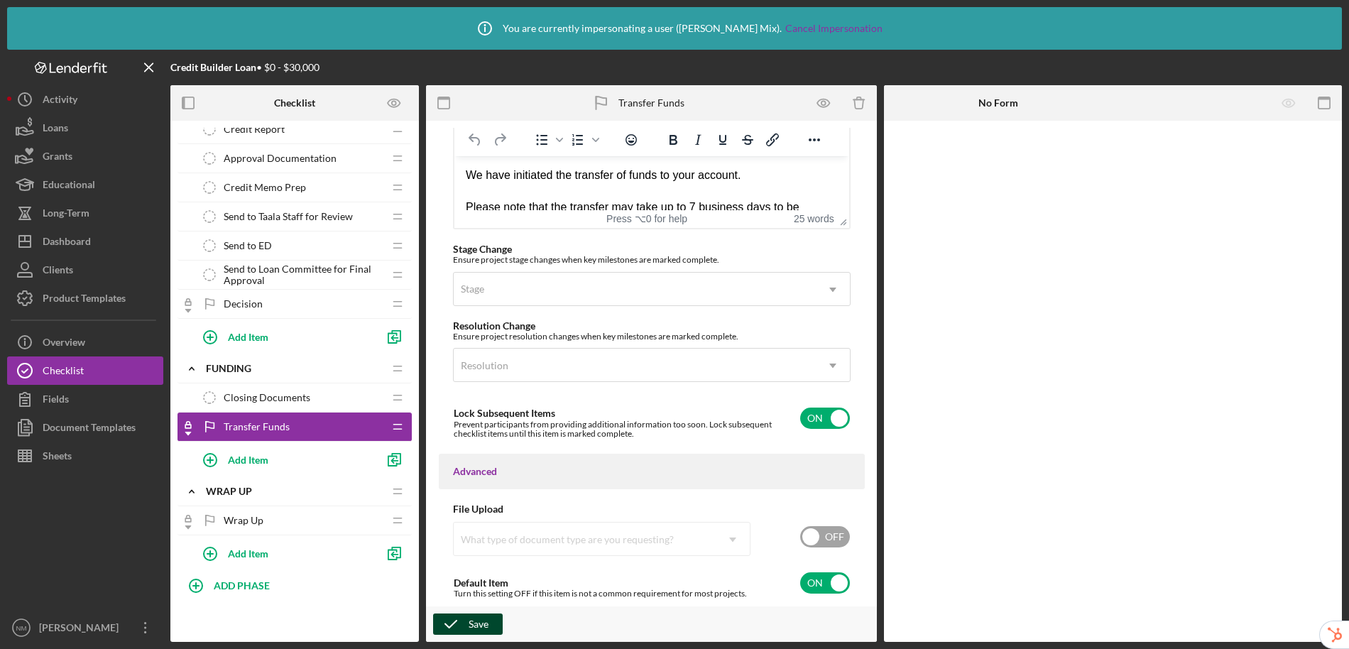
click at [484, 619] on div "Save" at bounding box center [479, 624] width 20 height 21
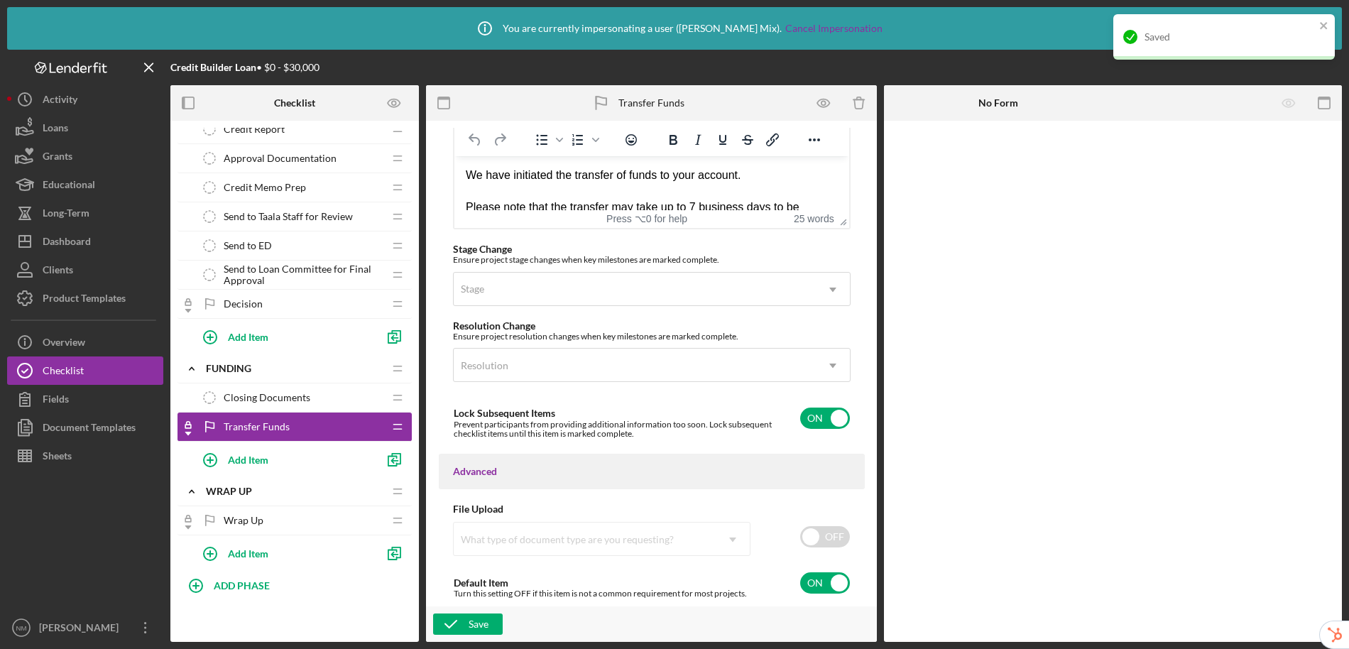
click at [253, 521] on span "Wrap Up" at bounding box center [244, 520] width 40 height 11
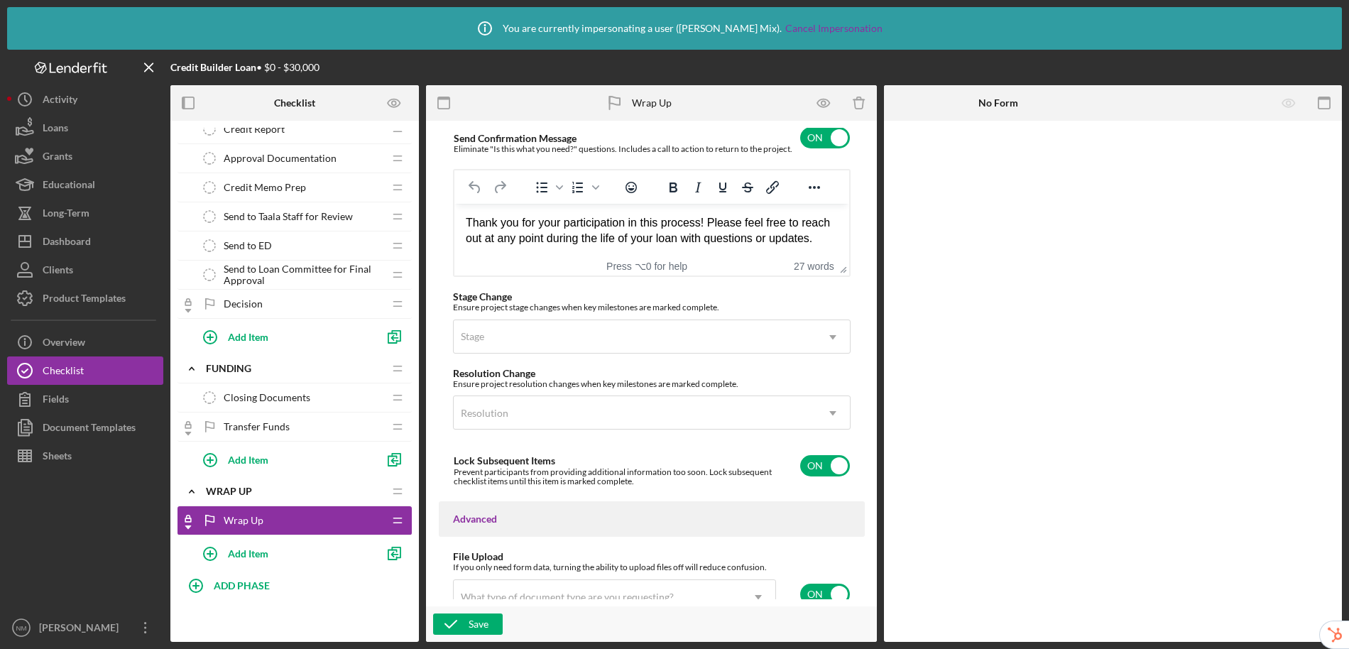
scroll to position [1108, 0]
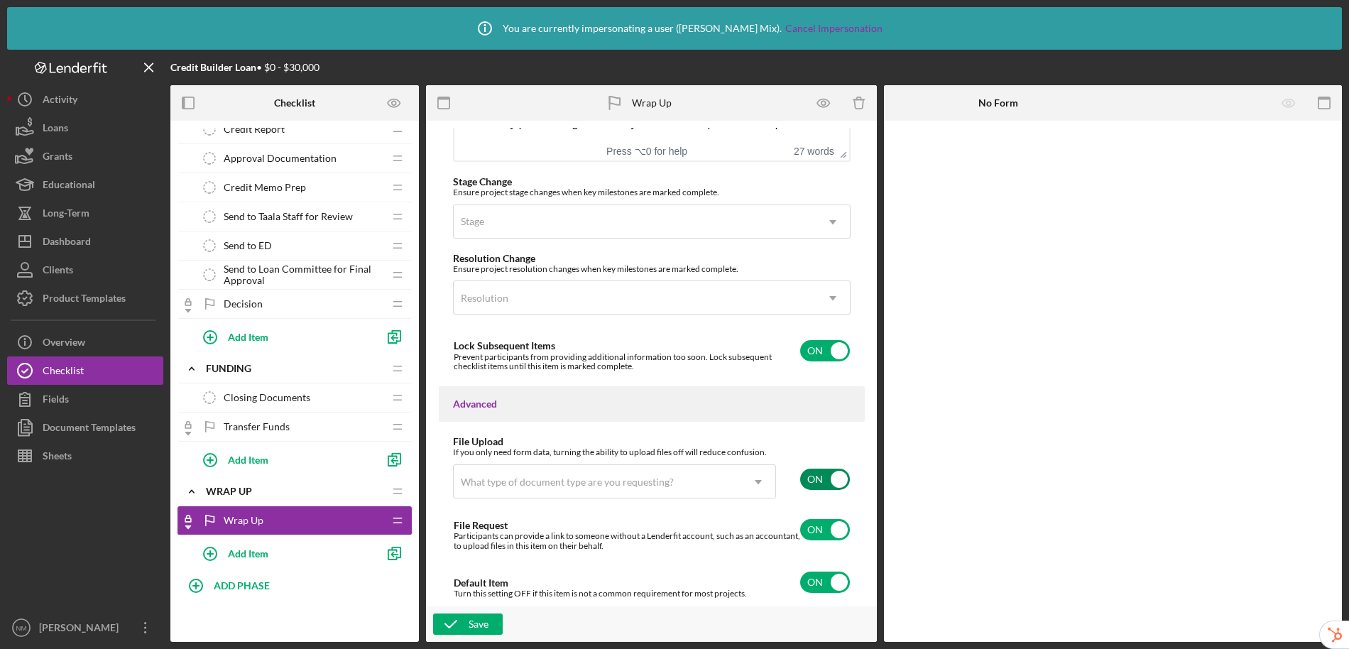
click at [826, 483] on input "checkbox" at bounding box center [825, 479] width 50 height 21
checkbox input "false"
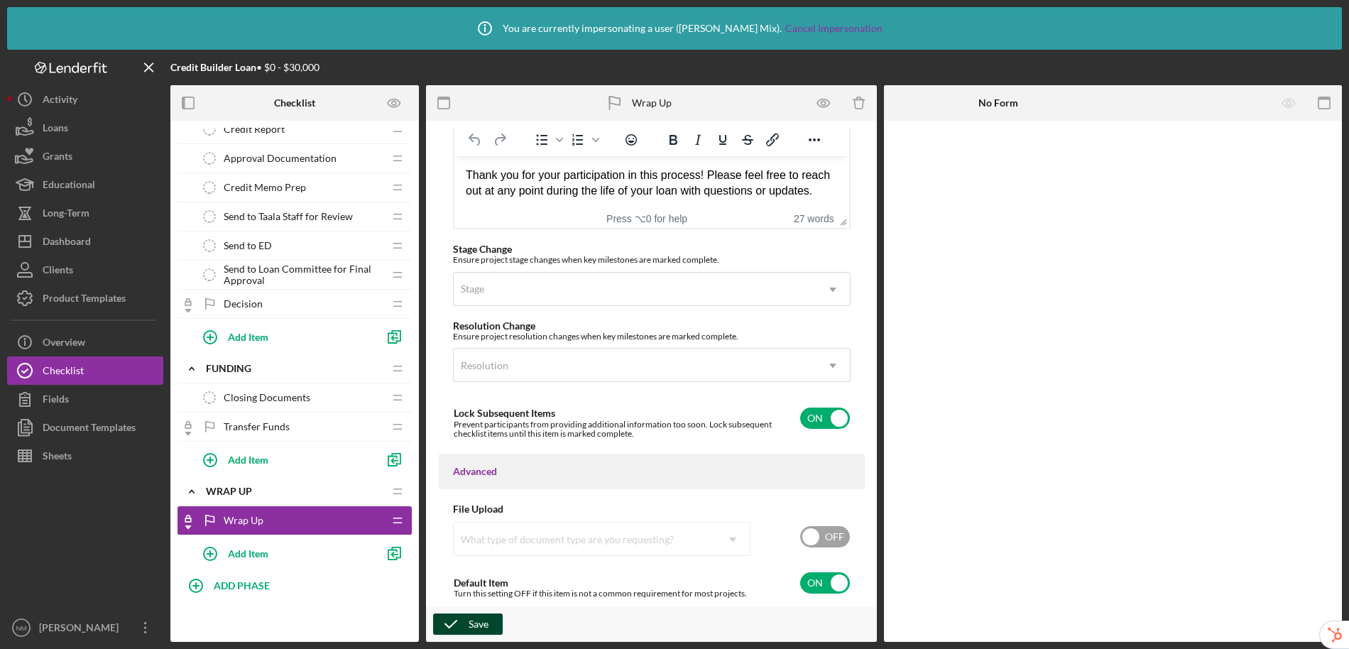
click at [480, 623] on div "Save" at bounding box center [479, 624] width 20 height 21
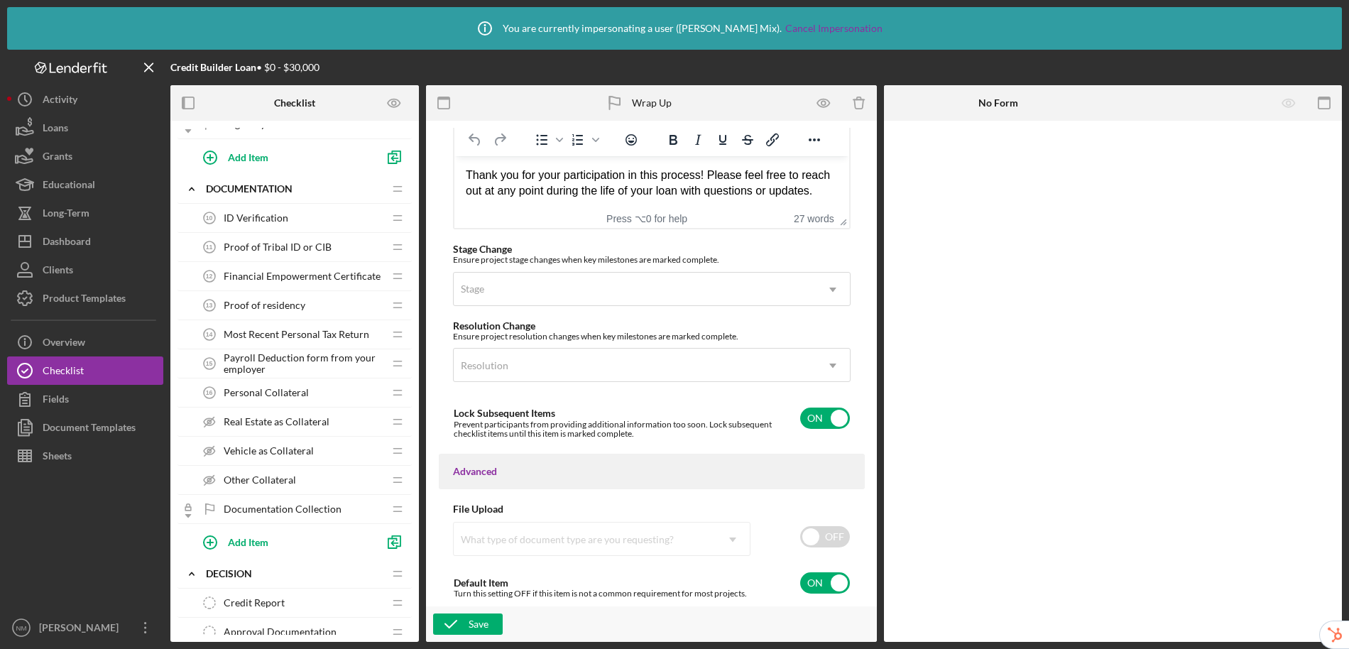
scroll to position [0, 0]
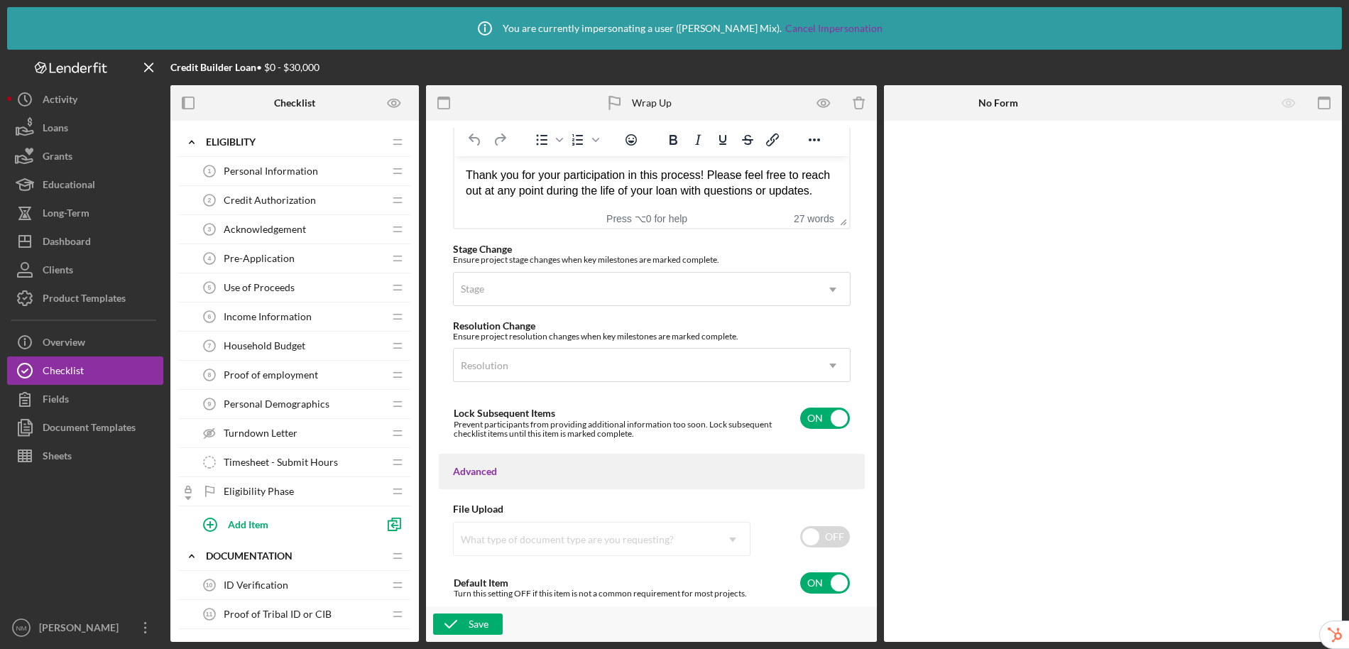
click at [270, 229] on span "Acknowledgement" at bounding box center [265, 229] width 82 height 11
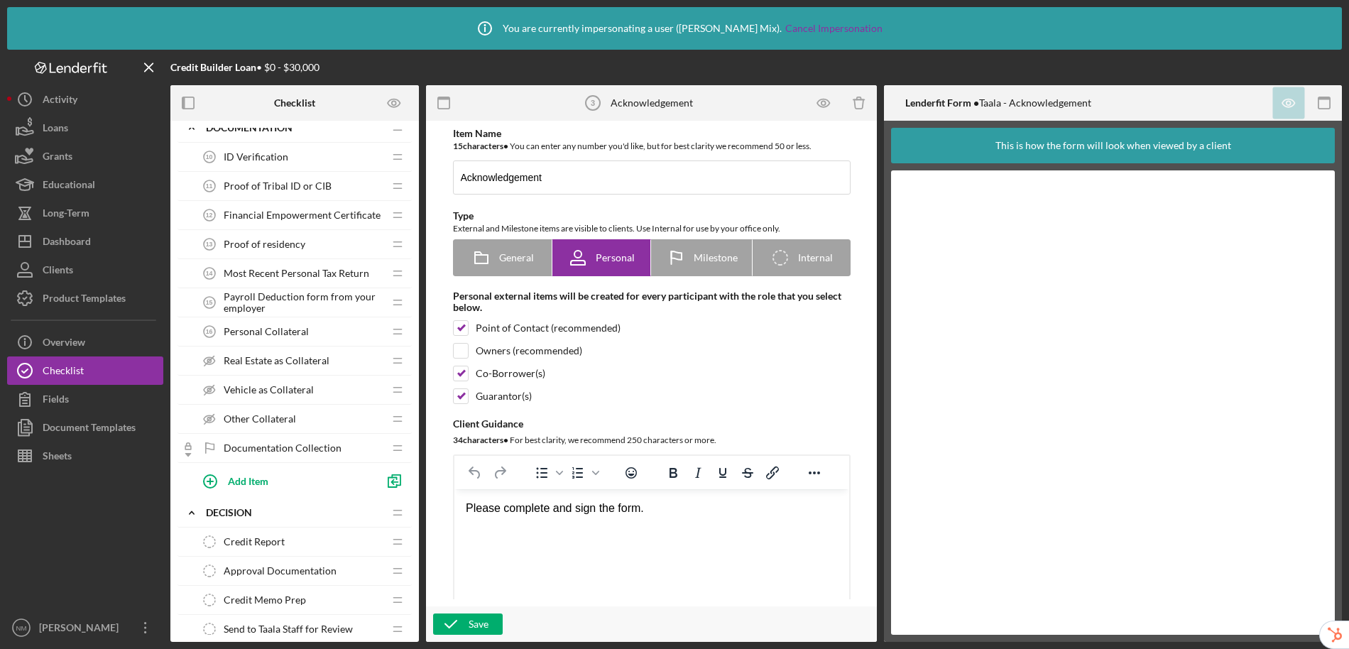
scroll to position [548, 0]
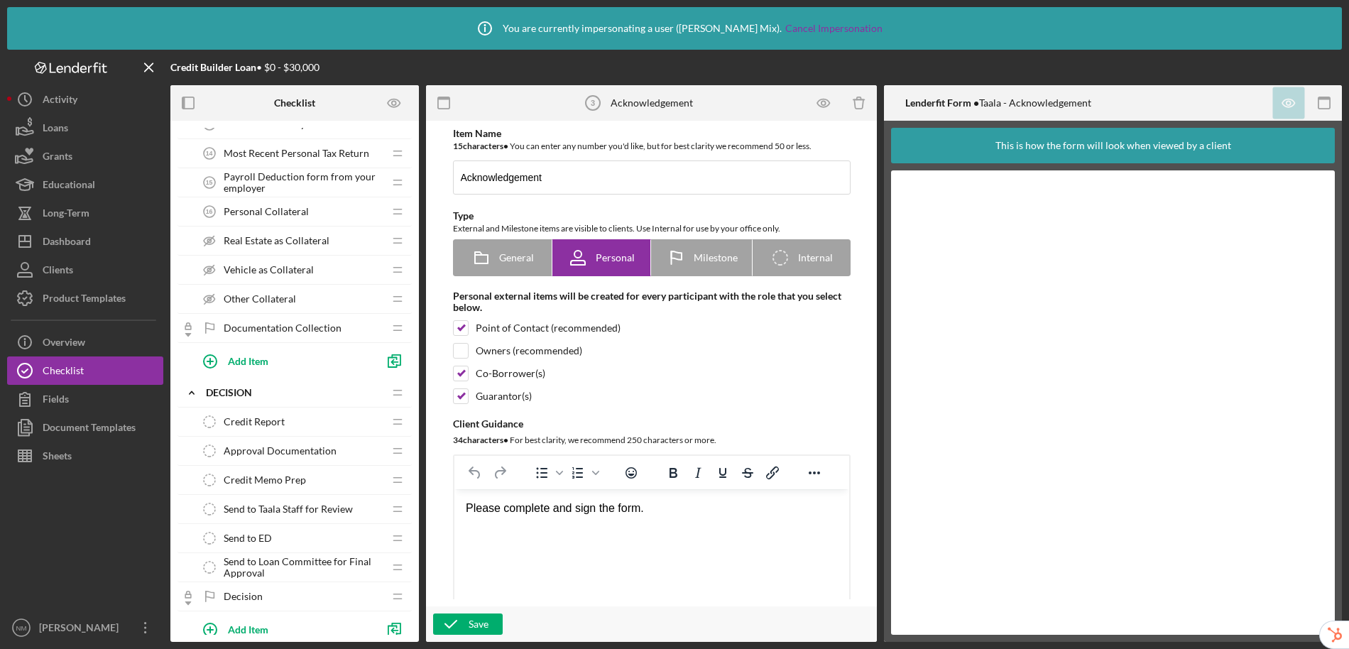
click at [295, 481] on span "Credit Memo Prep" at bounding box center [265, 479] width 82 height 11
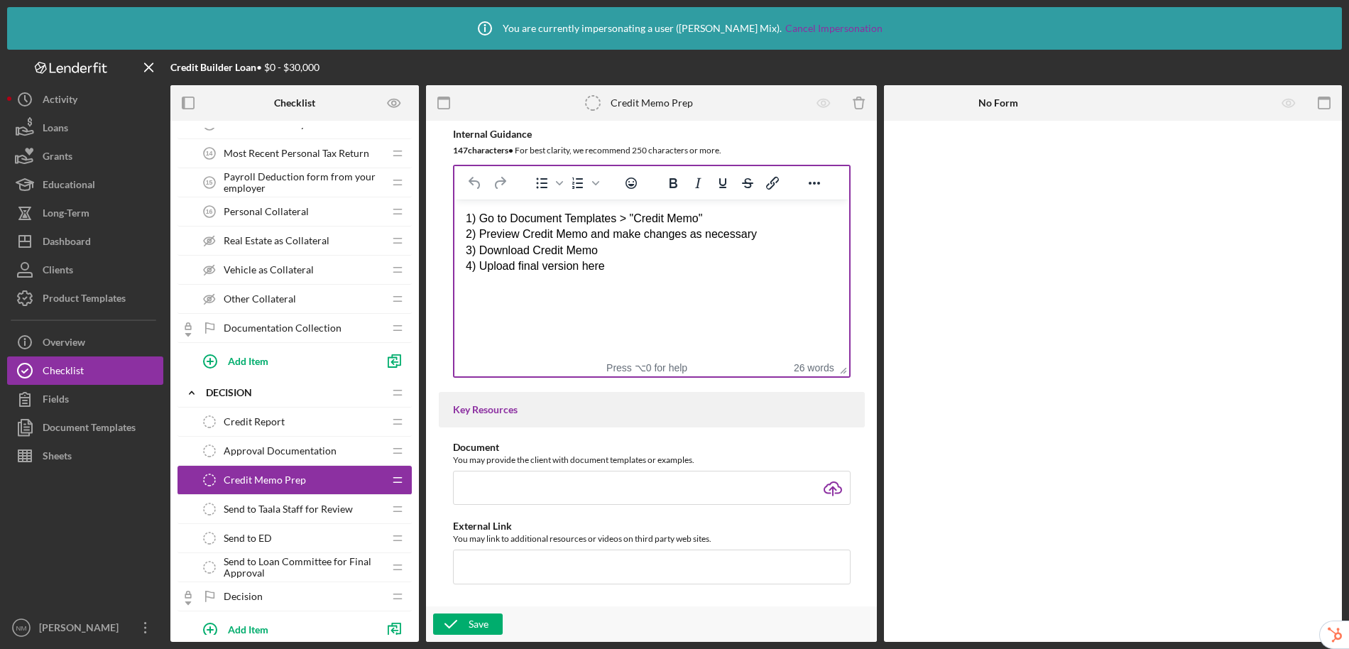
scroll to position [489, 0]
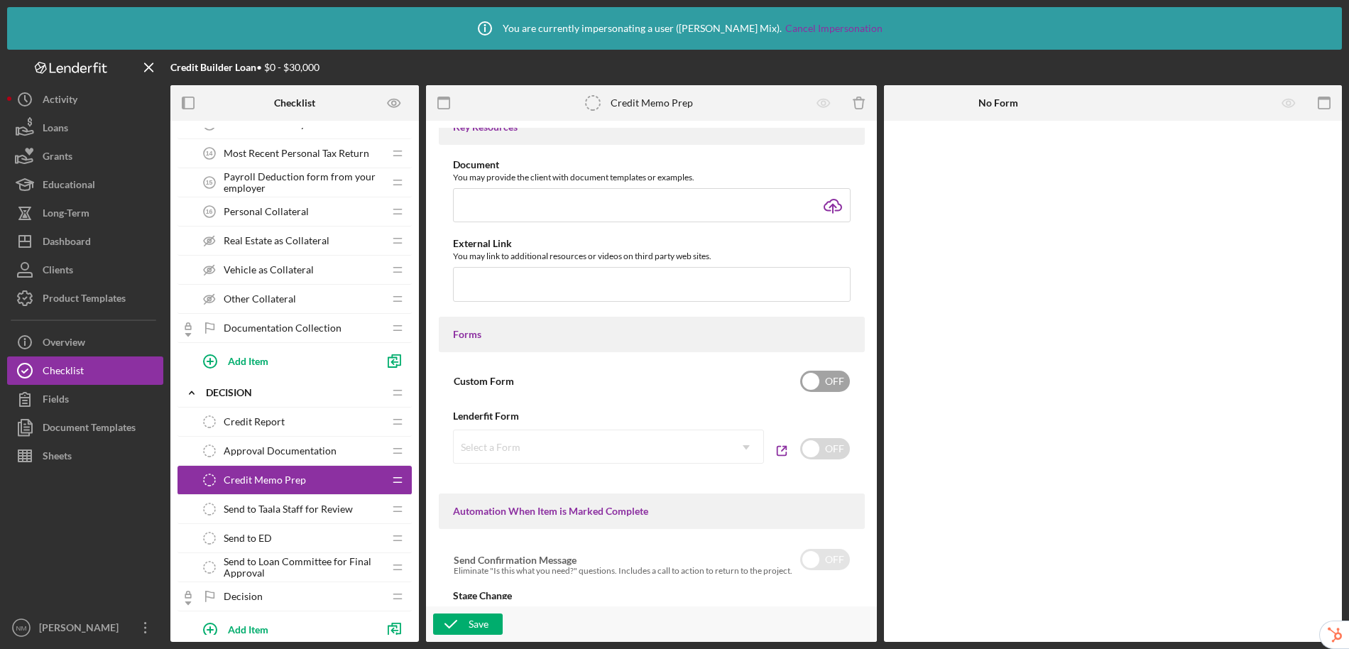
click at [824, 378] on input "checkbox" at bounding box center [825, 381] width 50 height 21
checkbox input "true"
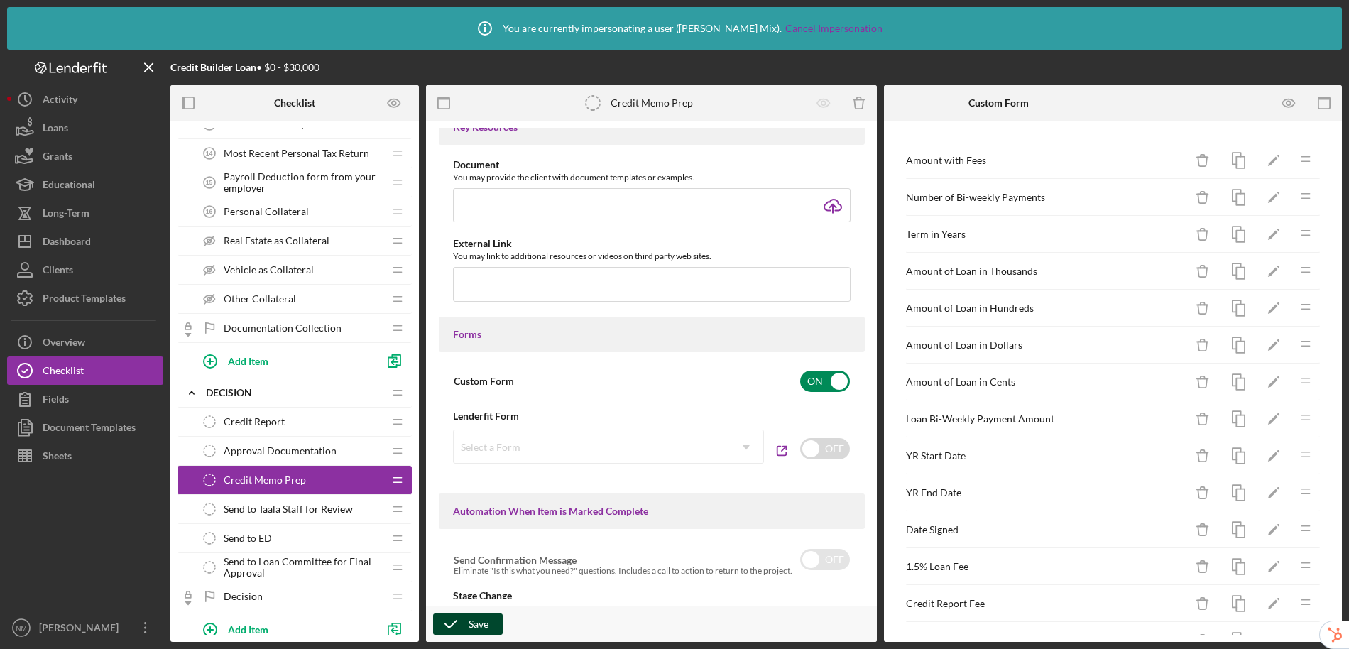
click at [464, 626] on icon "button" at bounding box center [451, 624] width 36 height 36
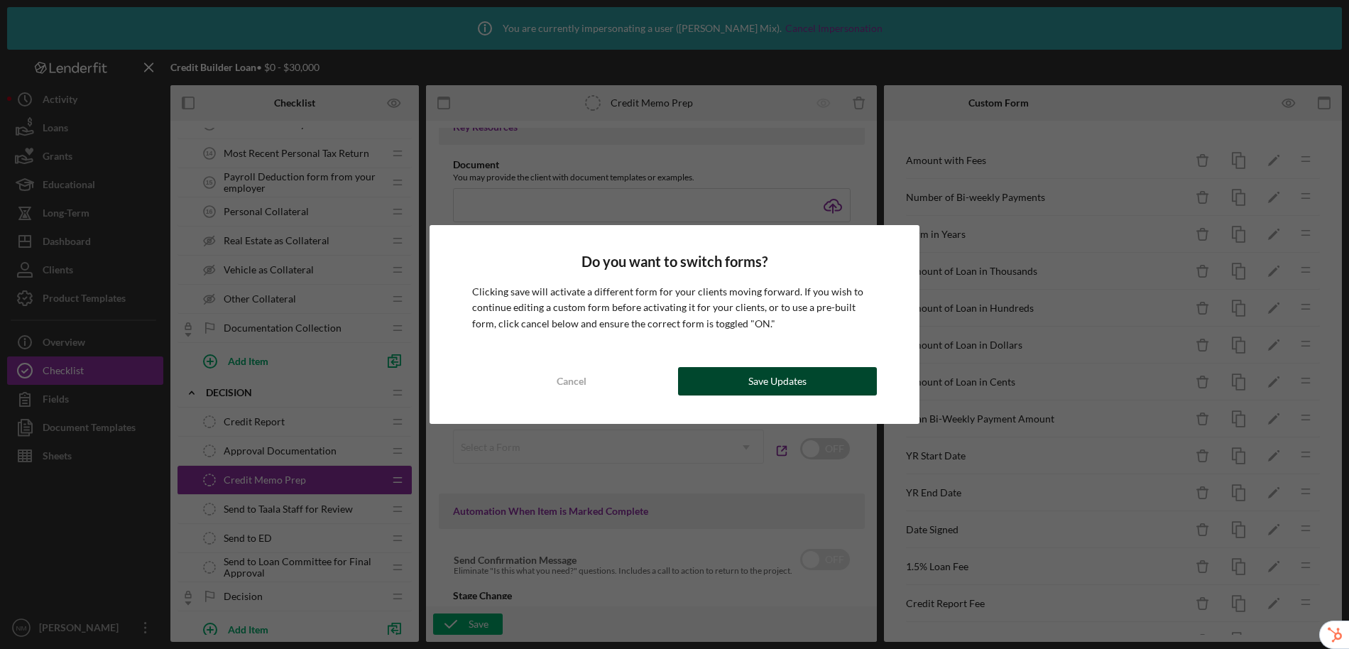
click at [797, 377] on div "Save Updates" at bounding box center [777, 381] width 58 height 28
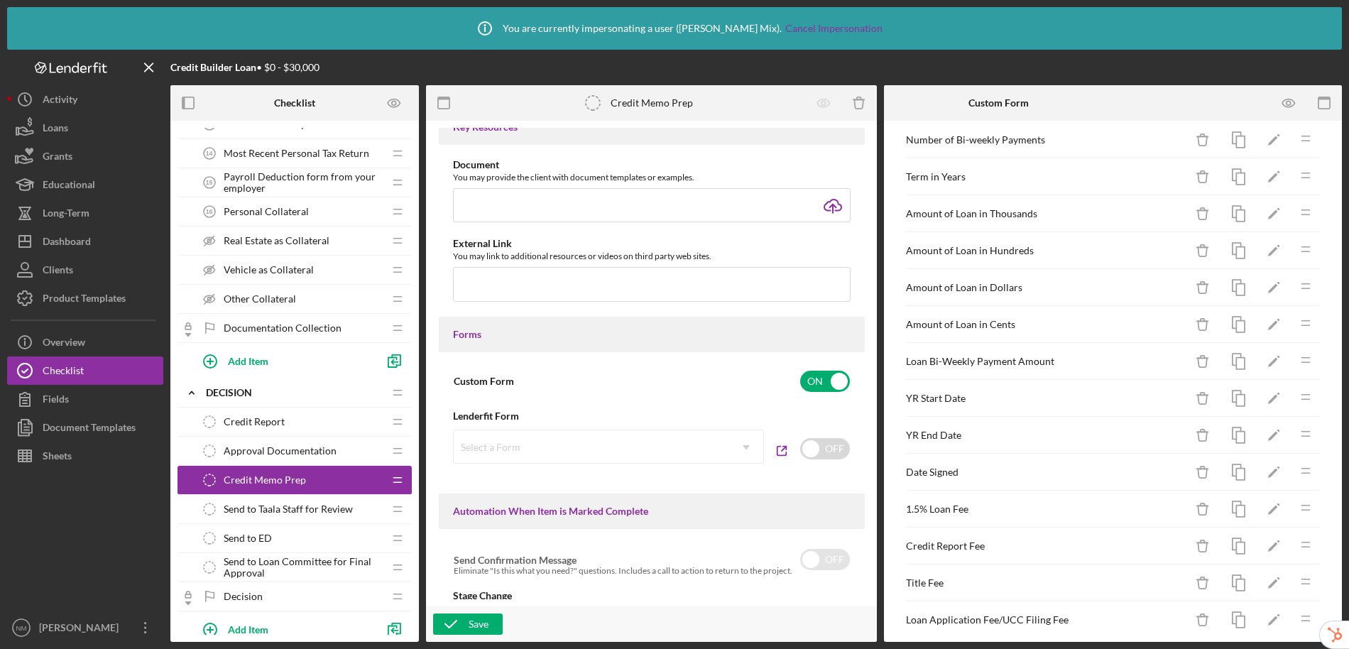
scroll to position [0, 0]
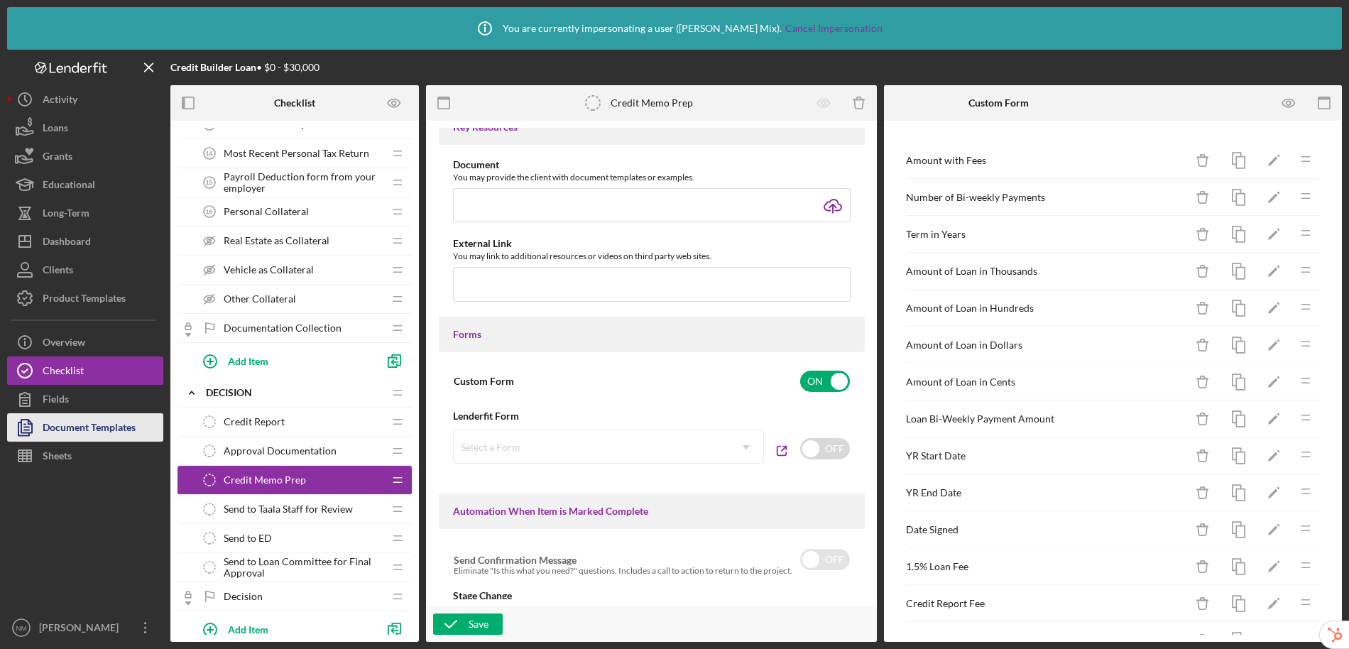
click at [96, 429] on div "Document Templates" at bounding box center [89, 429] width 93 height 32
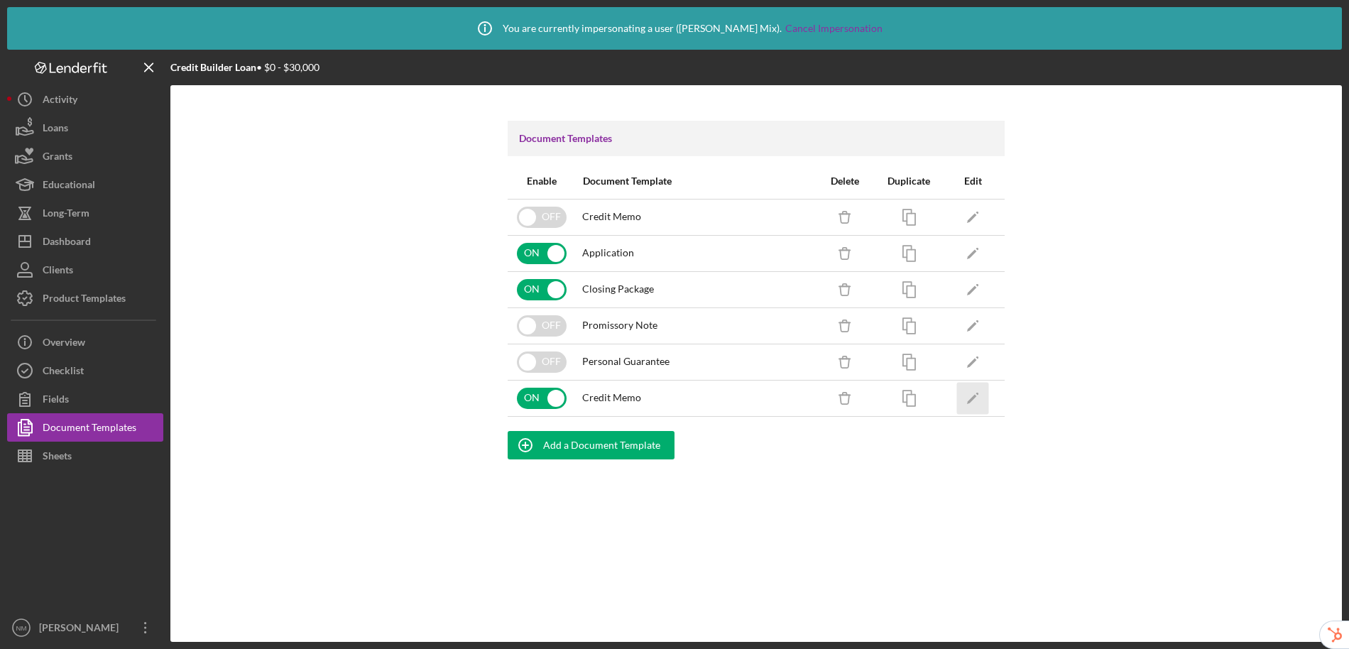
click at [971, 398] on polygon "button" at bounding box center [972, 399] width 10 height 10
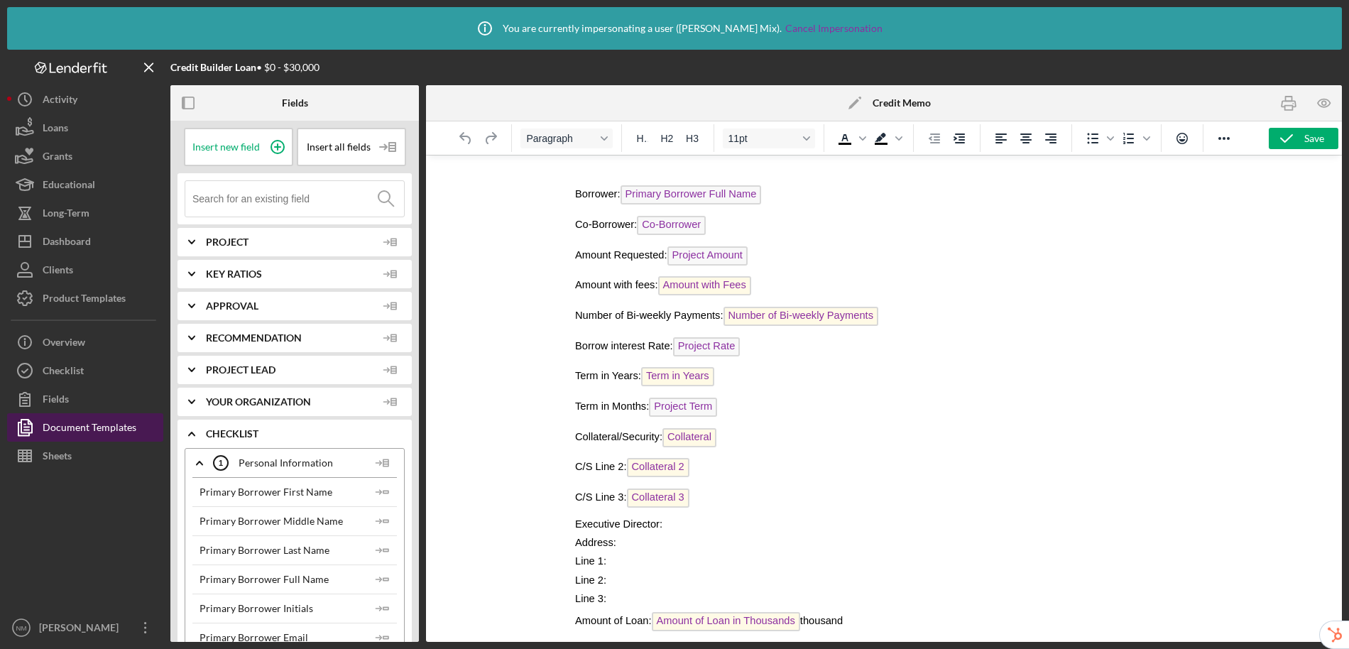
click at [66, 430] on div "Document Templates" at bounding box center [90, 429] width 94 height 32
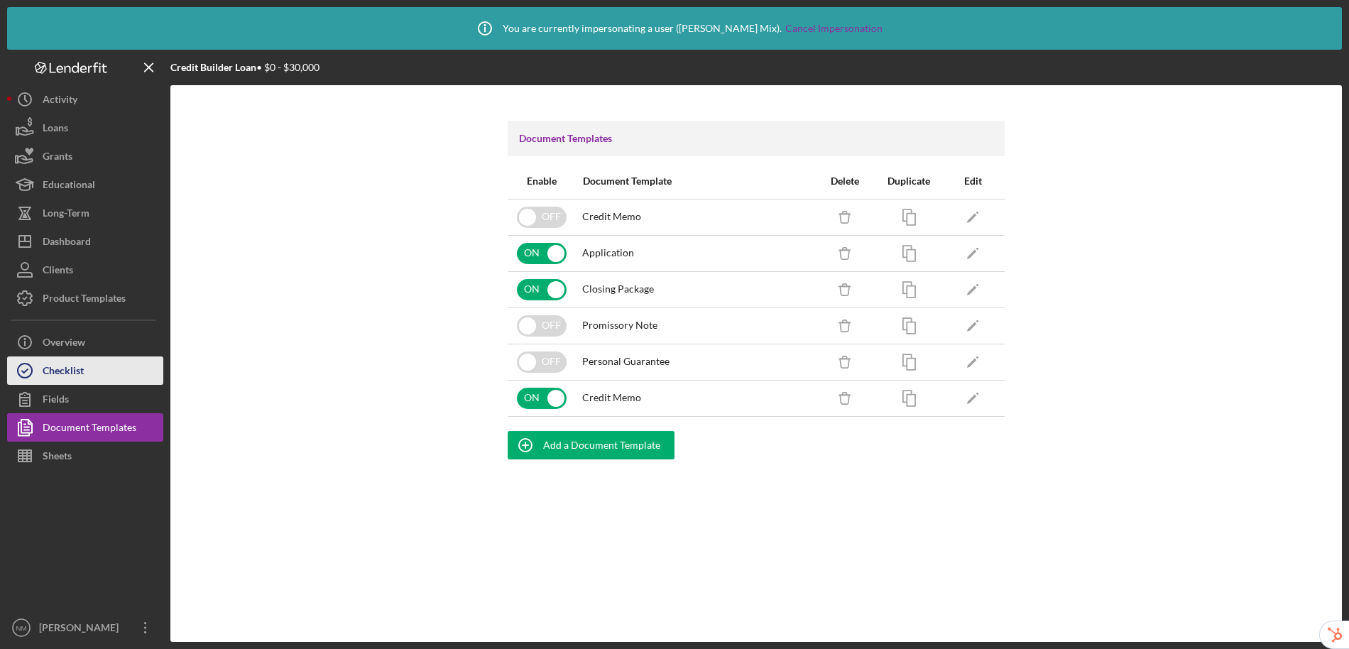
click at [77, 375] on div "Checklist" at bounding box center [63, 372] width 41 height 32
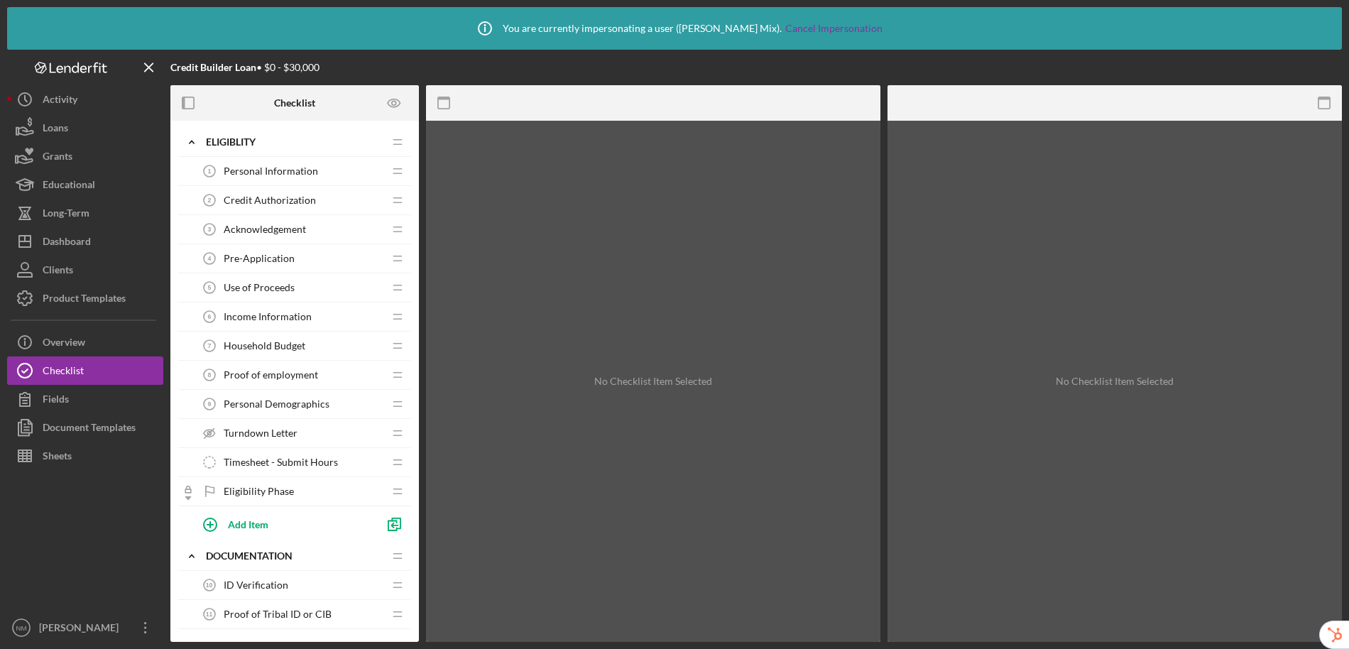
click at [298, 171] on span "Personal Information" at bounding box center [271, 170] width 94 height 11
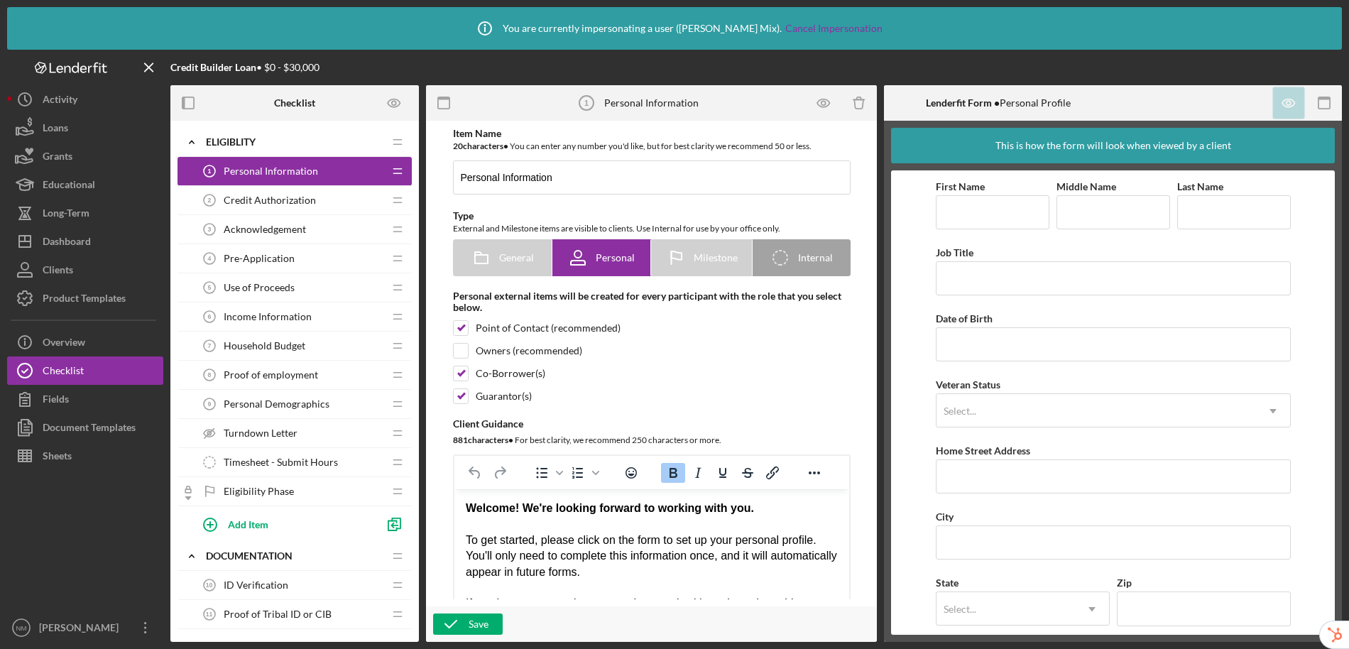
click at [290, 228] on span "Acknowledgement" at bounding box center [265, 229] width 82 height 11
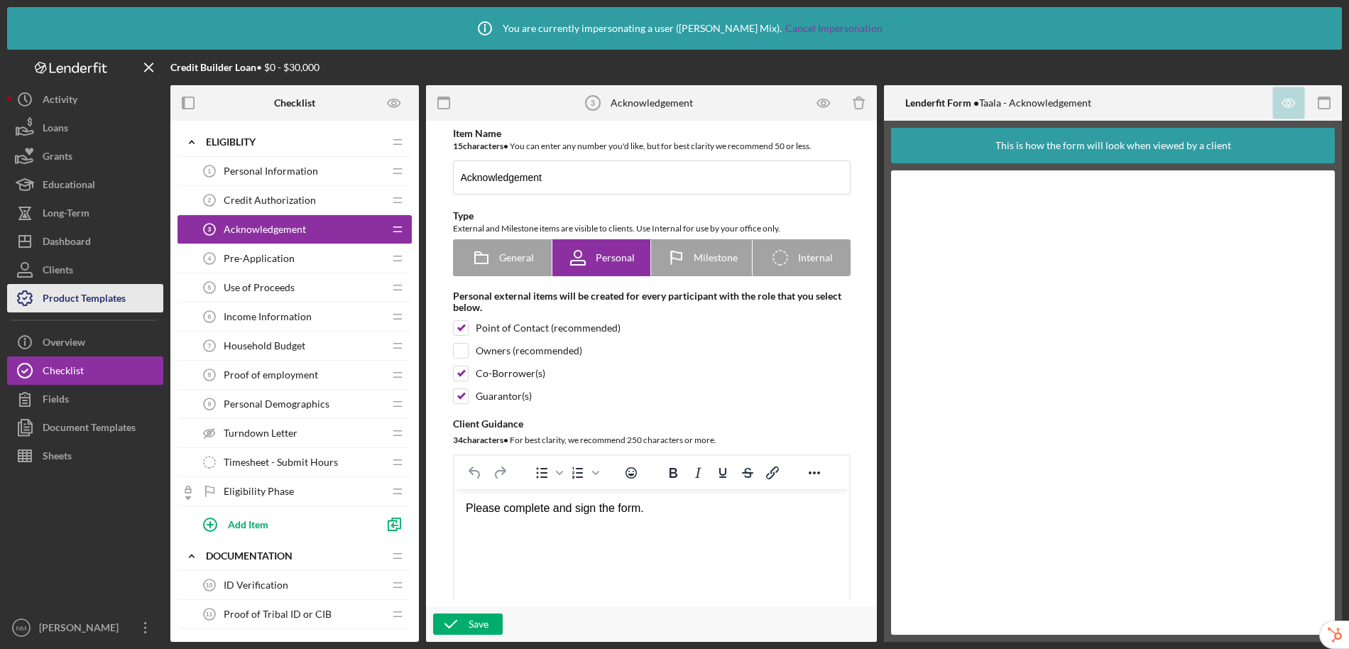
click at [121, 300] on div "Product Templates" at bounding box center [84, 300] width 83 height 32
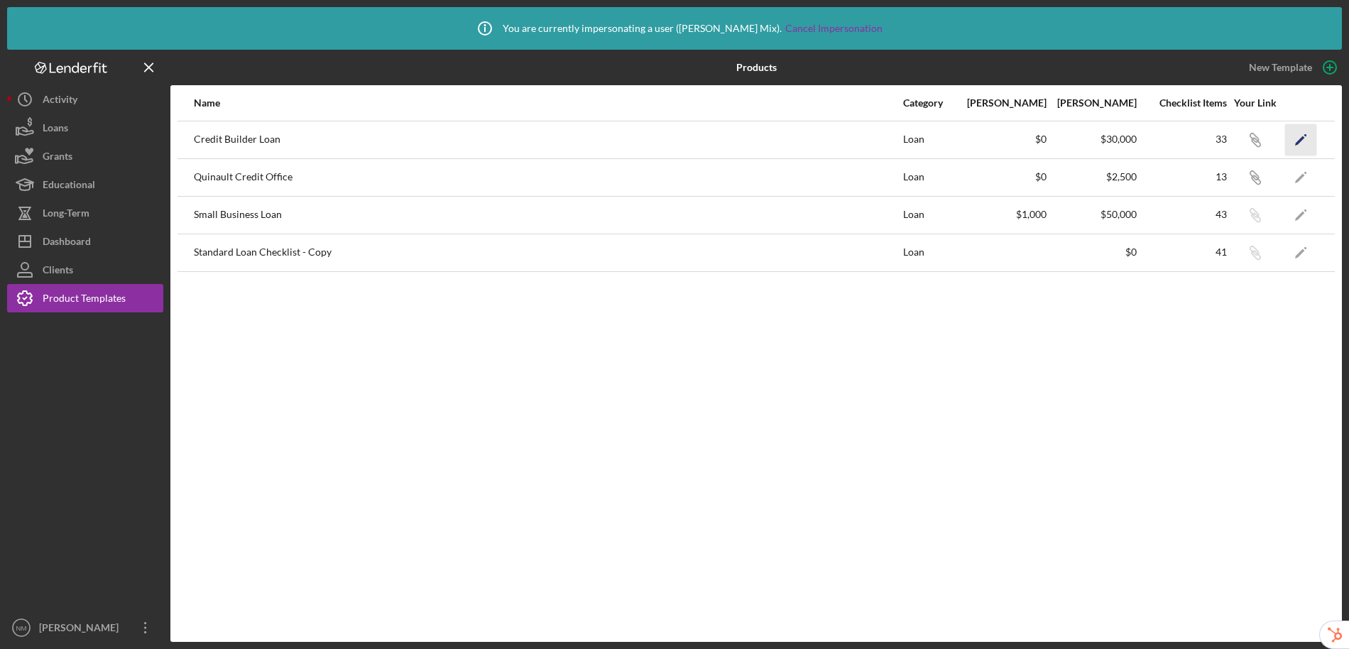
click at [1295, 141] on icon "Icon/Edit" at bounding box center [1301, 140] width 32 height 32
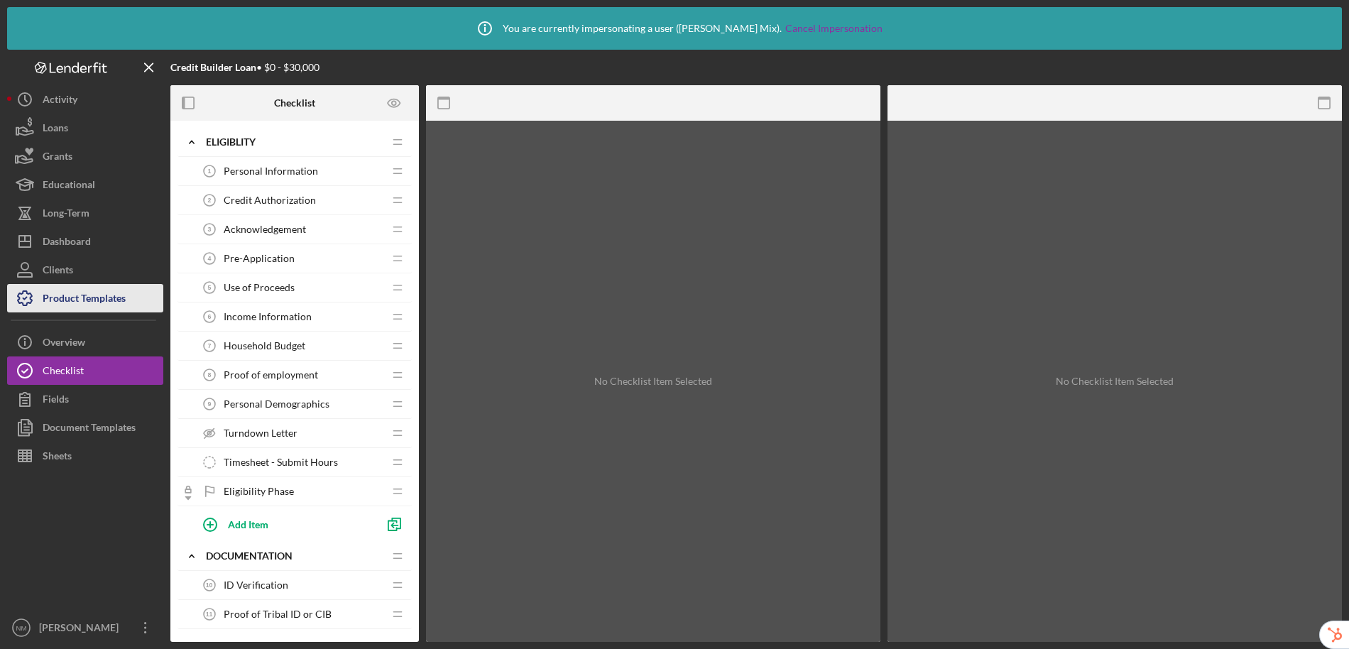
click at [92, 304] on div "Product Templates" at bounding box center [84, 300] width 83 height 32
